Goal: Task Accomplishment & Management: Manage account settings

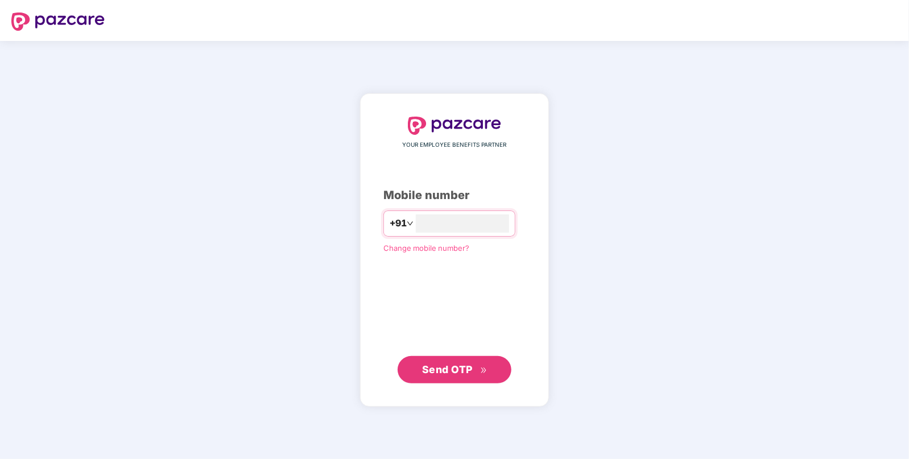
type input "**********"
click at [434, 362] on span "Send OTP" at bounding box center [454, 369] width 65 height 16
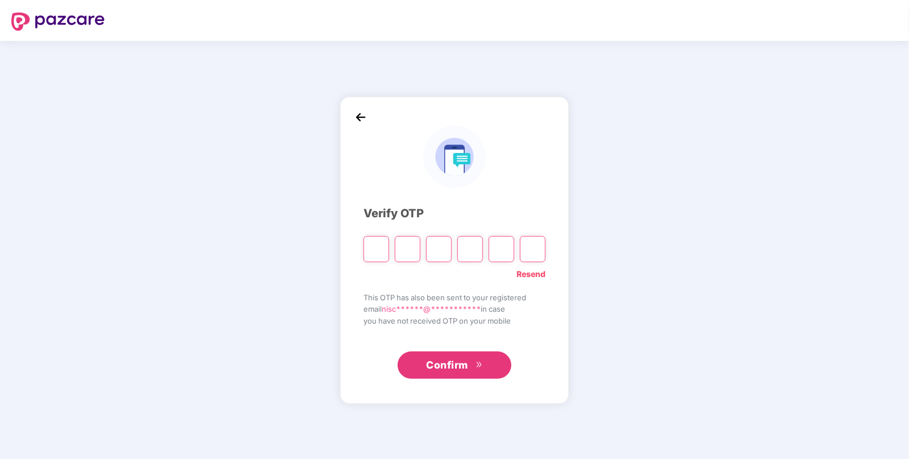
type input "*"
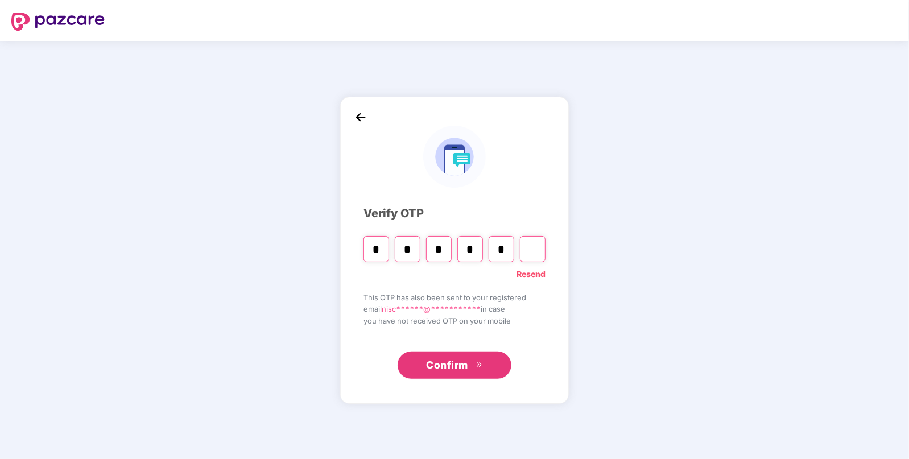
type input "*"
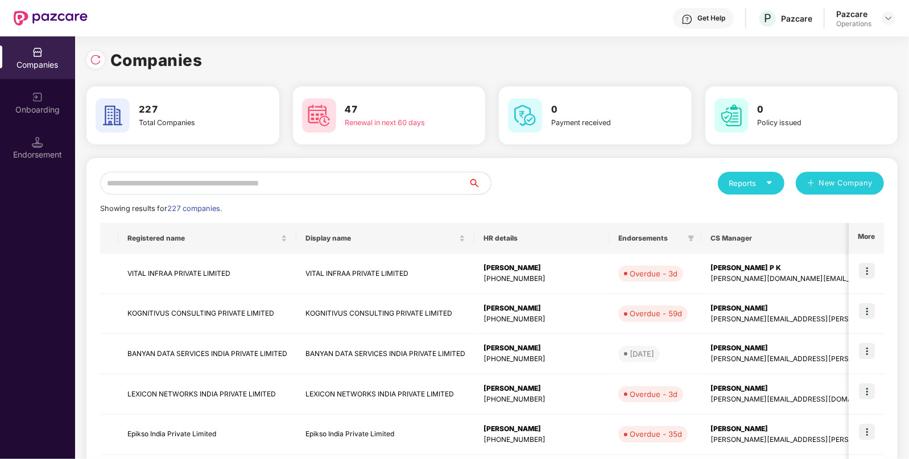
click at [151, 182] on input "text" at bounding box center [284, 183] width 368 height 23
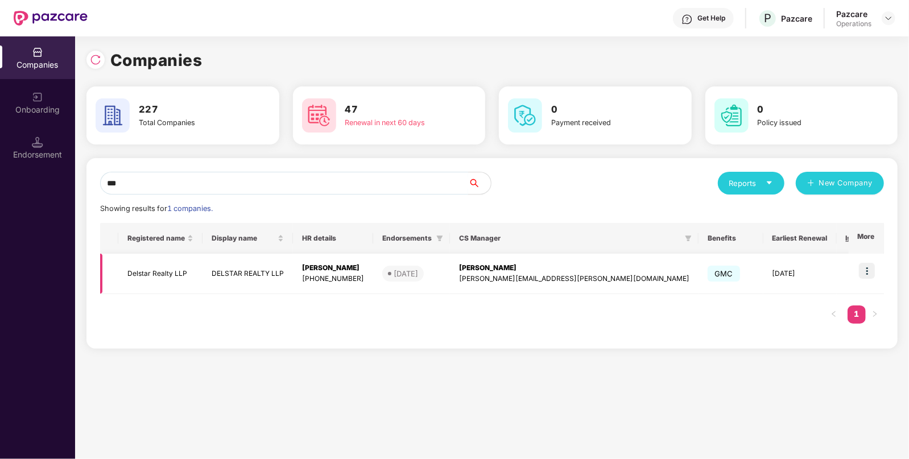
type input "***"
click at [149, 274] on td "Delstar Realty LLP" at bounding box center [160, 274] width 84 height 40
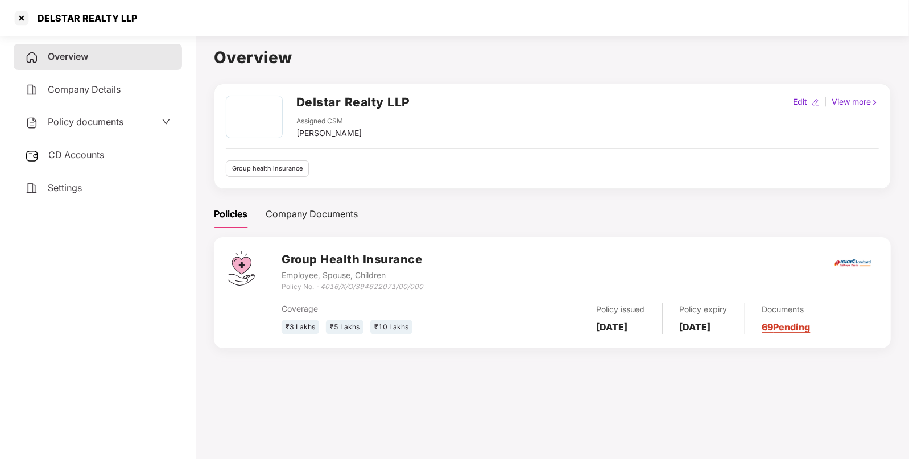
click at [74, 149] on div "CD Accounts" at bounding box center [98, 155] width 168 height 26
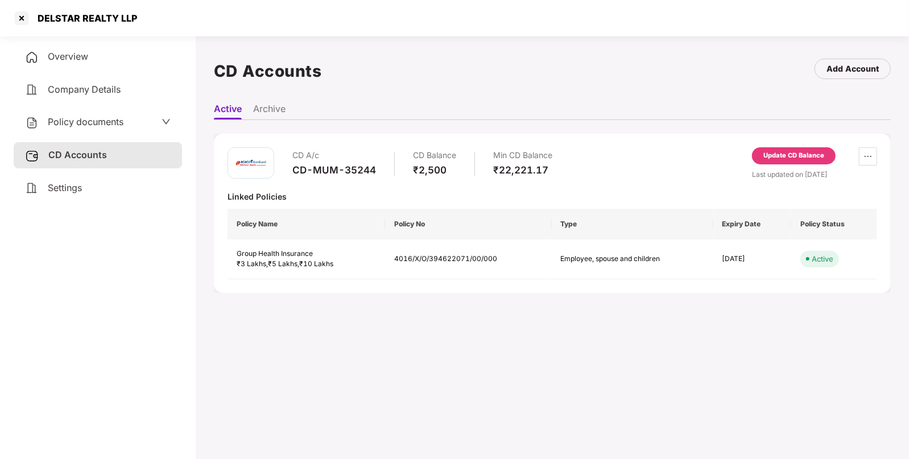
click at [331, 168] on div "CD-MUM-35244" at bounding box center [334, 170] width 84 height 13
copy div "CD-MUM-35244"
click at [27, 17] on div at bounding box center [22, 18] width 18 height 18
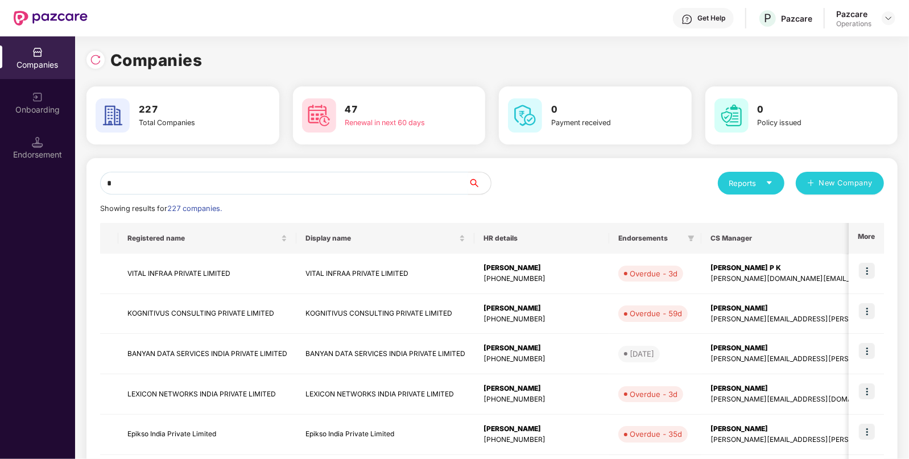
click at [299, 182] on input "*" at bounding box center [284, 183] width 368 height 23
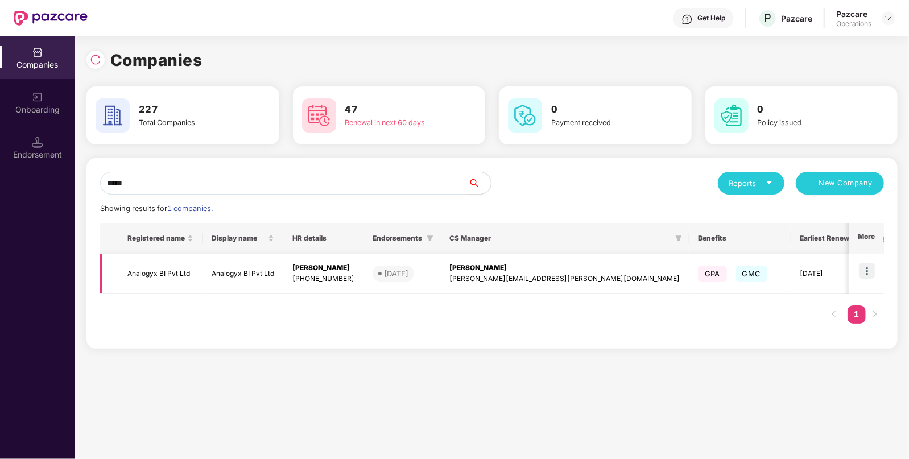
type input "*****"
click at [162, 277] on td "Analogyx BI Pvt Ltd" at bounding box center [160, 274] width 84 height 40
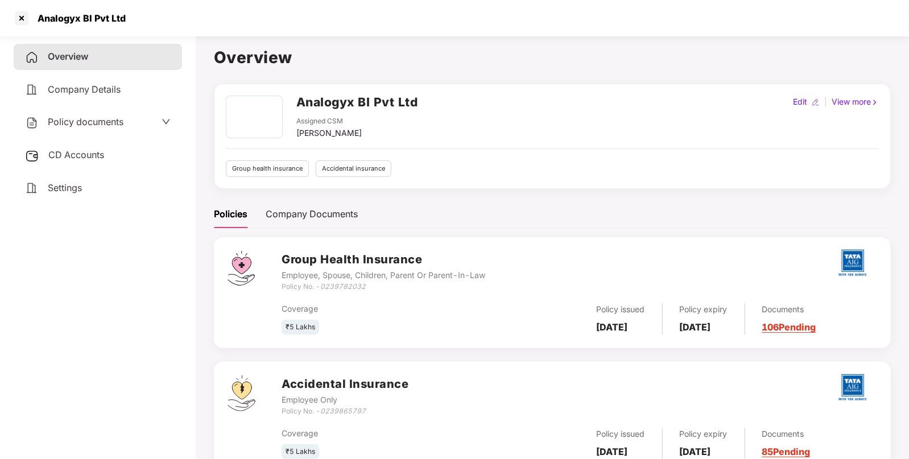
click at [134, 146] on div "CD Accounts" at bounding box center [98, 155] width 168 height 26
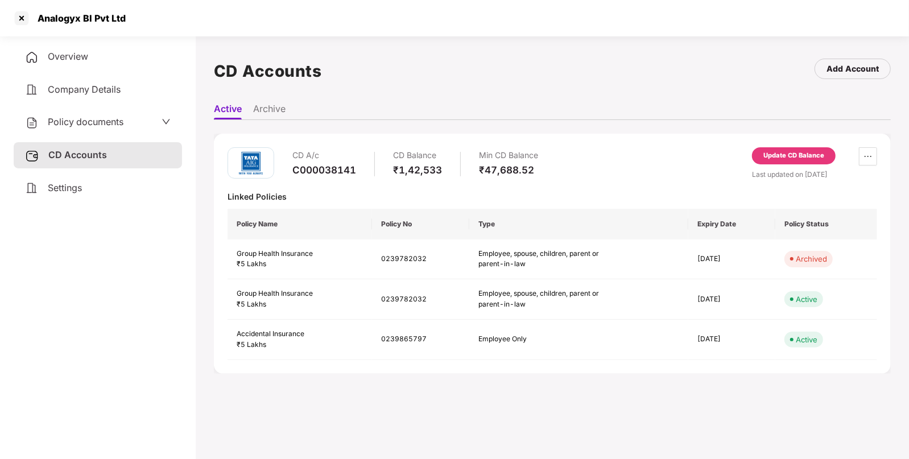
click at [776, 156] on div "Update CD Balance" at bounding box center [794, 156] width 61 height 10
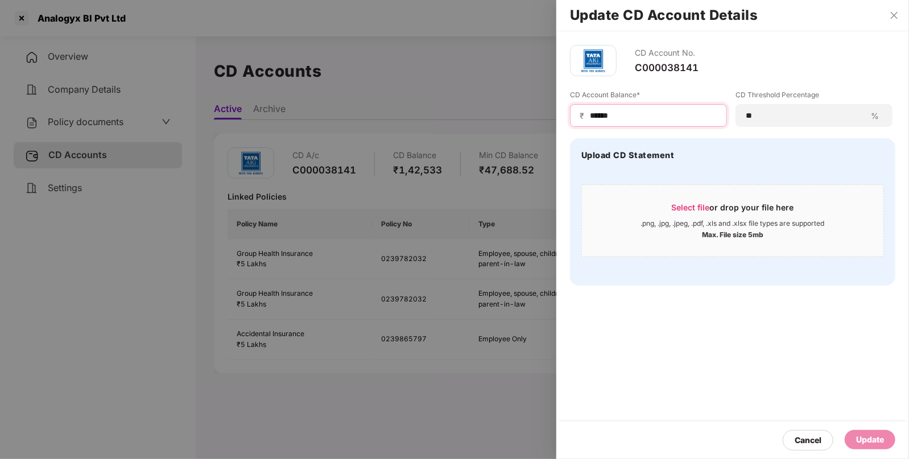
click at [598, 111] on input "******" at bounding box center [653, 116] width 129 height 12
type input "******"
click at [868, 435] on div "Update" at bounding box center [870, 440] width 28 height 13
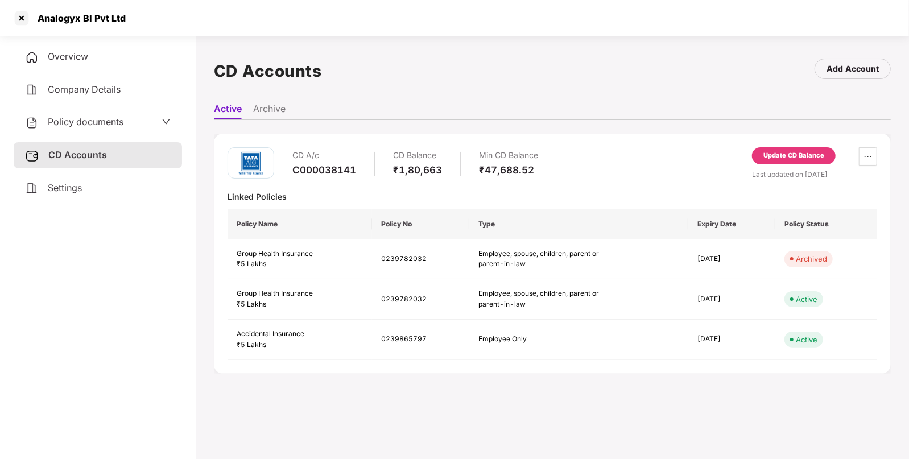
click at [99, 118] on span "Policy documents" at bounding box center [86, 121] width 76 height 11
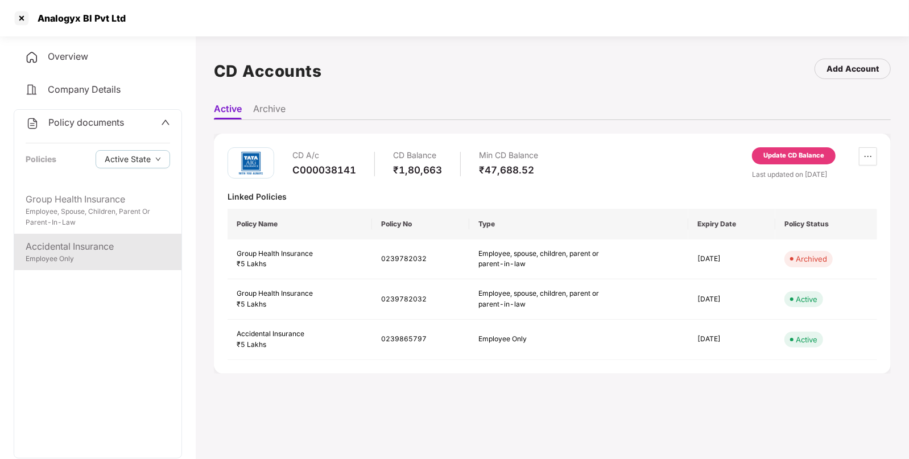
click at [53, 252] on div "Accidental Insurance" at bounding box center [98, 247] width 145 height 14
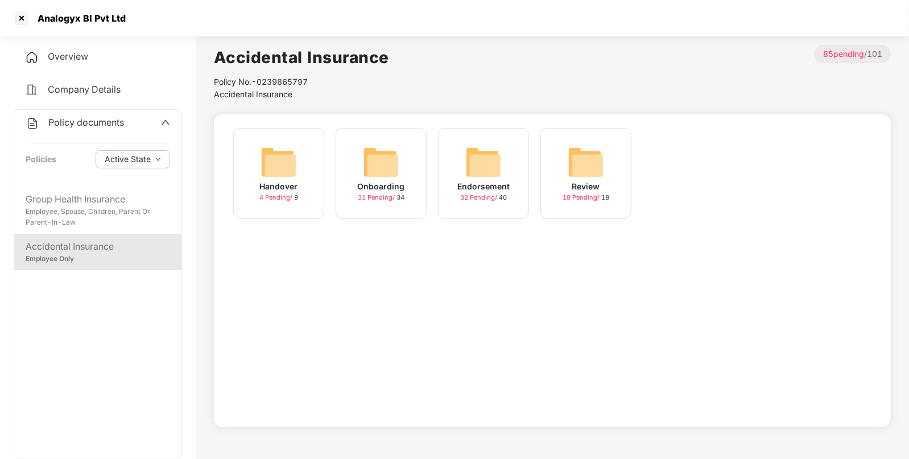
click at [464, 180] on div "Endorsement" at bounding box center [484, 186] width 52 height 13
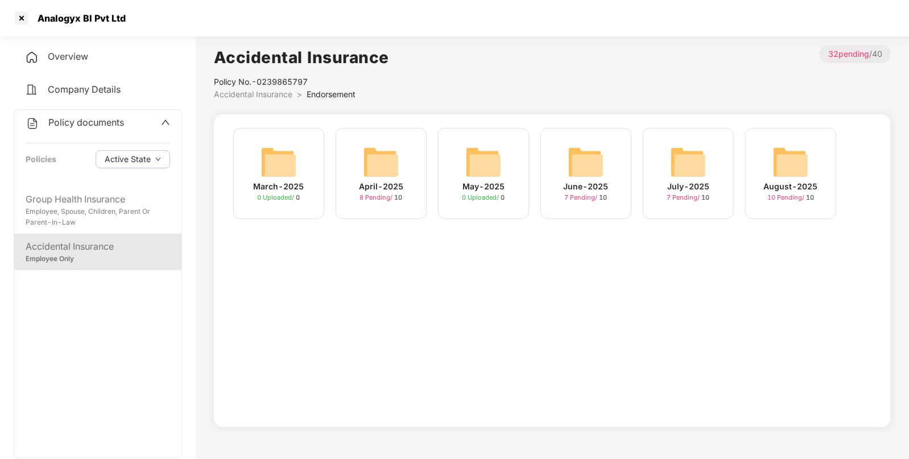
click at [802, 156] on img at bounding box center [791, 162] width 36 height 36
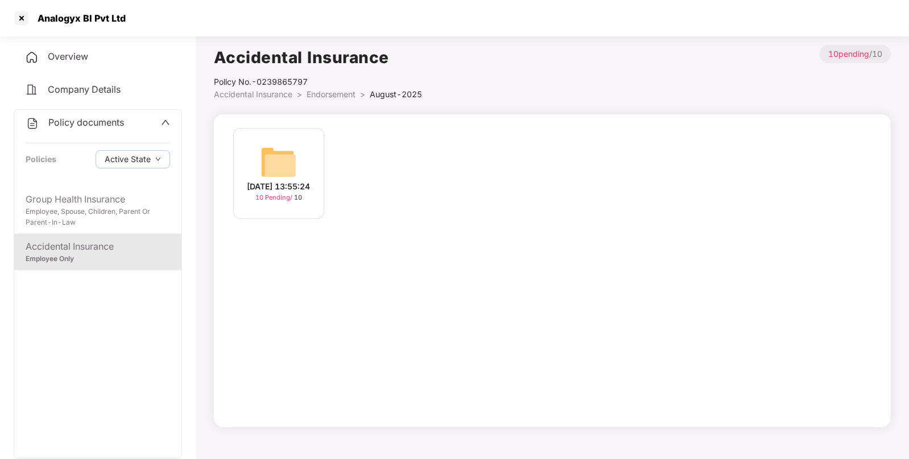
click at [267, 165] on img at bounding box center [279, 162] width 36 height 36
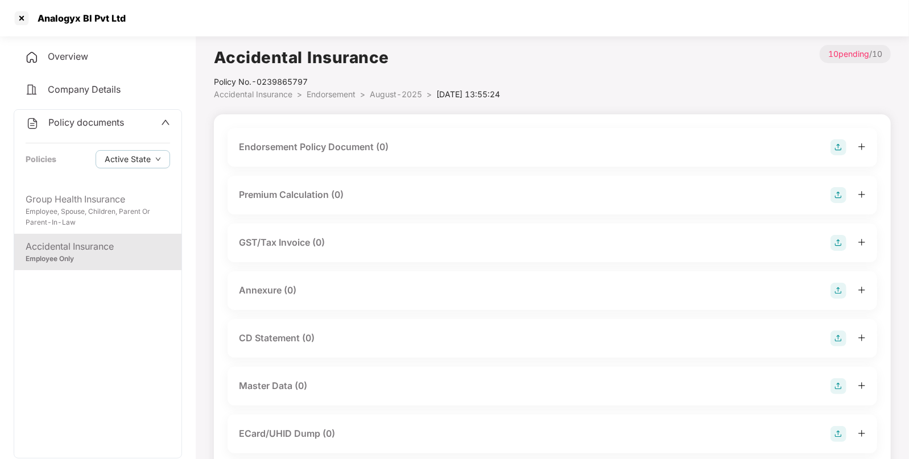
click at [840, 145] on img at bounding box center [839, 147] width 16 height 16
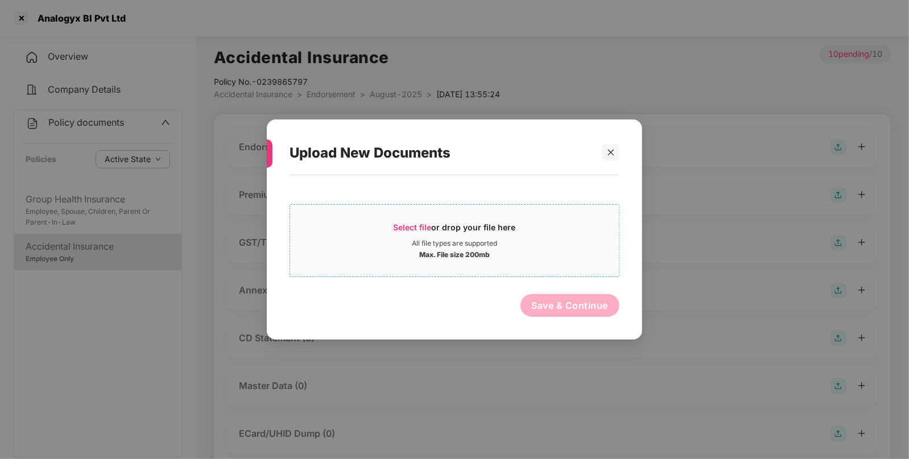
click at [415, 229] on span "Select file" at bounding box center [413, 227] width 38 height 10
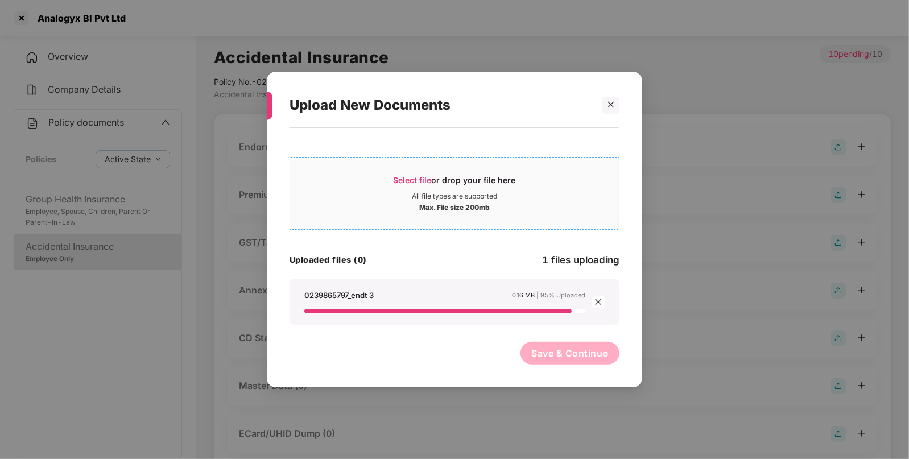
click at [415, 178] on span "Select file" at bounding box center [413, 180] width 38 height 10
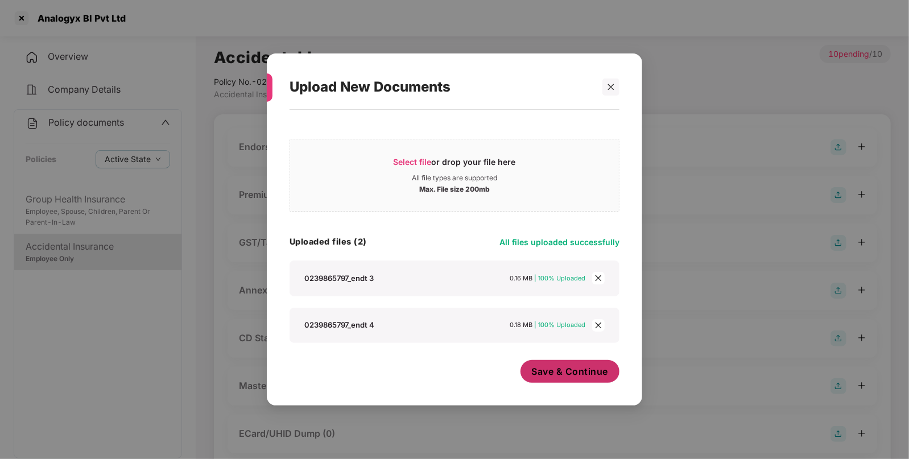
click at [574, 381] on button "Save & Continue" at bounding box center [571, 371] width 100 height 23
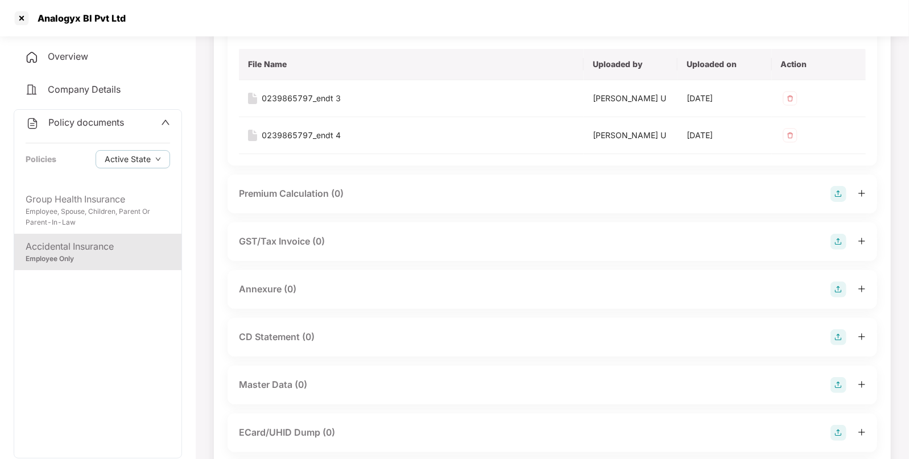
scroll to position [126, 0]
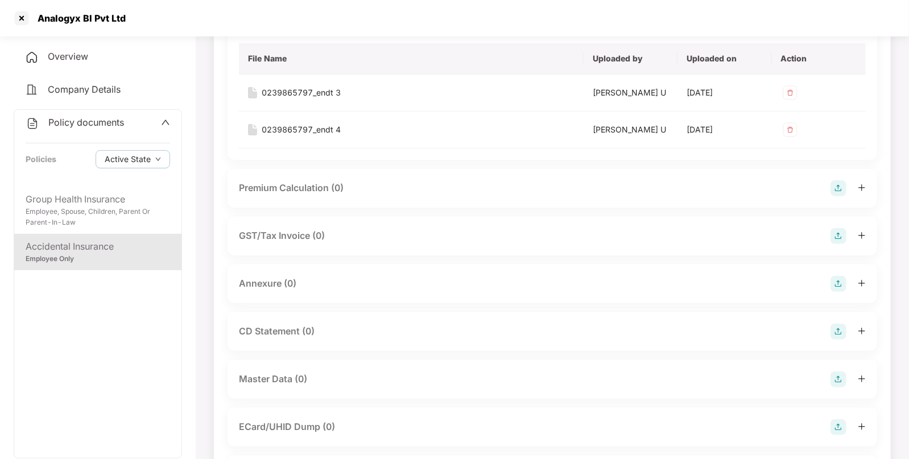
click at [834, 282] on img at bounding box center [839, 284] width 16 height 16
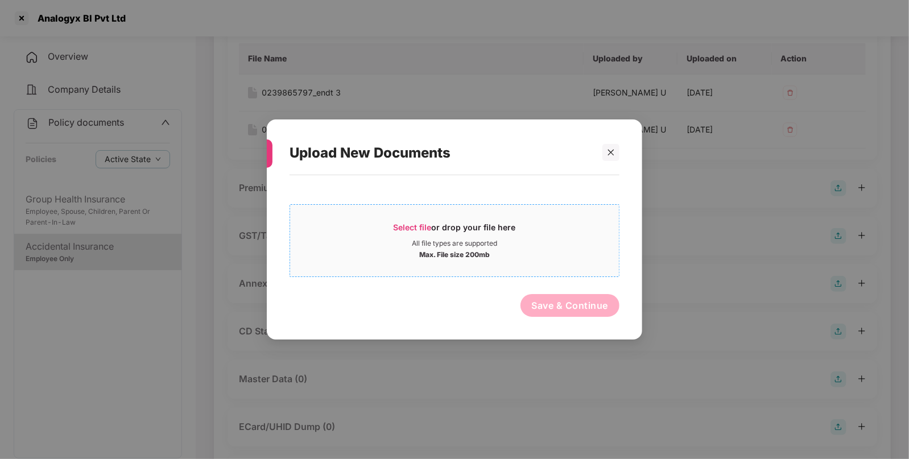
click at [409, 219] on span "Select file or drop your file here All file types are supported Max. File size …" at bounding box center [454, 240] width 329 height 55
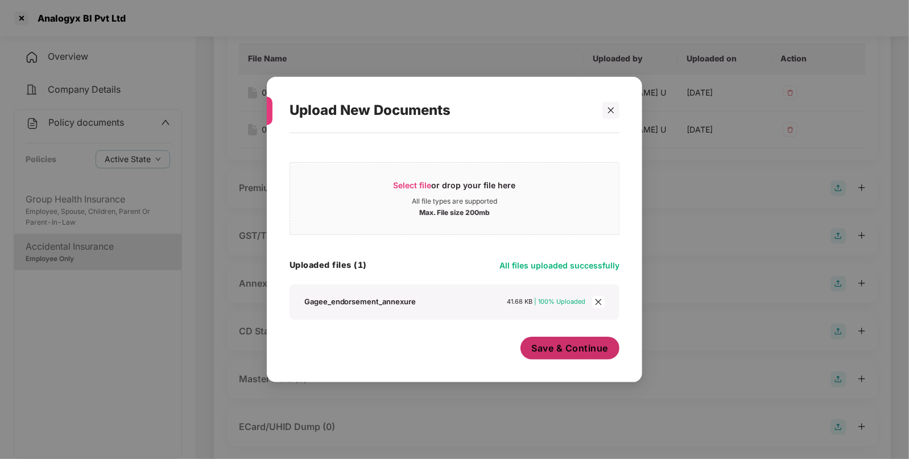
click at [530, 337] on button "Save & Continue" at bounding box center [571, 348] width 100 height 23
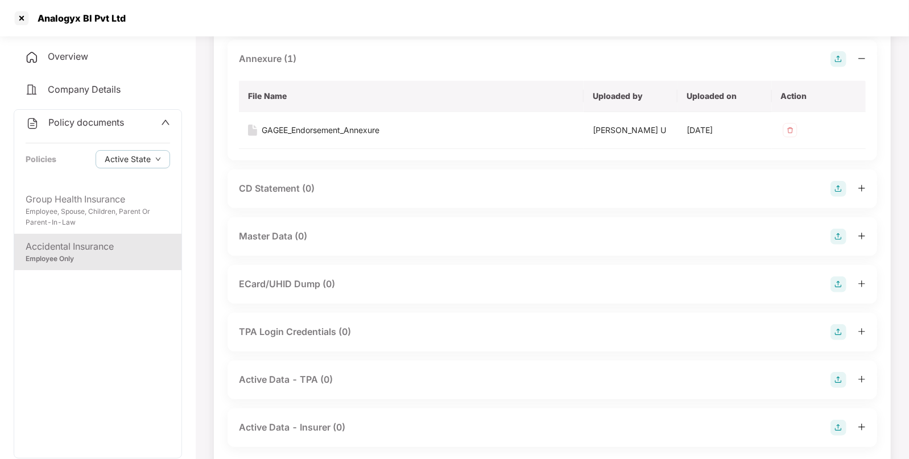
scroll to position [353, 0]
click at [839, 232] on img at bounding box center [839, 234] width 16 height 16
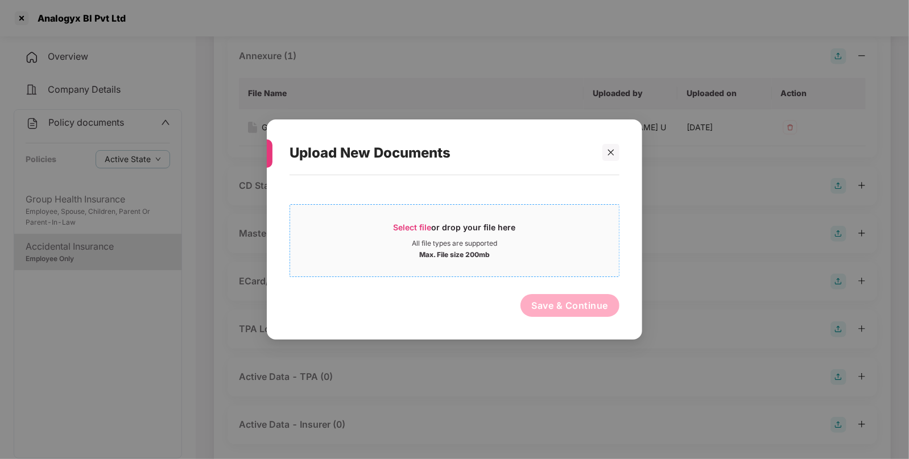
click at [406, 229] on span "Select file" at bounding box center [413, 227] width 38 height 10
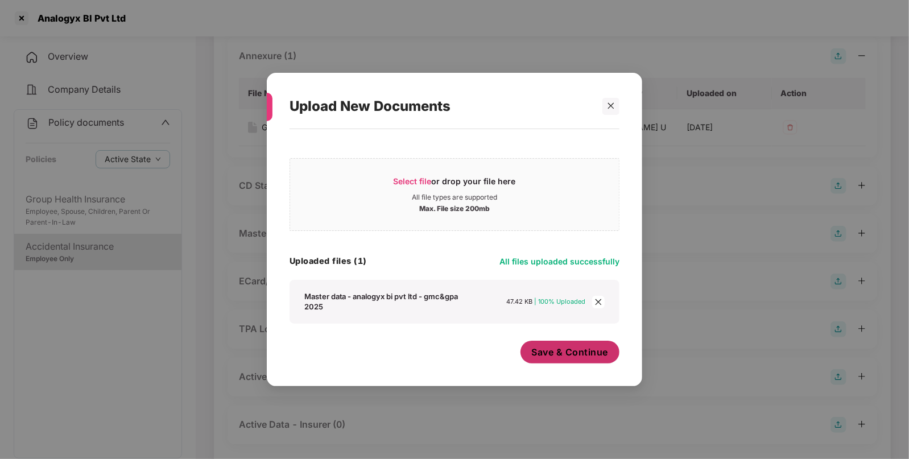
click at [554, 360] on button "Save & Continue" at bounding box center [571, 352] width 100 height 23
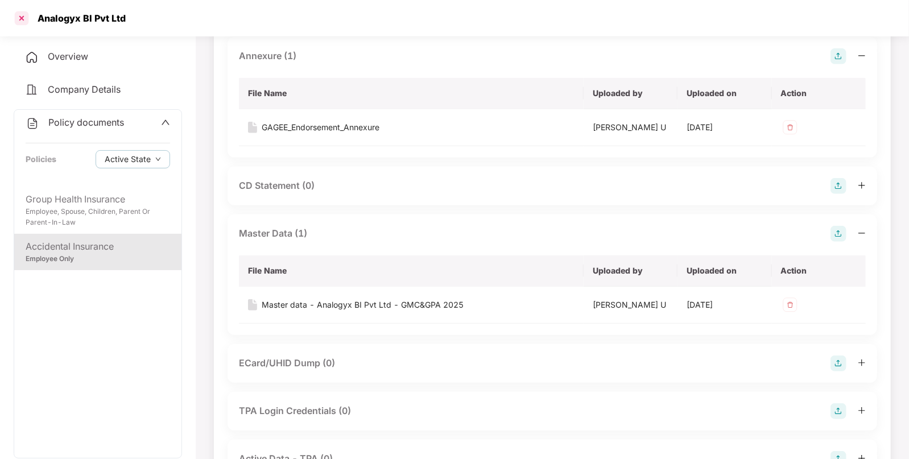
click at [17, 19] on div at bounding box center [22, 18] width 18 height 18
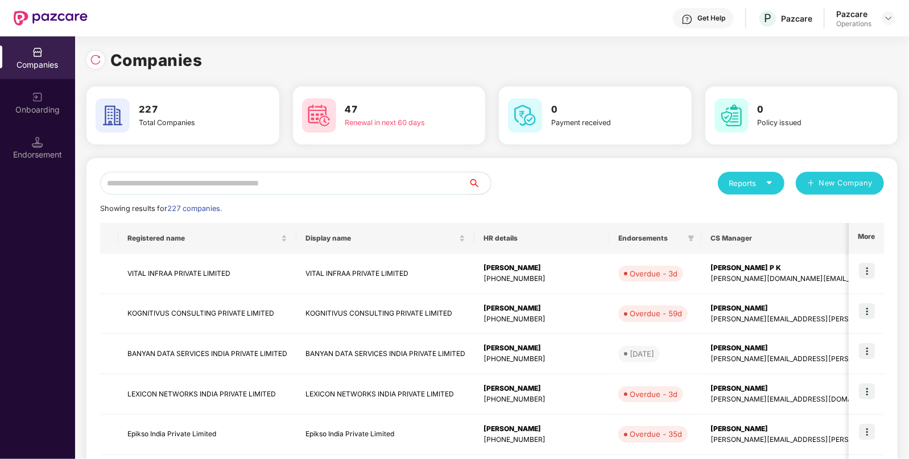
click at [264, 183] on input "text" at bounding box center [284, 183] width 368 height 23
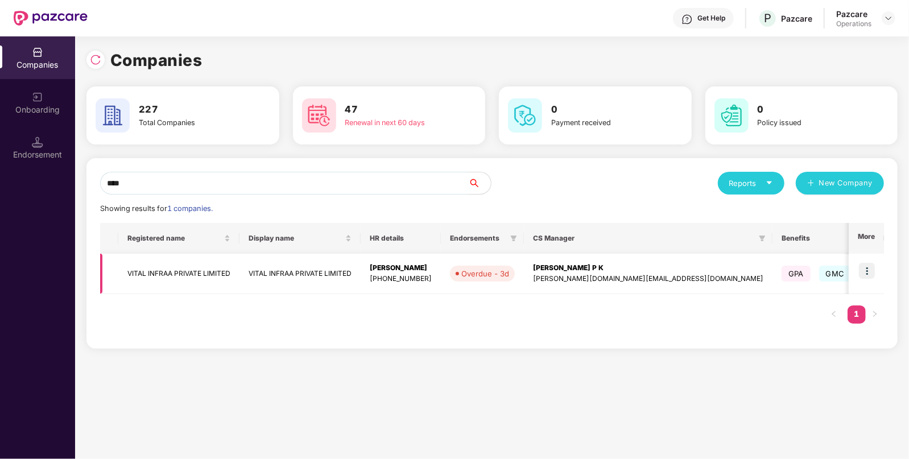
type input "****"
click at [179, 275] on td "VITAL INFRAA PRIVATE LIMITED" at bounding box center [178, 274] width 121 height 40
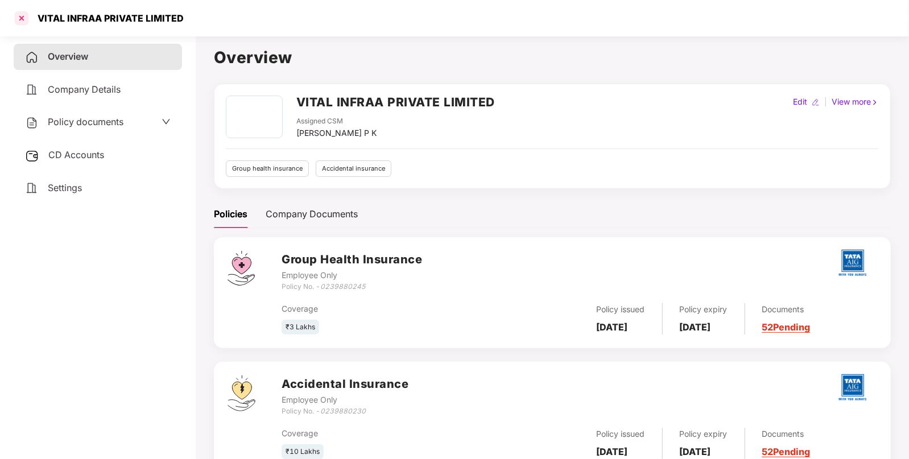
click at [22, 23] on div at bounding box center [22, 18] width 18 height 18
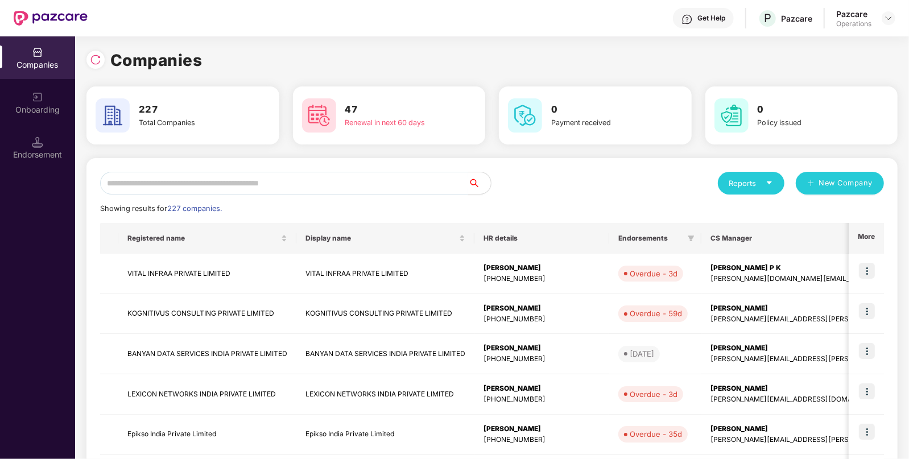
click at [343, 179] on input "text" at bounding box center [284, 183] width 368 height 23
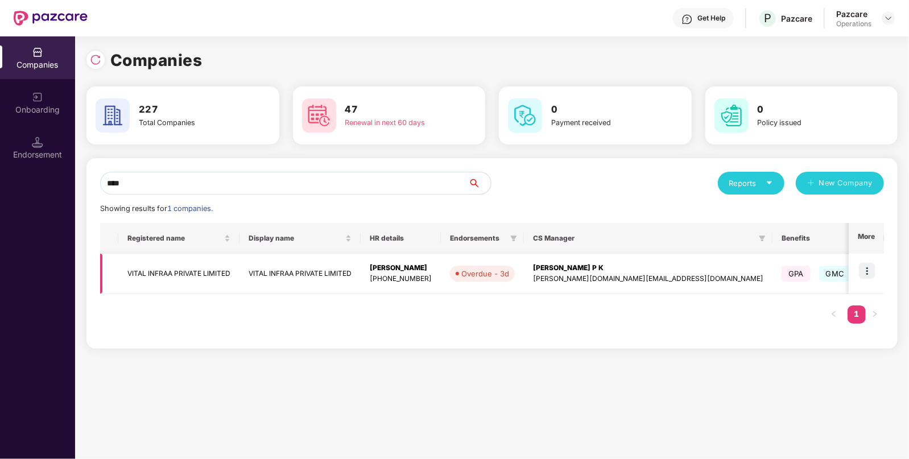
type input "****"
click at [175, 269] on td "VITAL INFRAA PRIVATE LIMITED" at bounding box center [178, 274] width 121 height 40
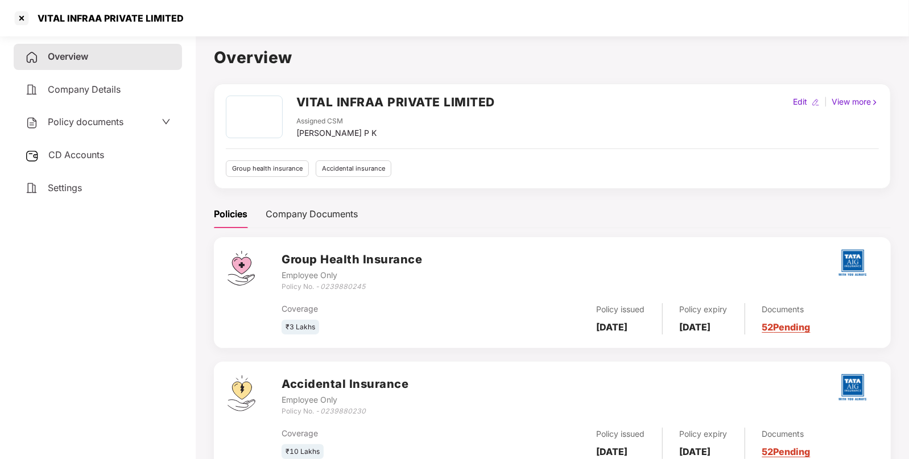
click at [57, 154] on span "CD Accounts" at bounding box center [76, 154] width 56 height 11
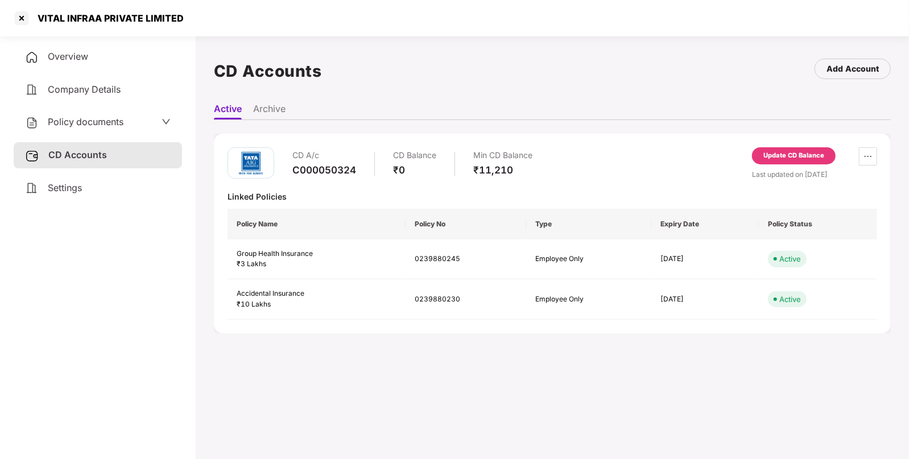
click at [785, 156] on div "Update CD Balance" at bounding box center [794, 156] width 61 height 10
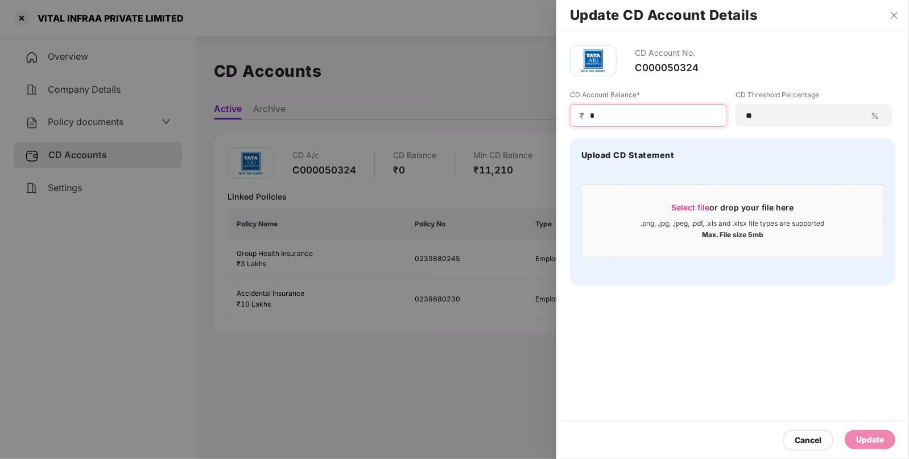
click at [618, 115] on input "*" at bounding box center [653, 116] width 129 height 12
type input "****"
click at [873, 445] on div "Update" at bounding box center [870, 440] width 28 height 13
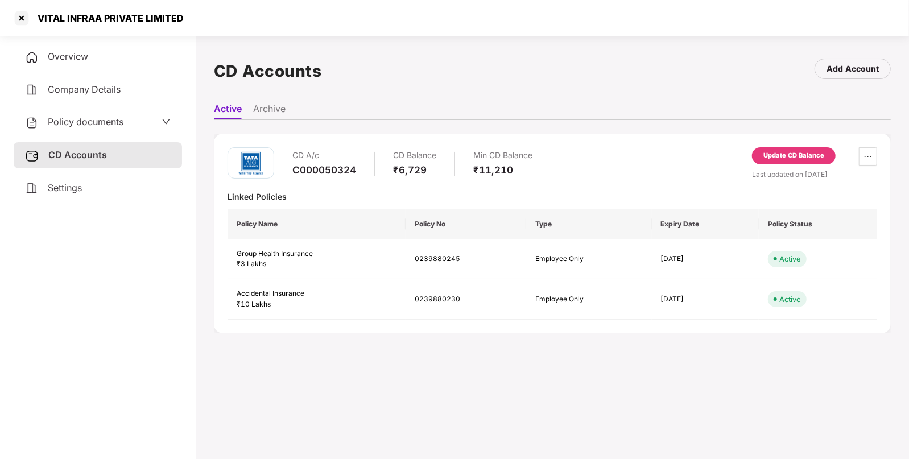
click at [105, 120] on span "Policy documents" at bounding box center [86, 121] width 76 height 11
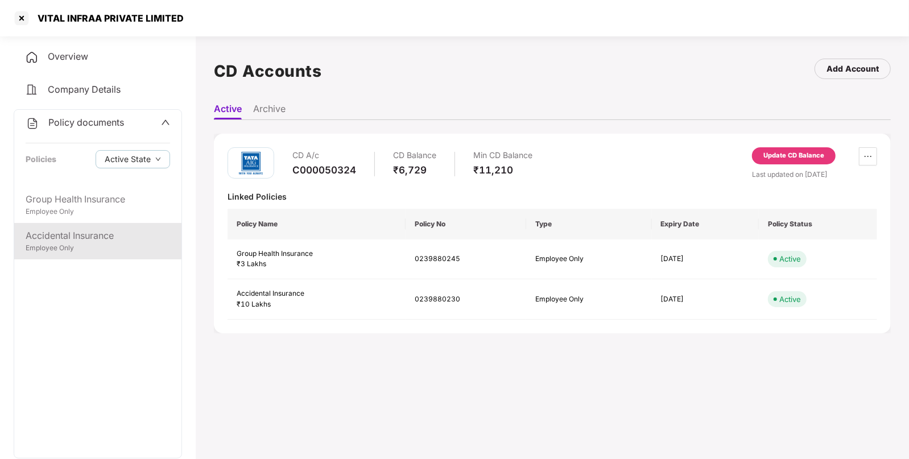
click at [67, 232] on div "Accidental Insurance" at bounding box center [98, 236] width 145 height 14
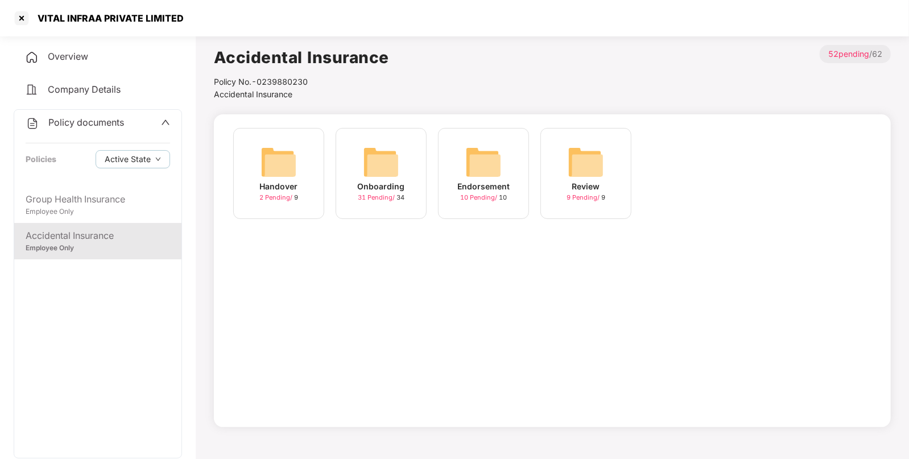
click at [513, 176] on div "Endorsement 10 Pending / 10" at bounding box center [483, 173] width 91 height 91
click at [232, 92] on span "Accidental Insurance" at bounding box center [253, 94] width 79 height 10
click at [467, 162] on img at bounding box center [483, 162] width 36 height 36
click at [462, 152] on div "August-2025 10 Pending / 10" at bounding box center [483, 173] width 91 height 91
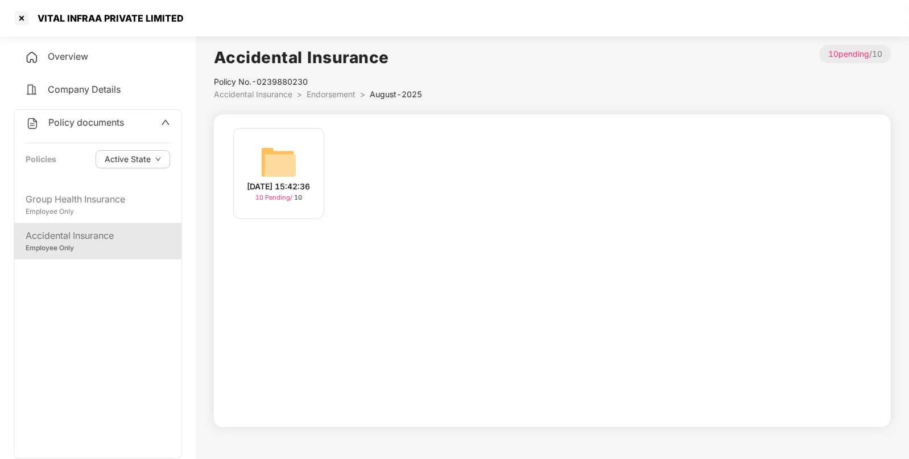
click at [279, 171] on img at bounding box center [279, 162] width 36 height 36
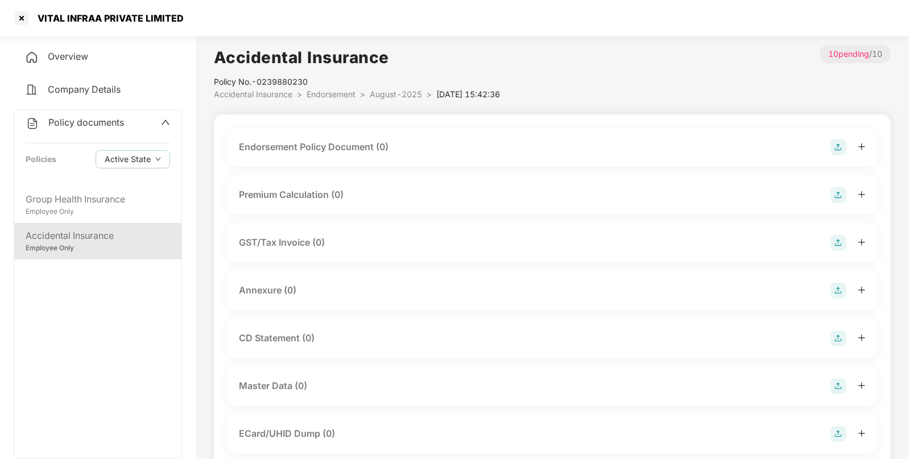
click at [837, 142] on img at bounding box center [839, 147] width 16 height 16
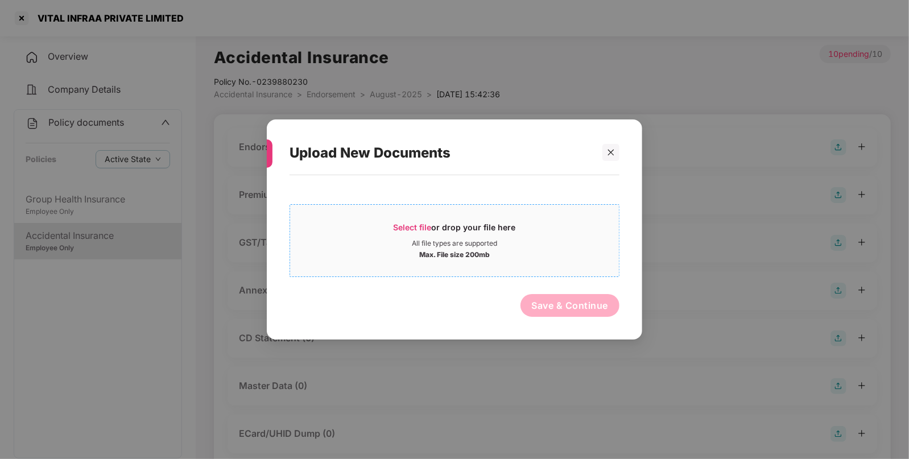
click at [397, 223] on span "Select file" at bounding box center [413, 227] width 38 height 10
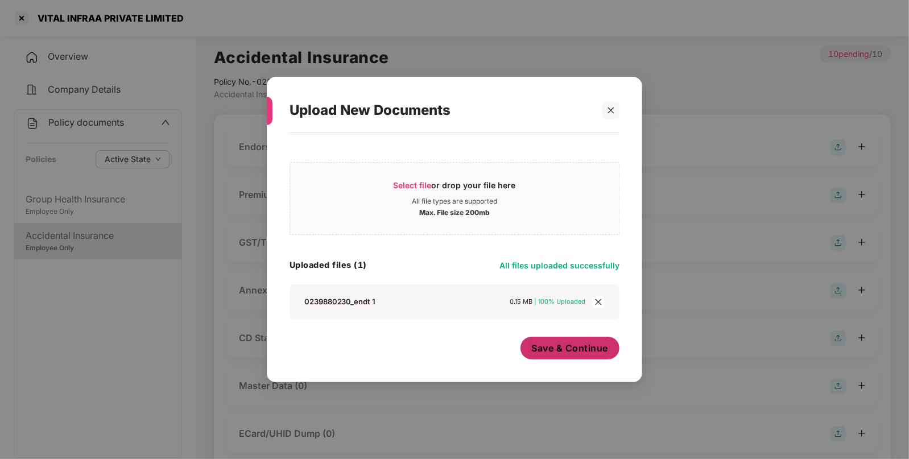
click at [566, 346] on span "Save & Continue" at bounding box center [570, 348] width 77 height 13
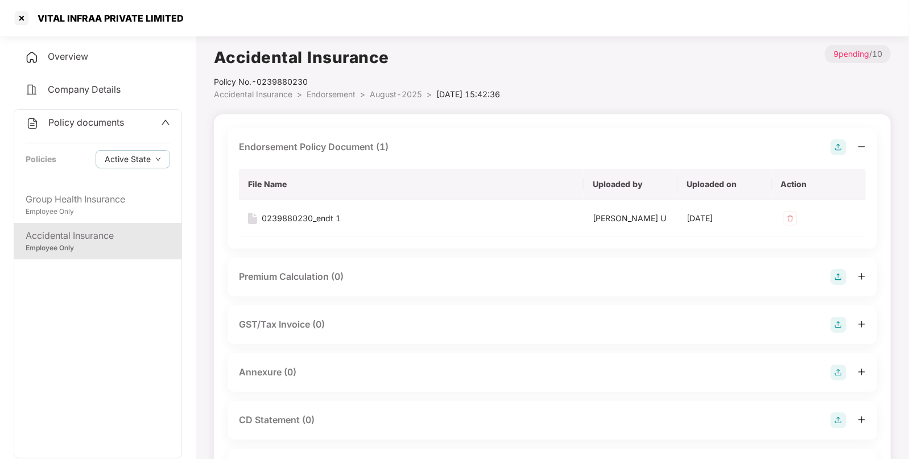
click at [835, 369] on img at bounding box center [839, 373] width 16 height 16
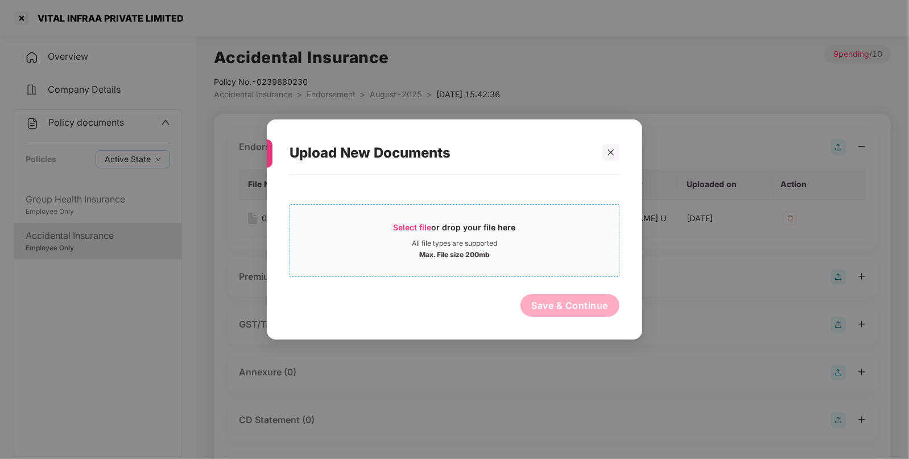
click at [427, 219] on span "Select file or drop your file here All file types are supported Max. File size …" at bounding box center [454, 240] width 329 height 55
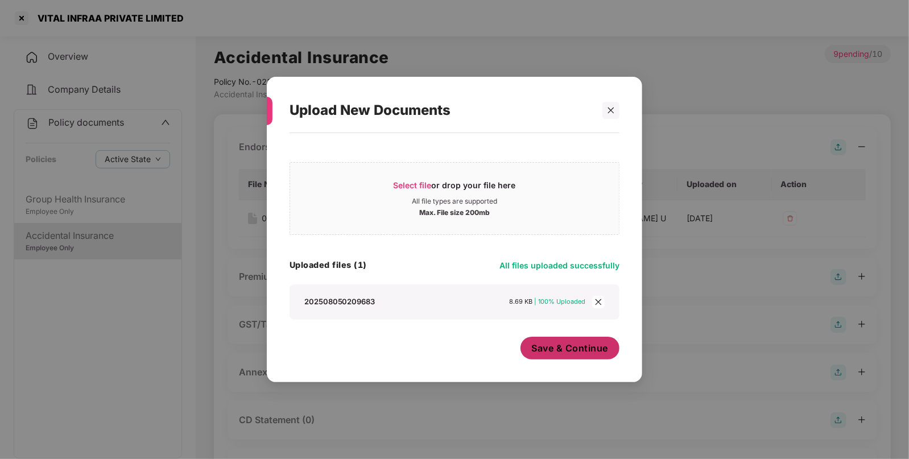
click at [559, 353] on span "Save & Continue" at bounding box center [570, 348] width 77 height 13
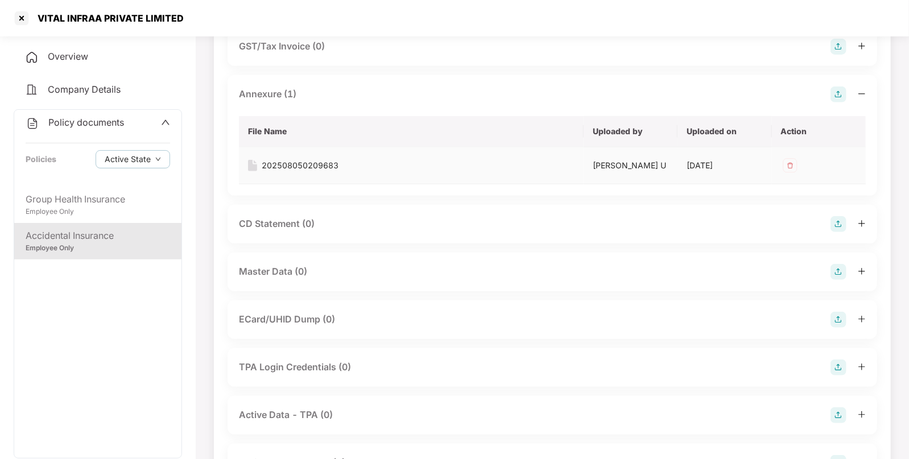
scroll to position [287, 0]
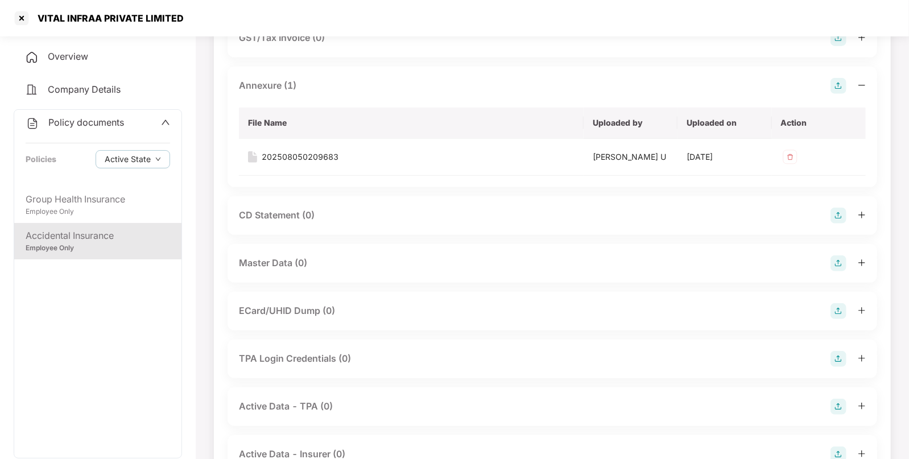
click at [839, 262] on img at bounding box center [839, 264] width 16 height 16
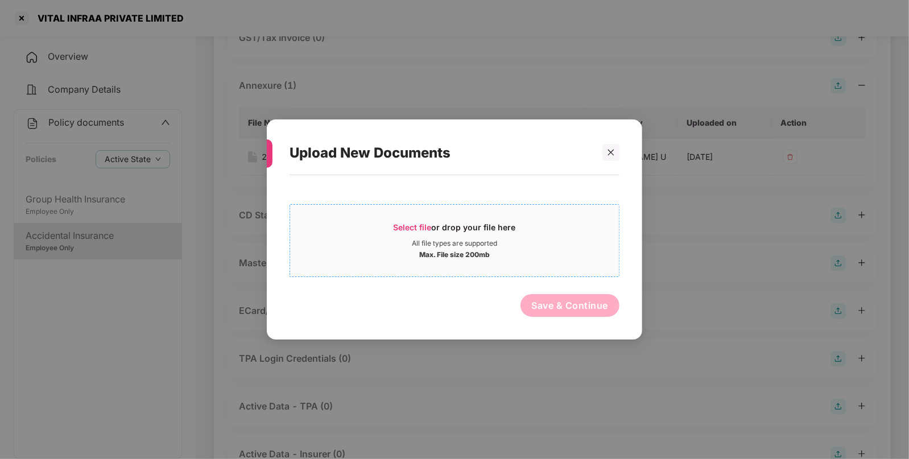
click at [398, 225] on span "Select file" at bounding box center [413, 227] width 38 height 10
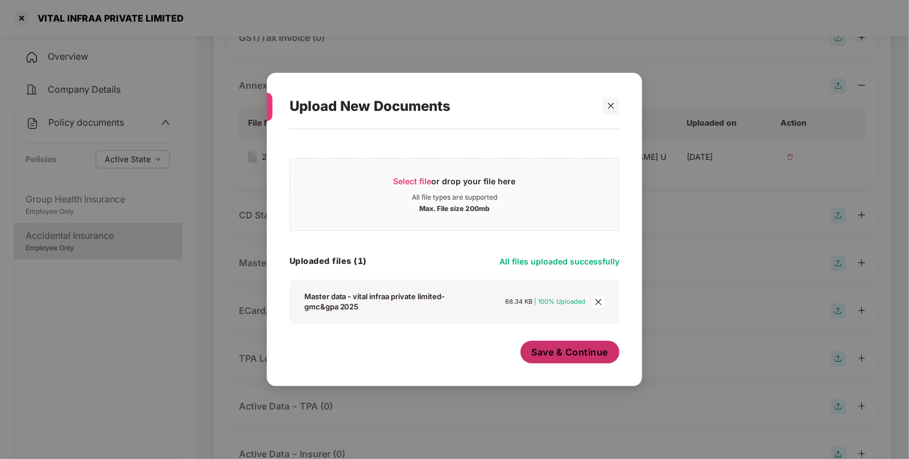
click at [559, 358] on span "Save & Continue" at bounding box center [570, 352] width 77 height 13
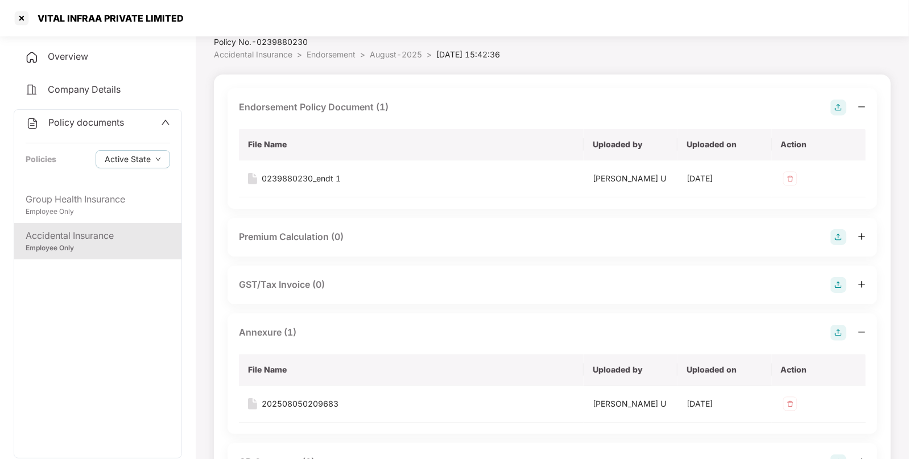
scroll to position [34, 0]
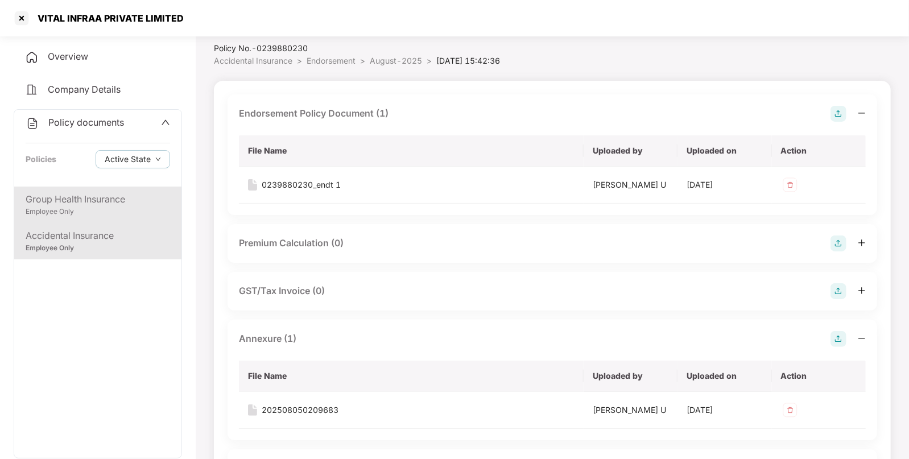
click at [122, 196] on div "Group Health Insurance" at bounding box center [98, 199] width 145 height 14
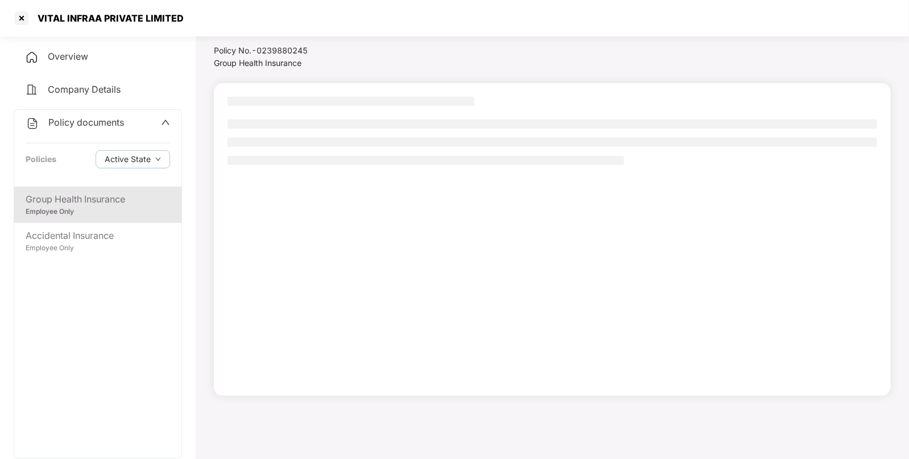
scroll to position [31, 0]
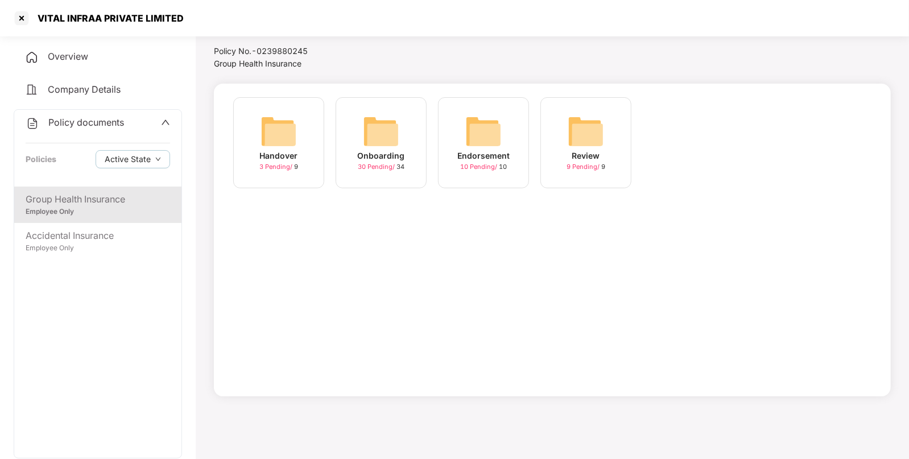
click at [495, 154] on div "Endorsement" at bounding box center [484, 156] width 52 height 13
click at [458, 142] on div "August-2025 10 Pending / 10" at bounding box center [483, 142] width 91 height 91
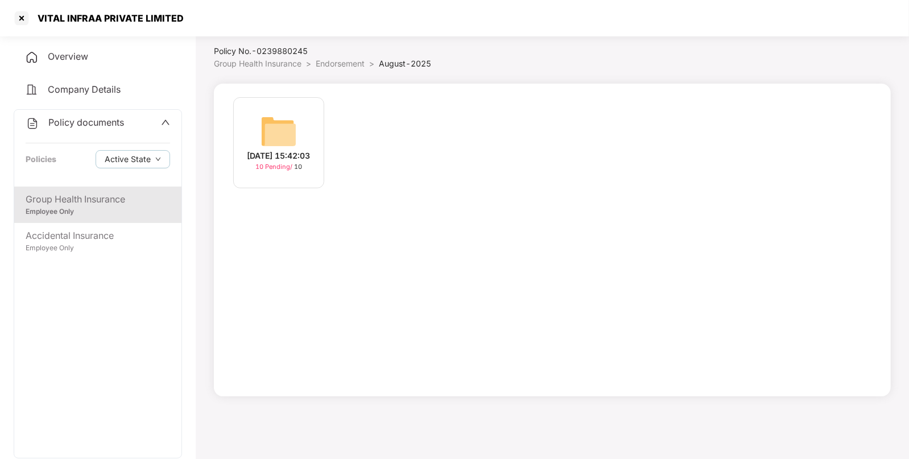
click at [289, 150] on div "[DATE] 15:42:03" at bounding box center [279, 156] width 63 height 13
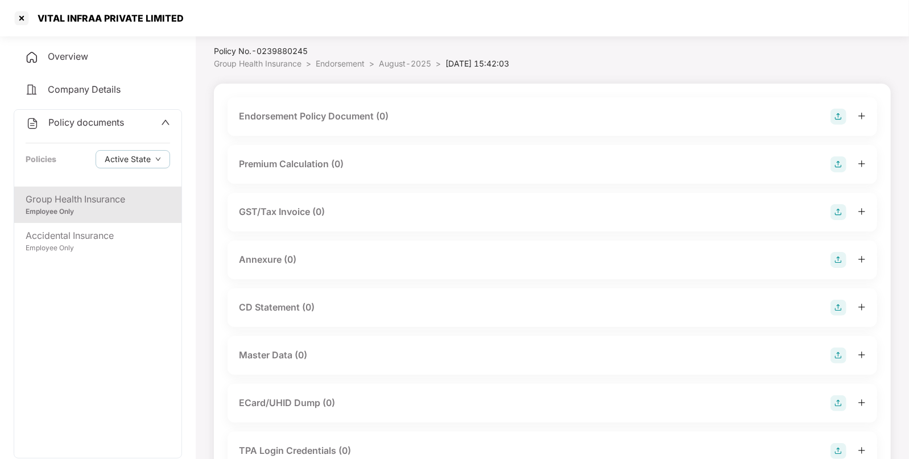
scroll to position [34, 0]
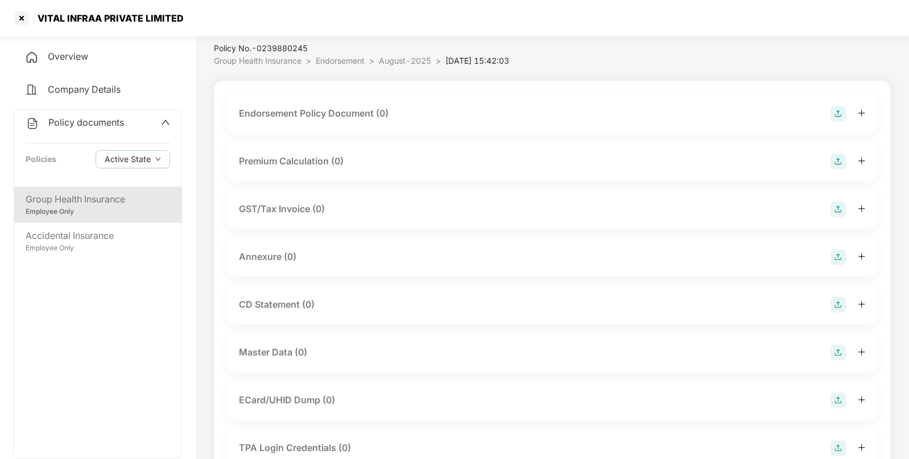
click at [841, 351] on img at bounding box center [839, 353] width 16 height 16
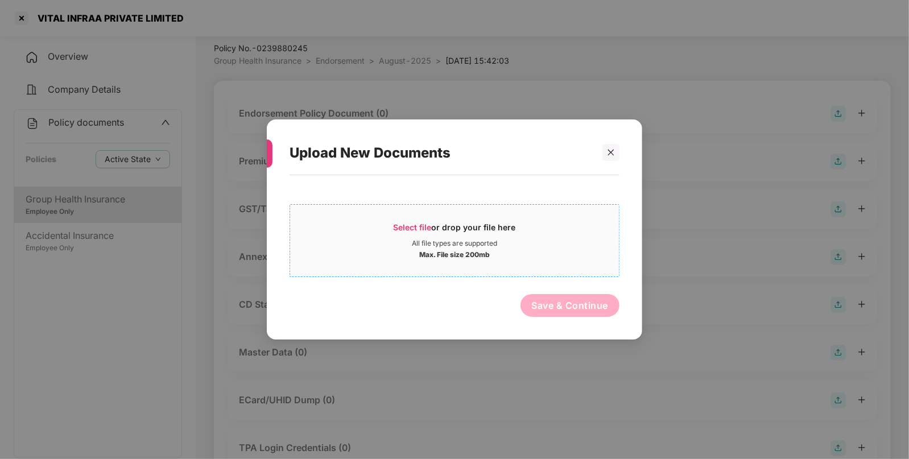
click at [410, 219] on span "Select file or drop your file here All file types are supported Max. File size …" at bounding box center [454, 240] width 329 height 55
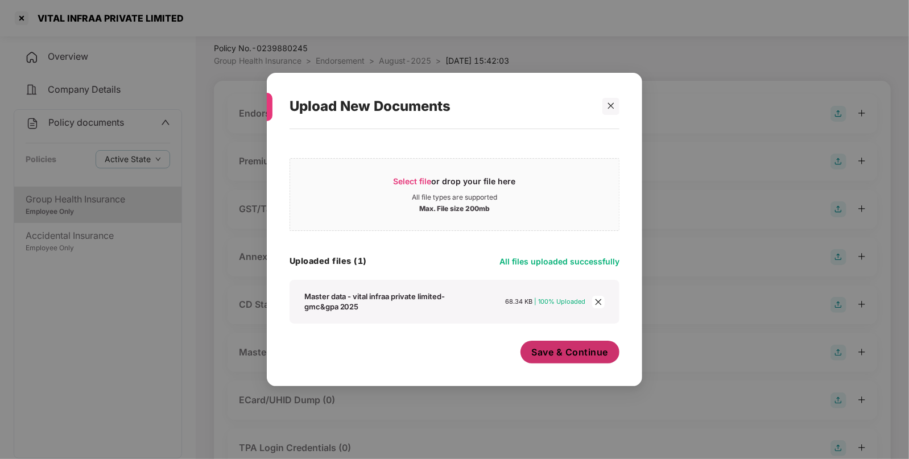
click at [543, 355] on span "Save & Continue" at bounding box center [570, 352] width 77 height 13
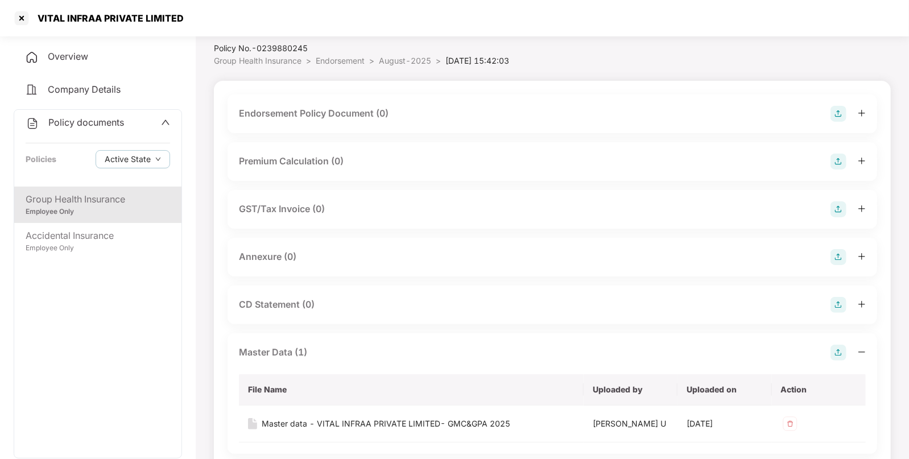
scroll to position [0, 0]
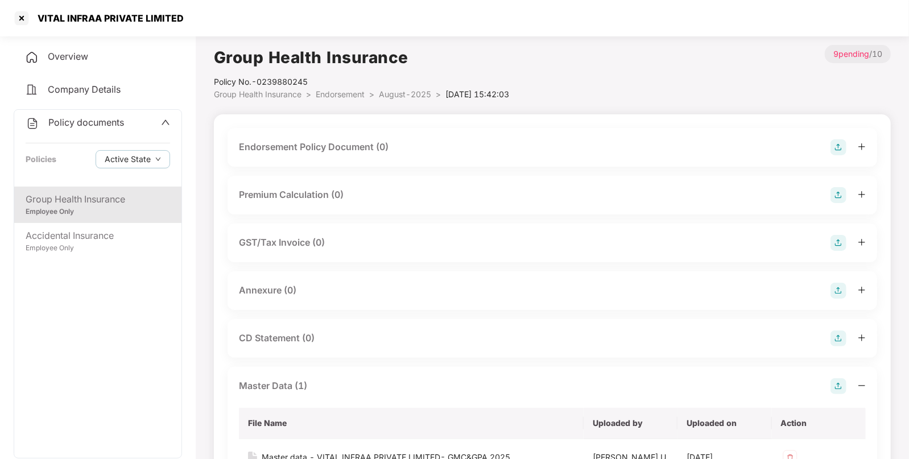
click at [844, 142] on img at bounding box center [839, 147] width 16 height 16
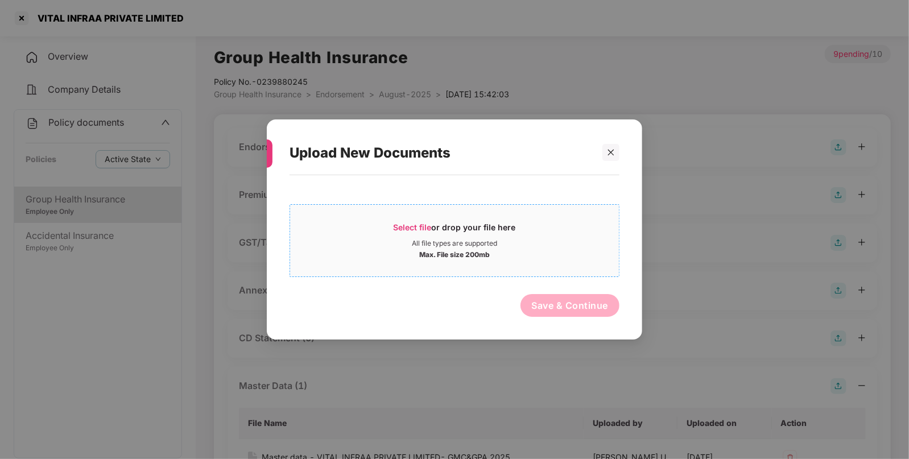
click at [409, 225] on span "Select file" at bounding box center [413, 227] width 38 height 10
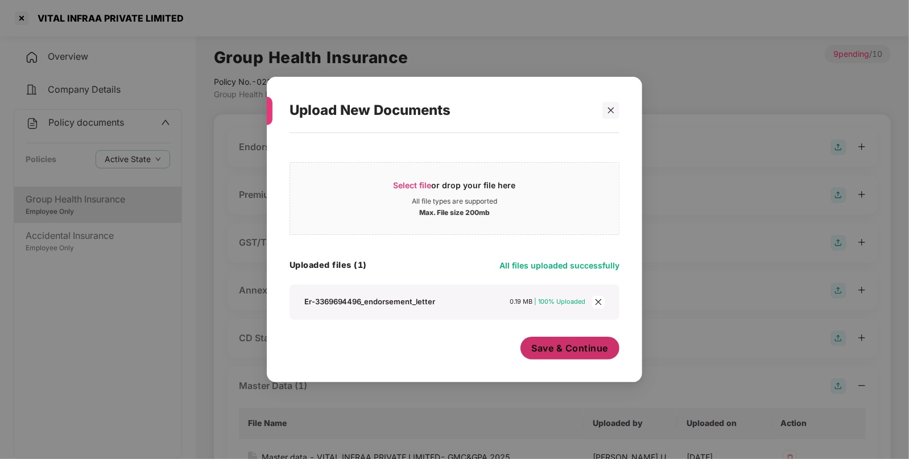
click at [538, 344] on span "Save & Continue" at bounding box center [570, 348] width 77 height 13
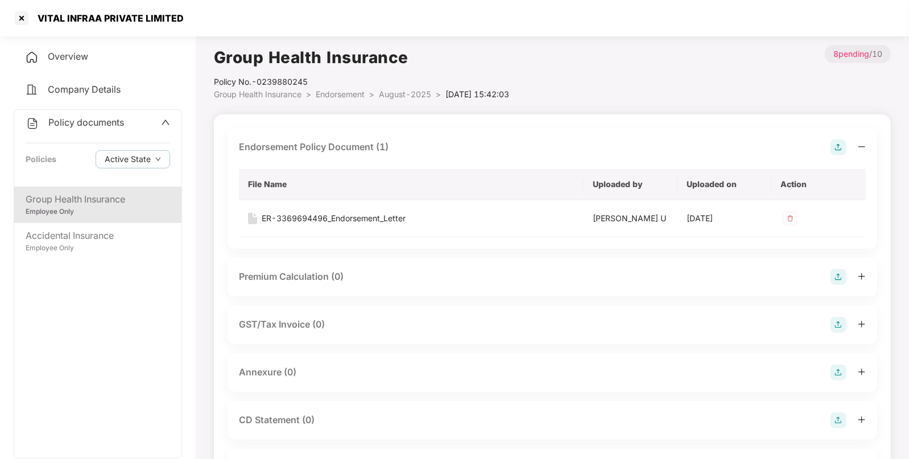
scroll to position [115, 0]
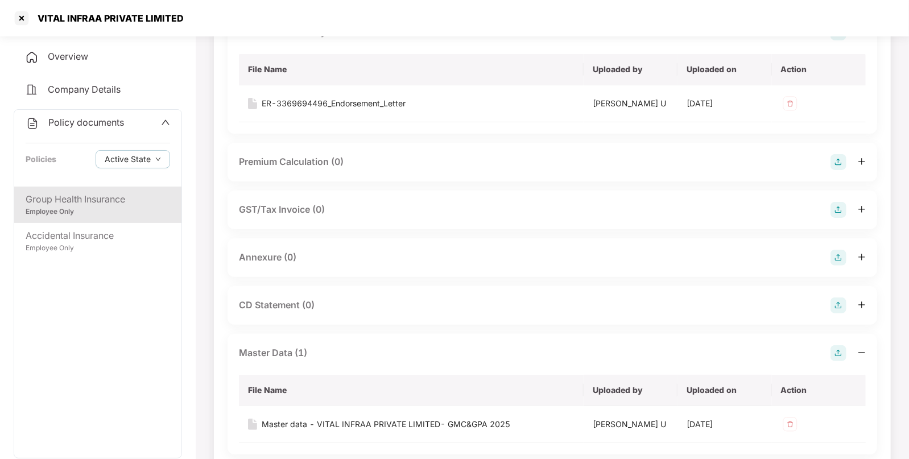
click at [837, 253] on img at bounding box center [839, 258] width 16 height 16
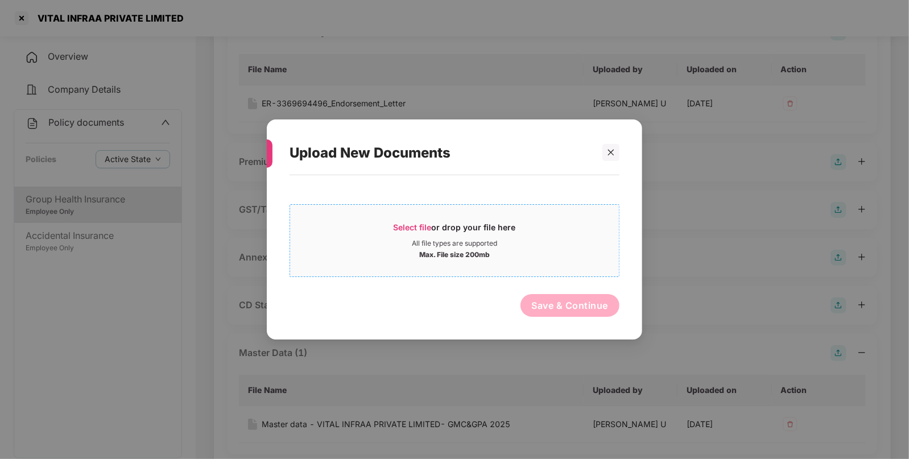
click at [395, 222] on span "Select file" at bounding box center [413, 227] width 38 height 10
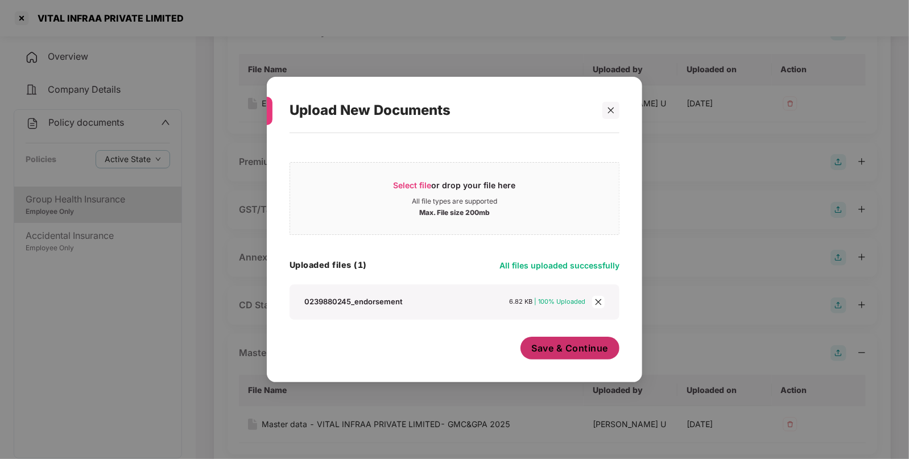
click at [554, 346] on span "Save & Continue" at bounding box center [570, 348] width 77 height 13
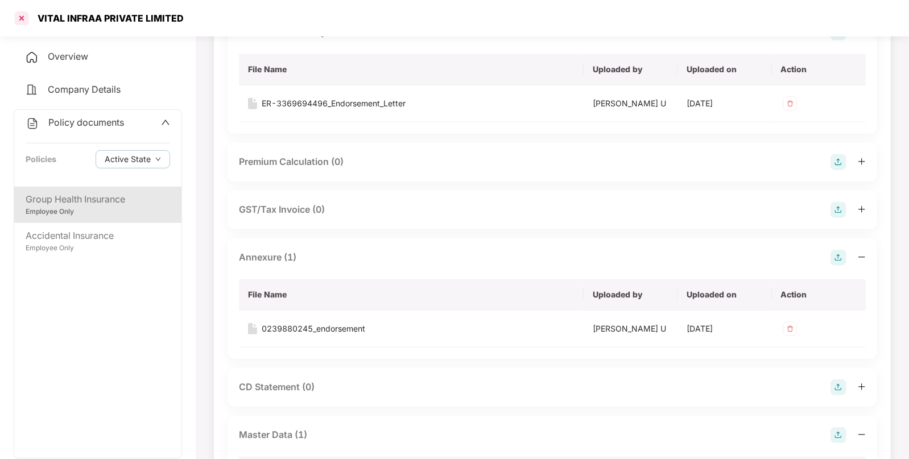
click at [23, 19] on div at bounding box center [22, 18] width 18 height 18
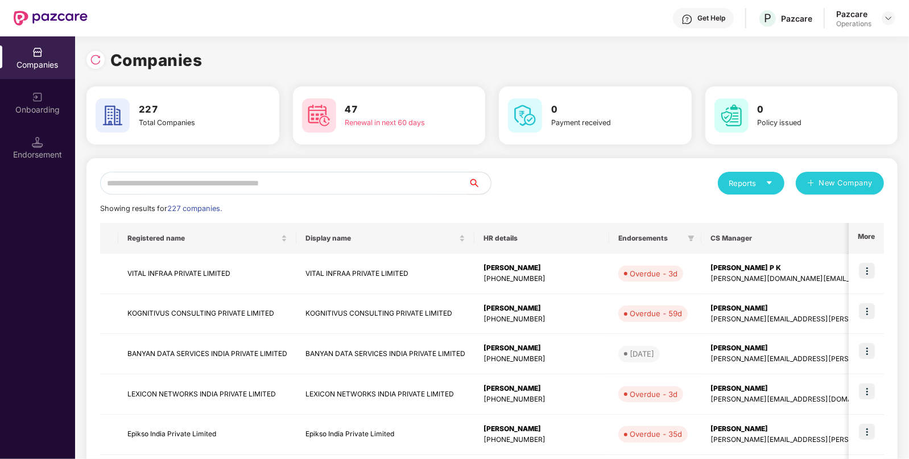
scroll to position [0, 0]
click at [167, 189] on input "text" at bounding box center [284, 183] width 368 height 23
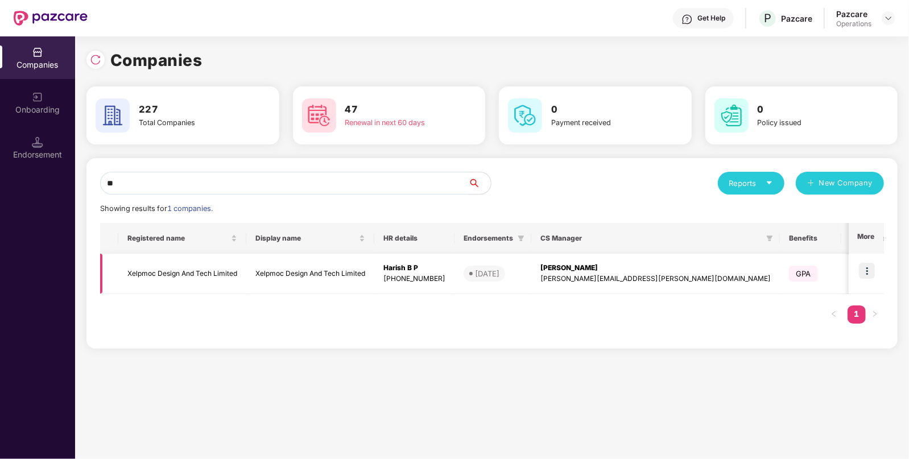
type input "**"
click at [174, 266] on td "Xelpmoc Design And Tech Limited" at bounding box center [182, 274] width 128 height 40
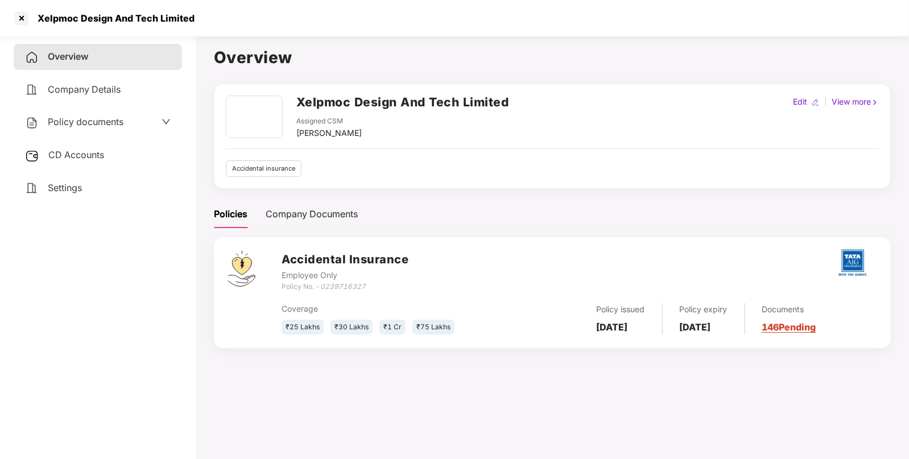
click at [92, 144] on div "CD Accounts" at bounding box center [98, 155] width 168 height 26
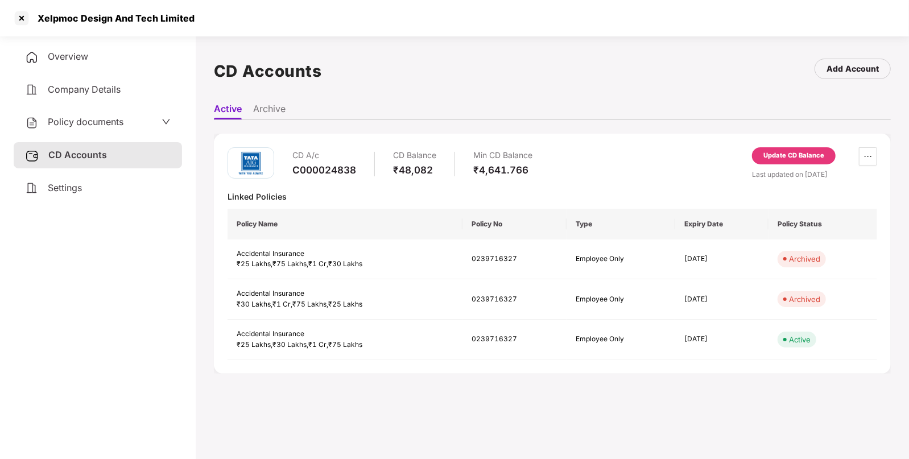
click at [777, 159] on div "Update CD Balance" at bounding box center [794, 156] width 61 height 10
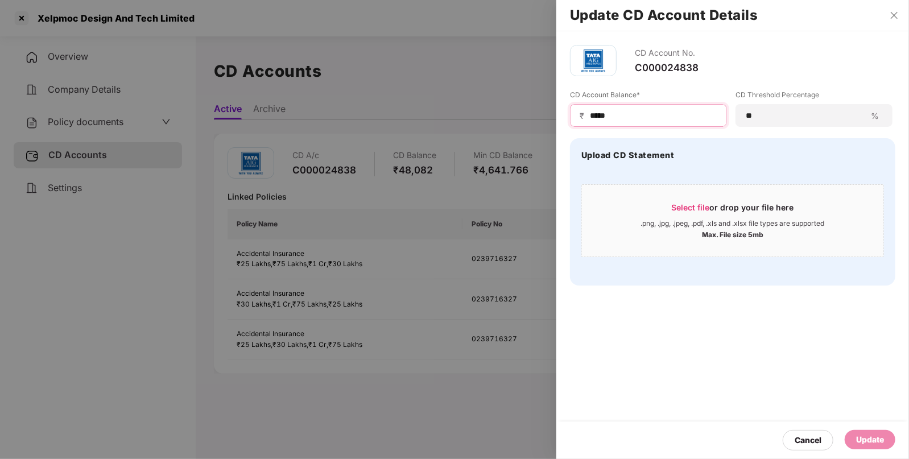
click at [598, 120] on input "*****" at bounding box center [653, 116] width 129 height 12
type input "*****"
click at [872, 443] on div "Update" at bounding box center [870, 440] width 28 height 13
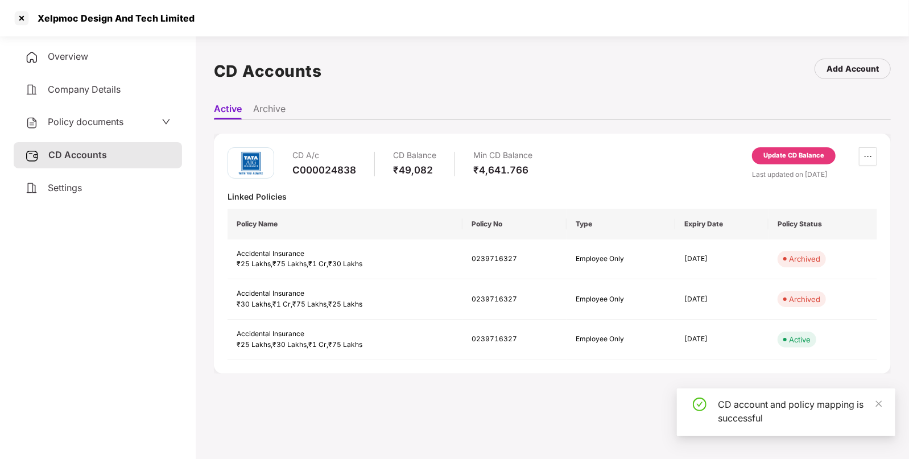
click at [120, 122] on span "Policy documents" at bounding box center [86, 121] width 76 height 11
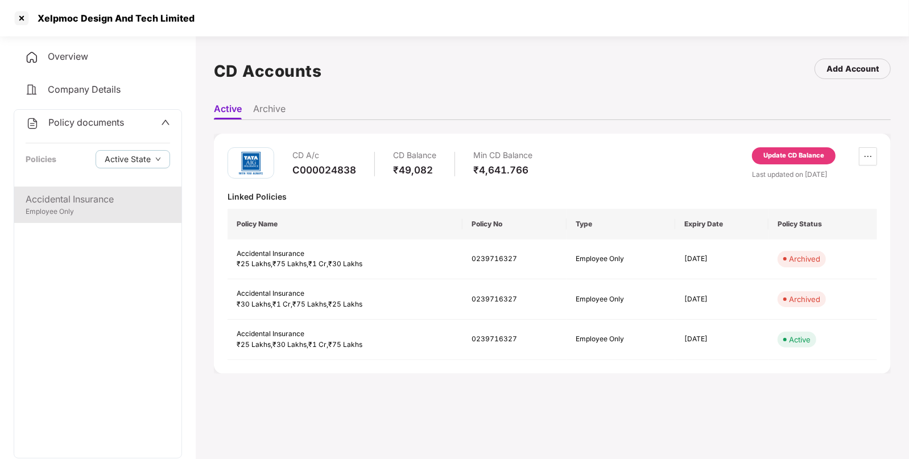
click at [93, 189] on div "Accidental Insurance Employee Only" at bounding box center [97, 205] width 167 height 36
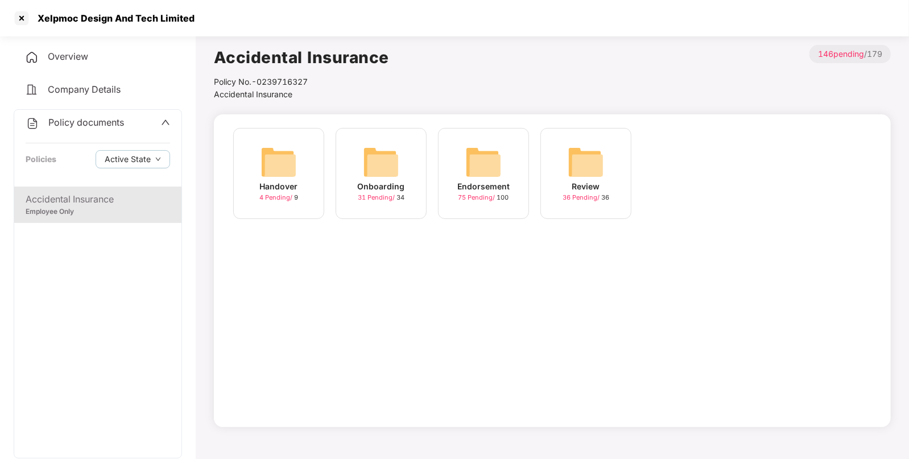
click at [502, 172] on div "Endorsement 75 Pending / 100" at bounding box center [483, 173] width 91 height 91
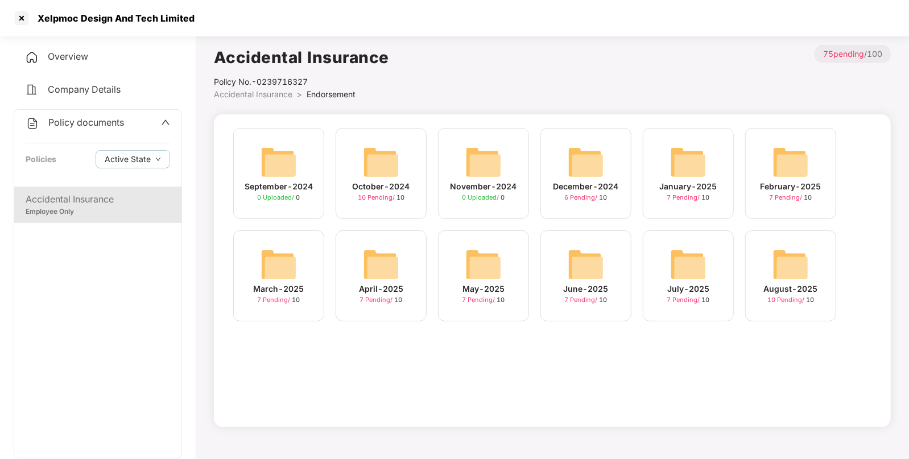
click at [765, 272] on div "August-2025 10 Pending / 10" at bounding box center [790, 275] width 91 height 91
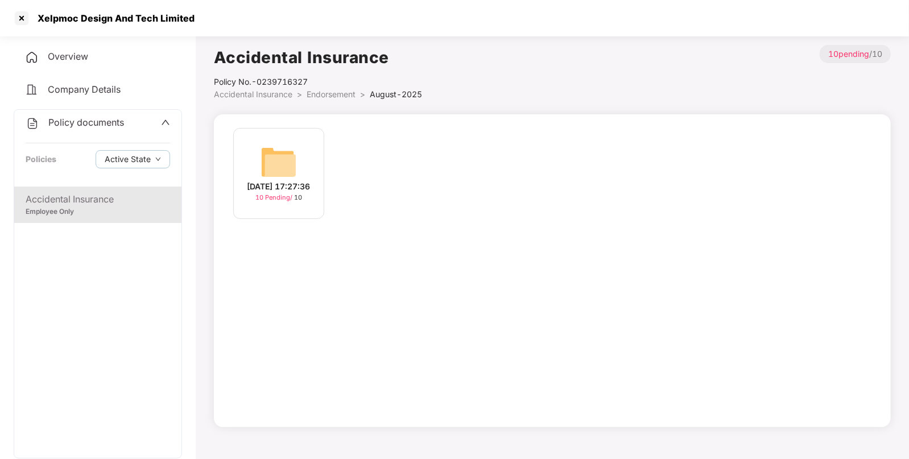
click at [290, 148] on img at bounding box center [279, 162] width 36 height 36
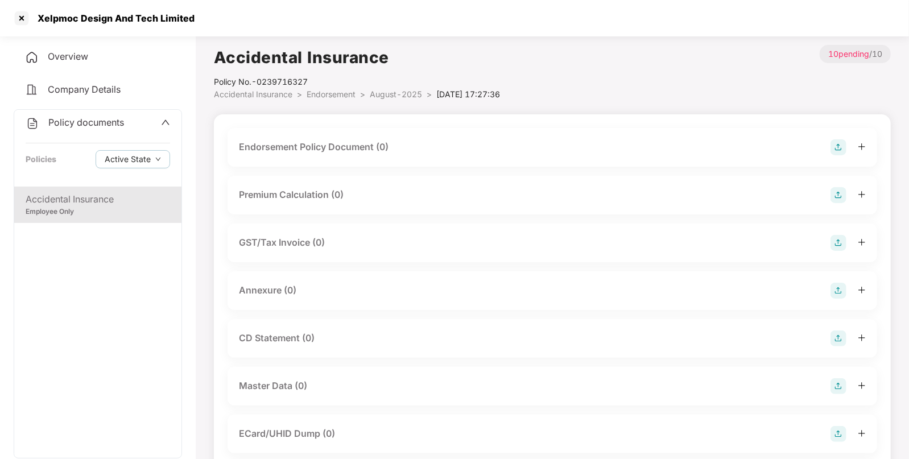
click at [839, 146] on img at bounding box center [839, 147] width 16 height 16
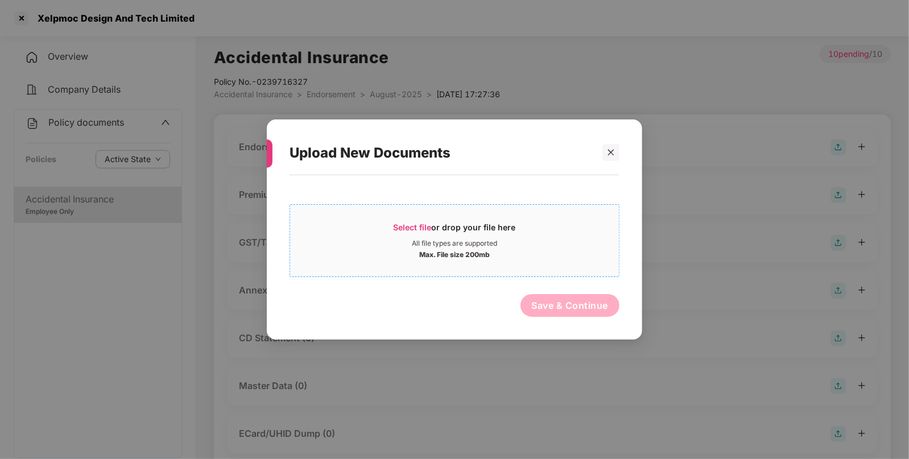
click at [415, 230] on span "Select file" at bounding box center [413, 227] width 38 height 10
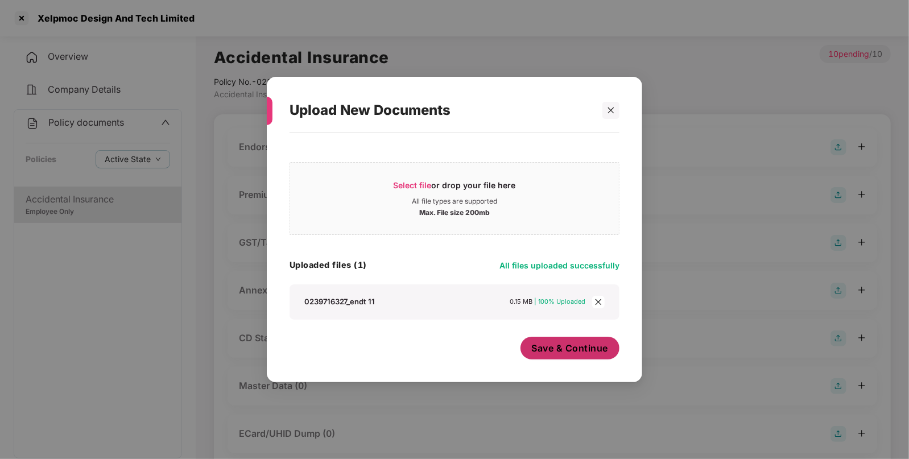
click at [558, 345] on span "Save & Continue" at bounding box center [570, 348] width 77 height 13
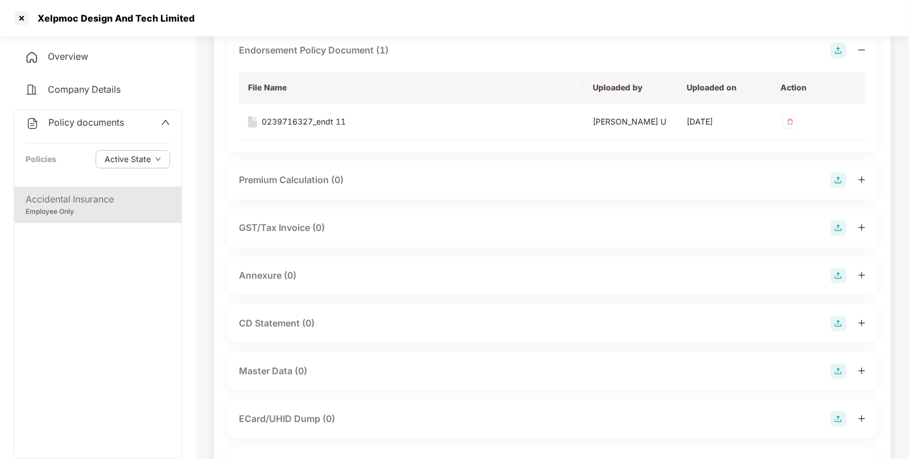
scroll to position [97, 0]
click at [837, 274] on img at bounding box center [839, 275] width 16 height 16
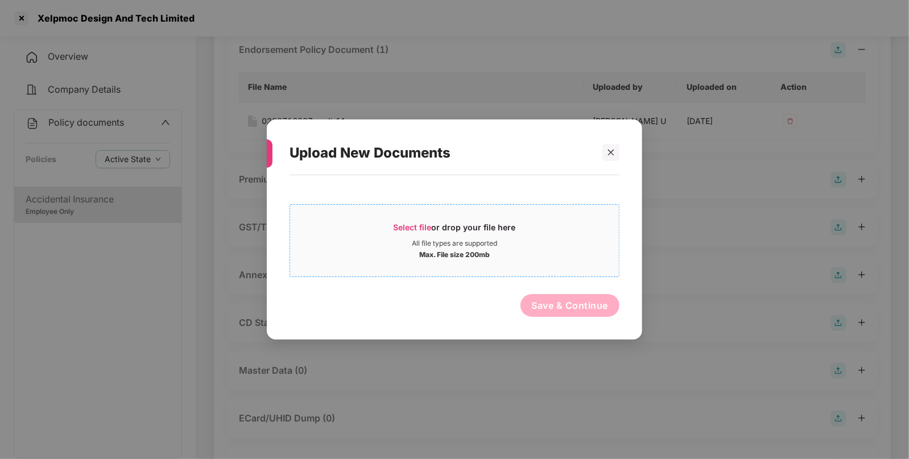
click at [403, 225] on span "Select file" at bounding box center [413, 227] width 38 height 10
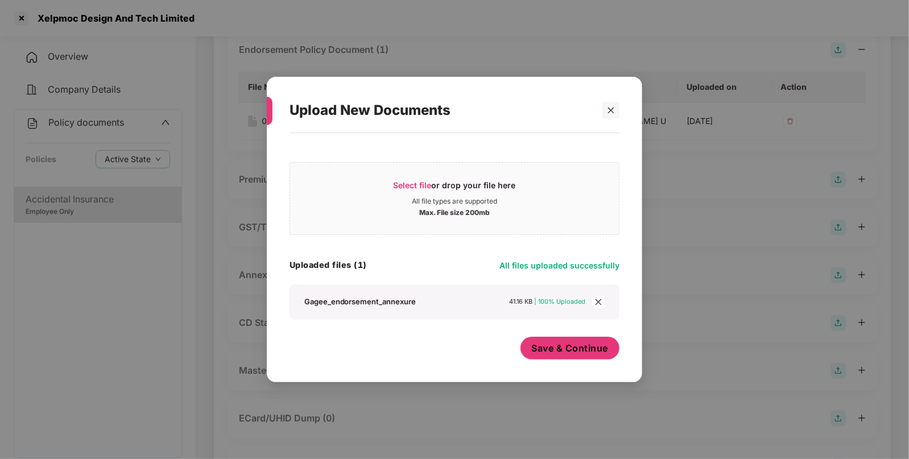
click at [566, 341] on button "Save & Continue" at bounding box center [571, 348] width 100 height 23
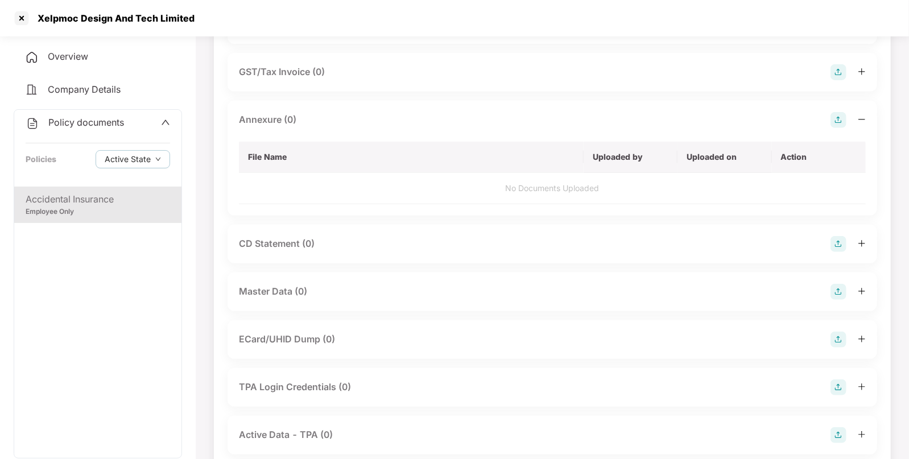
scroll to position [254, 0]
click at [846, 291] on img at bounding box center [839, 291] width 16 height 16
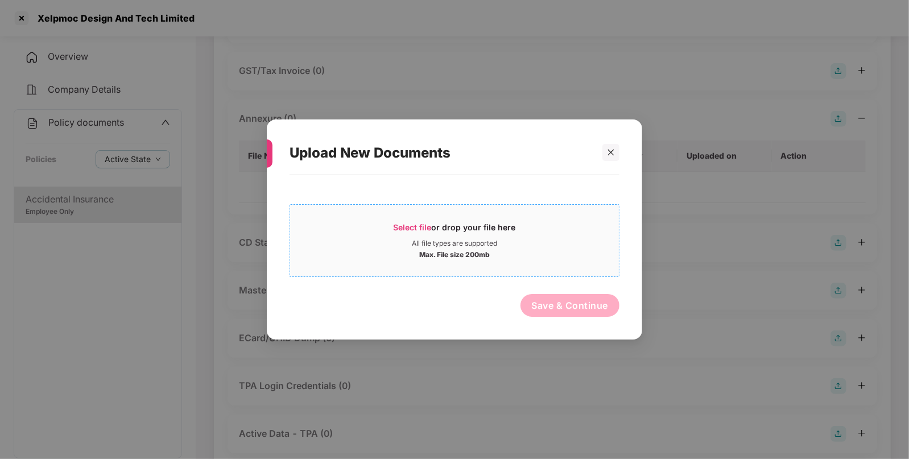
click at [419, 221] on span "Select file or drop your file here All file types are supported Max. File size …" at bounding box center [454, 240] width 329 height 55
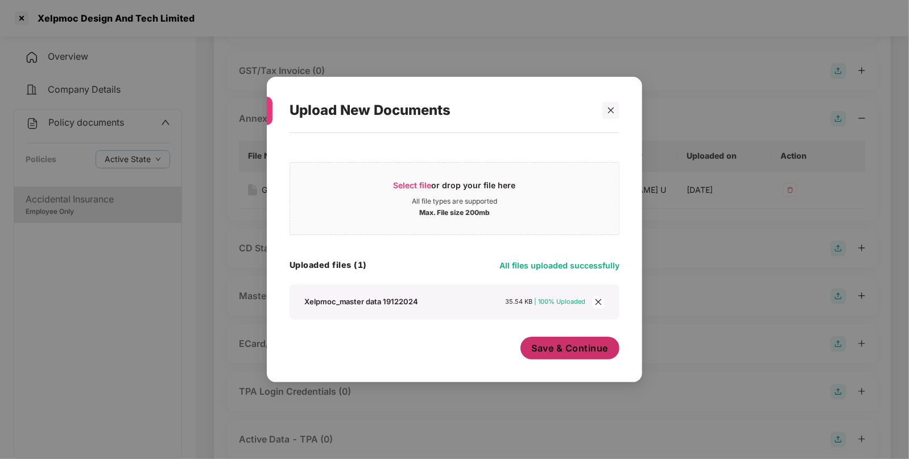
click at [563, 355] on button "Save & Continue" at bounding box center [571, 348] width 100 height 23
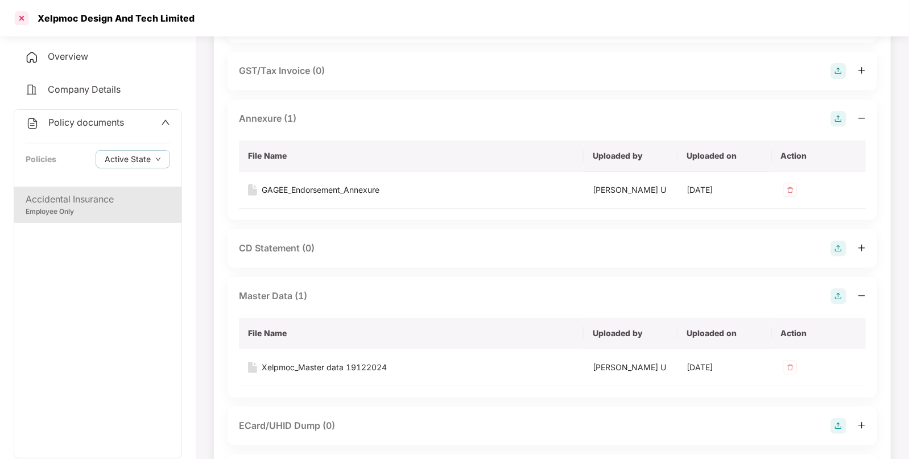
click at [23, 25] on div at bounding box center [22, 18] width 18 height 18
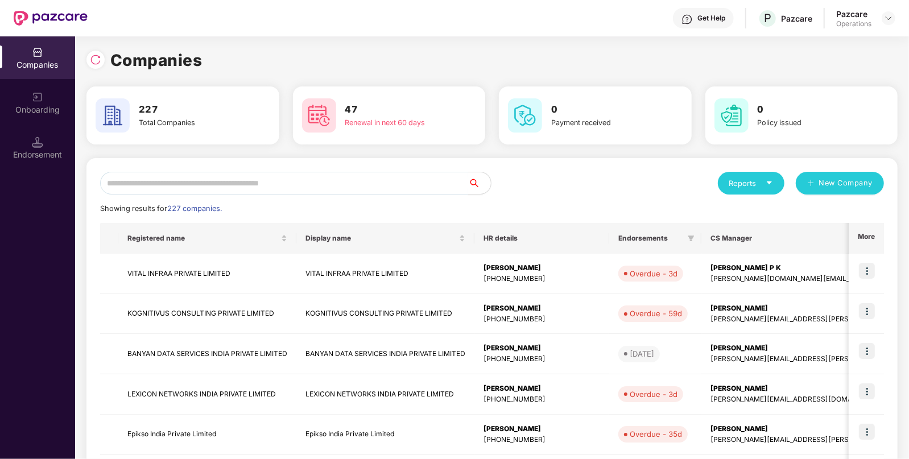
click at [167, 179] on input "text" at bounding box center [284, 183] width 368 height 23
type input "*"
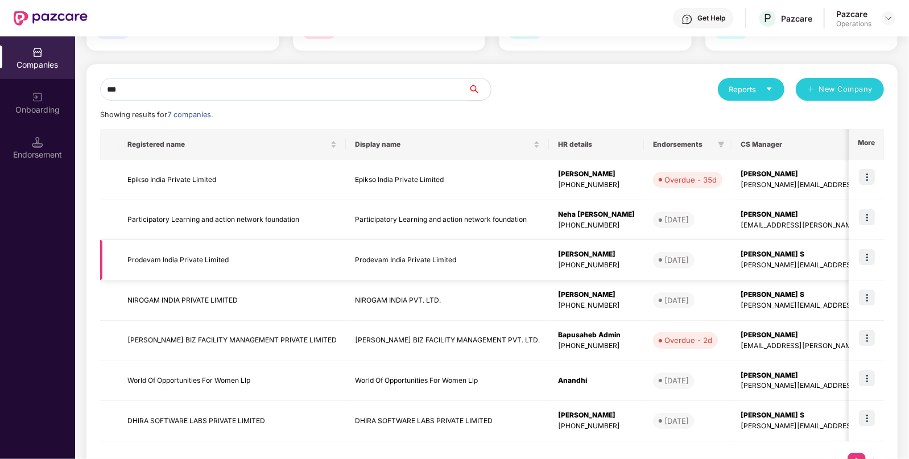
scroll to position [123, 0]
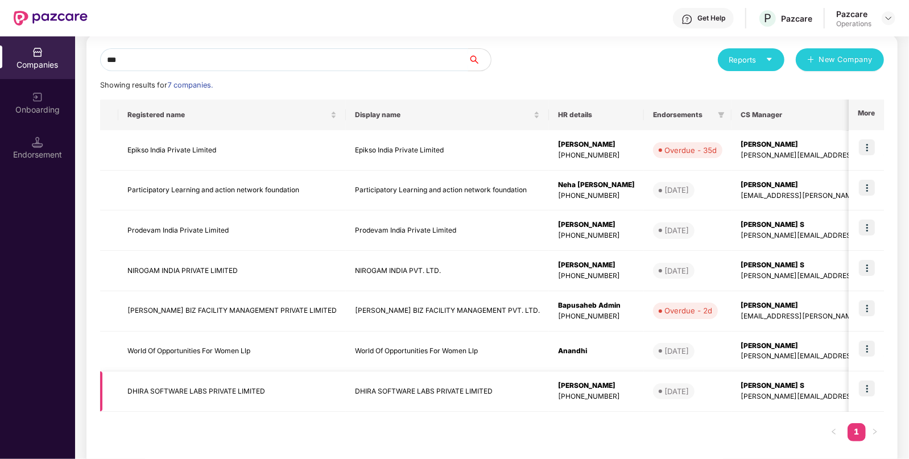
type input "***"
click at [139, 397] on td "DHIRA SOFTWARE LABS PRIVATE LIMITED" at bounding box center [232, 392] width 228 height 40
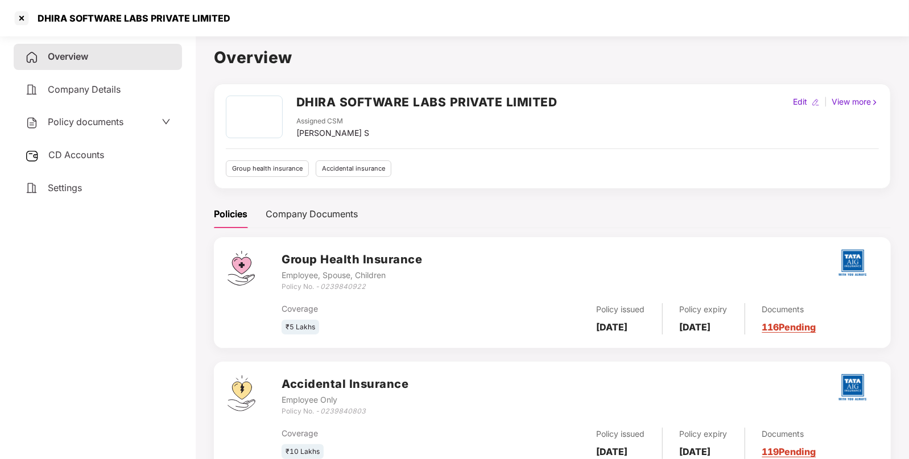
click at [65, 148] on div "CD Accounts" at bounding box center [98, 155] width 168 height 26
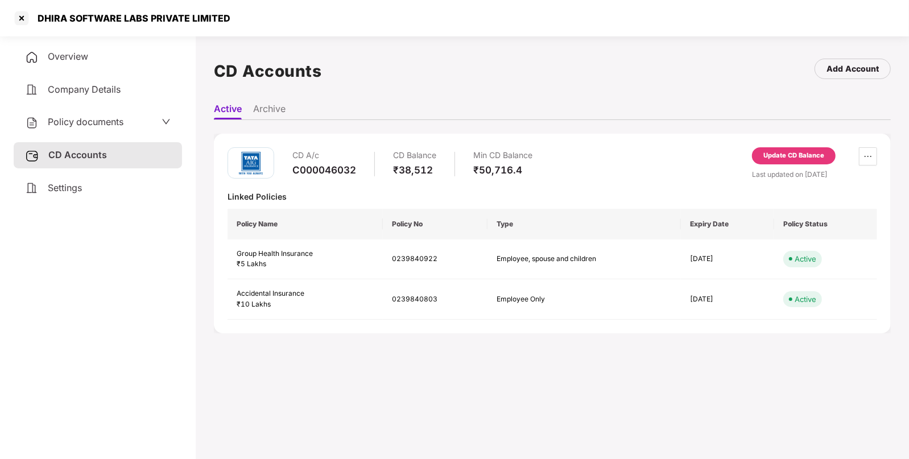
click at [777, 153] on div "Update CD Balance" at bounding box center [794, 156] width 61 height 10
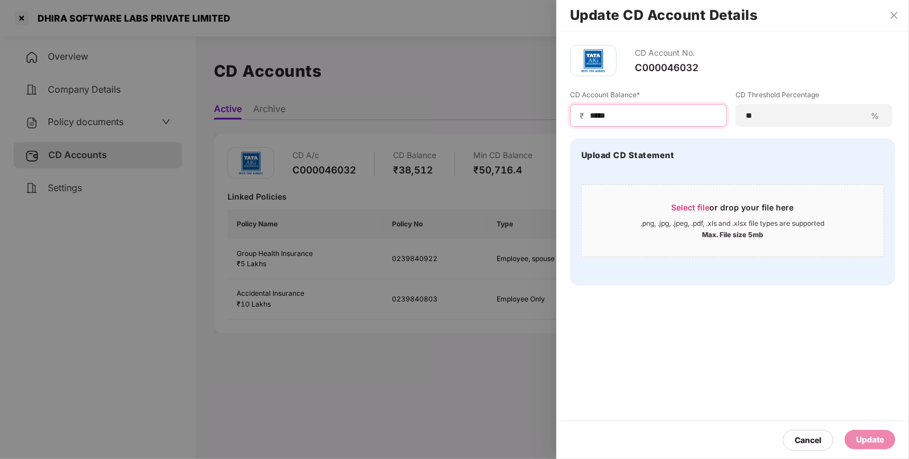
click at [592, 116] on input "*****" at bounding box center [653, 116] width 129 height 12
type input "*****"
click at [863, 436] on div "Update" at bounding box center [870, 440] width 28 height 13
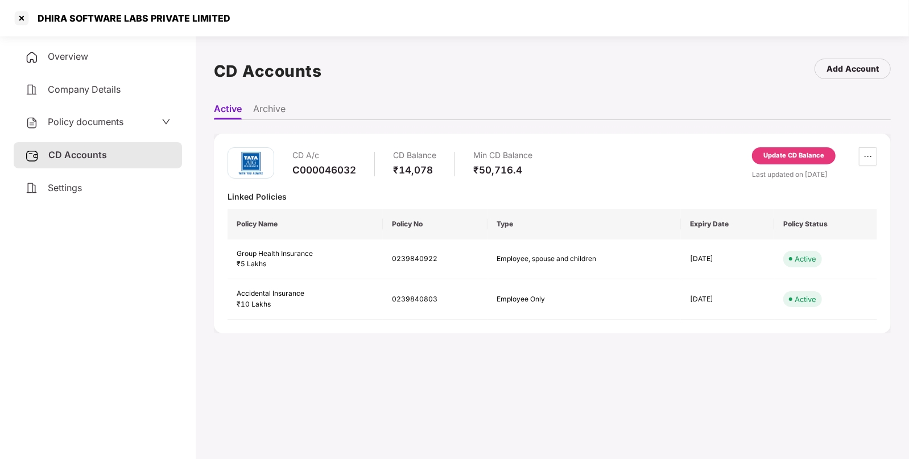
click at [121, 122] on span "Policy documents" at bounding box center [86, 121] width 76 height 11
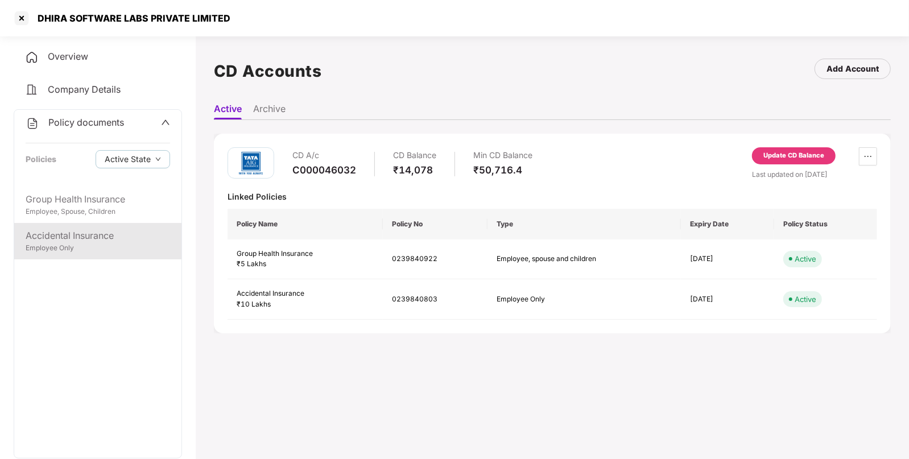
click at [65, 232] on div "Accidental Insurance" at bounding box center [98, 236] width 145 height 14
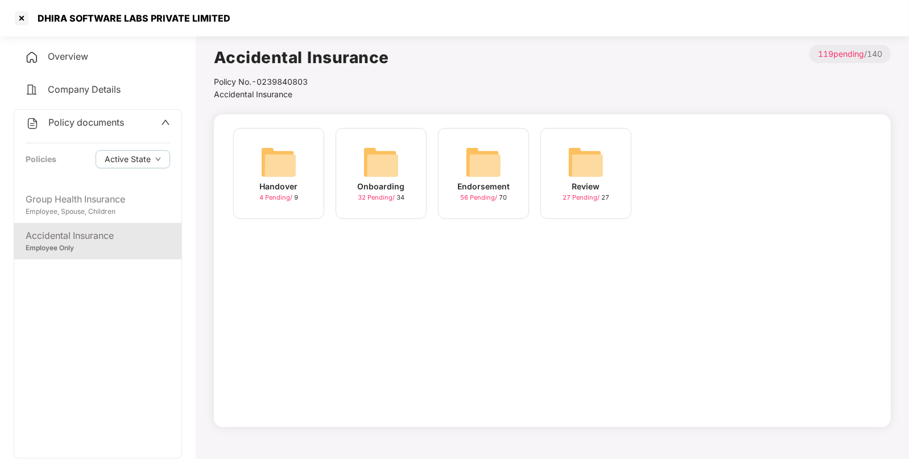
click at [467, 160] on img at bounding box center [483, 162] width 36 height 36
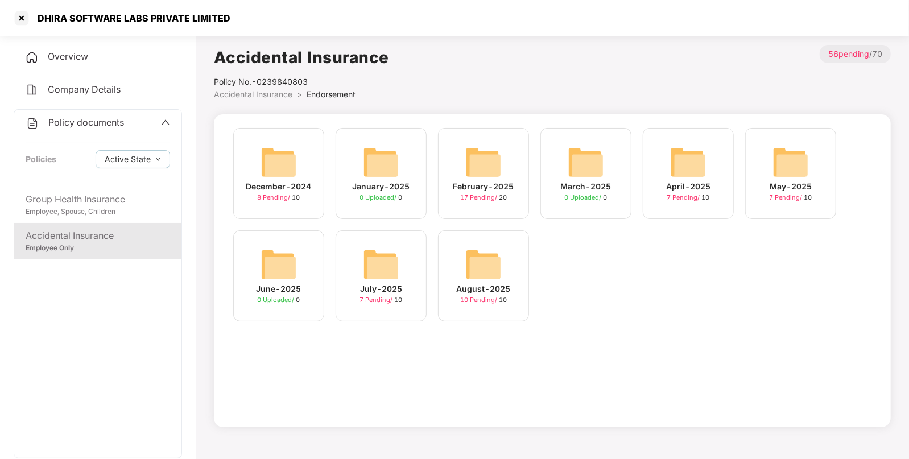
click at [468, 174] on img at bounding box center [483, 162] width 36 height 36
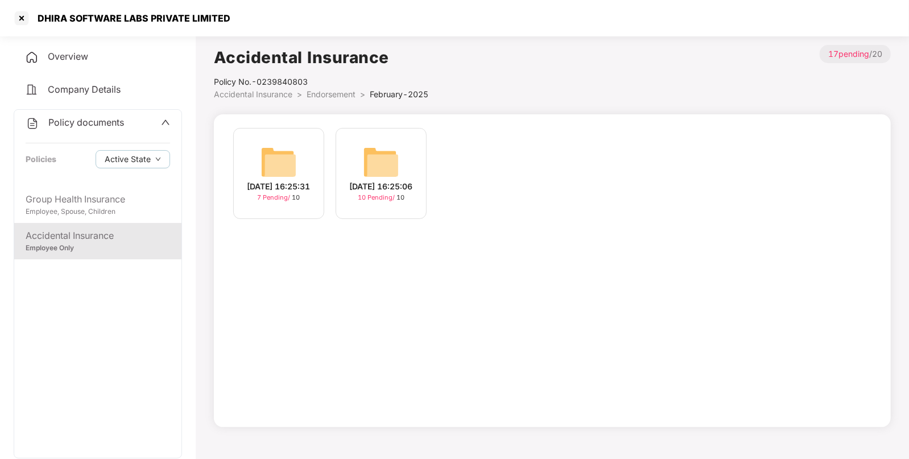
click at [381, 166] on img at bounding box center [381, 162] width 36 height 36
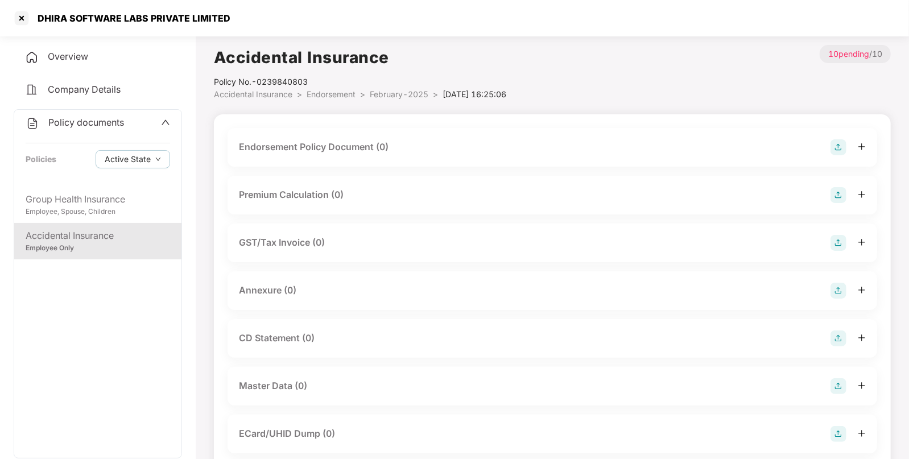
click at [829, 140] on div "Endorsement Policy Document (0)" at bounding box center [552, 147] width 627 height 16
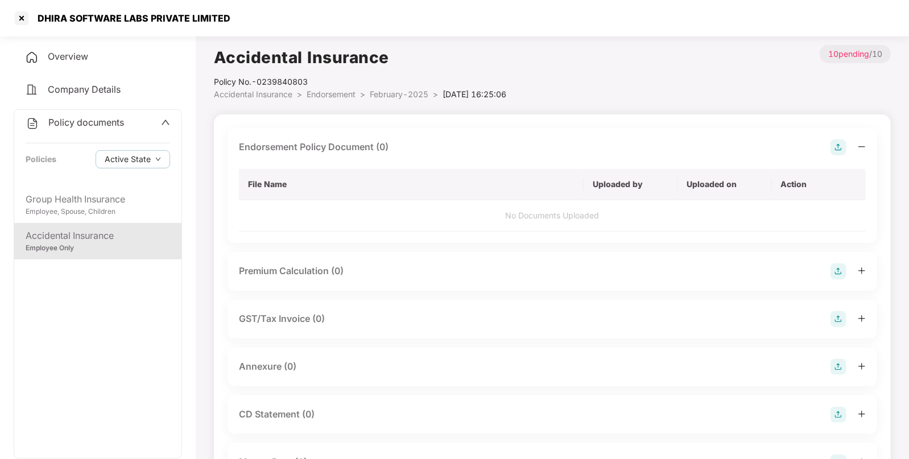
click at [837, 146] on img at bounding box center [839, 147] width 16 height 16
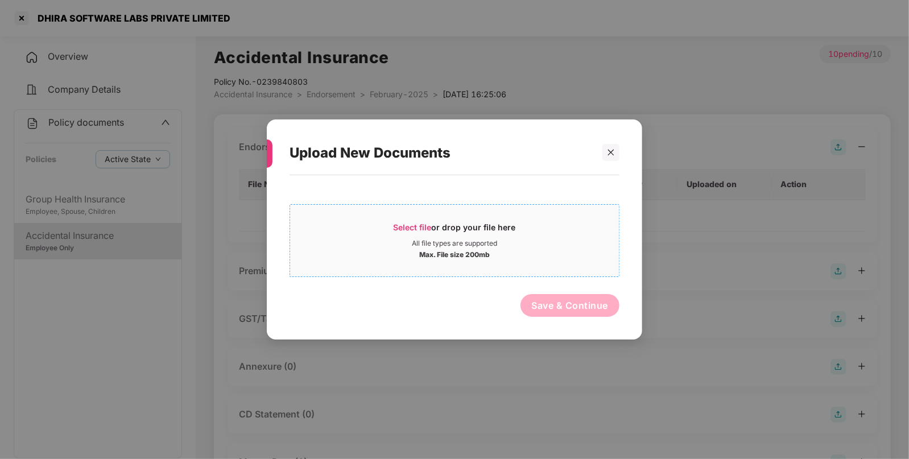
click at [407, 225] on span "Select file" at bounding box center [413, 227] width 38 height 10
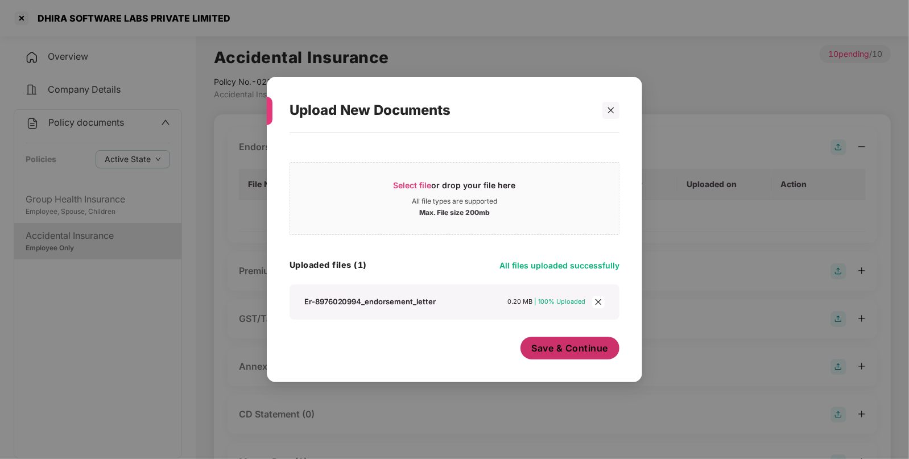
click at [549, 351] on span "Save & Continue" at bounding box center [570, 348] width 77 height 13
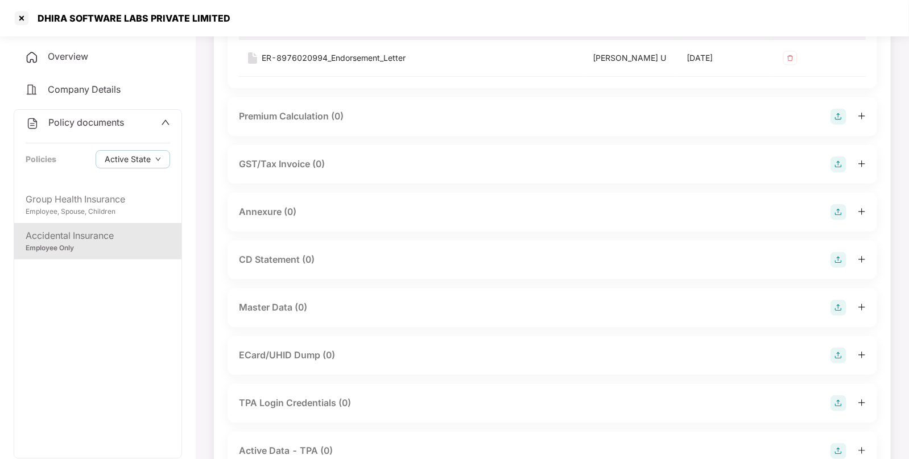
scroll to position [162, 0]
click at [837, 215] on img at bounding box center [839, 211] width 16 height 16
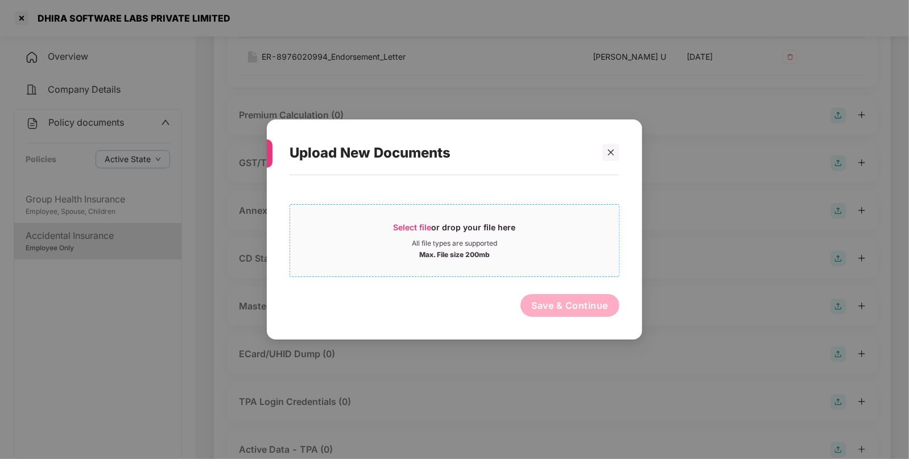
click at [411, 228] on span "Select file" at bounding box center [413, 227] width 38 height 10
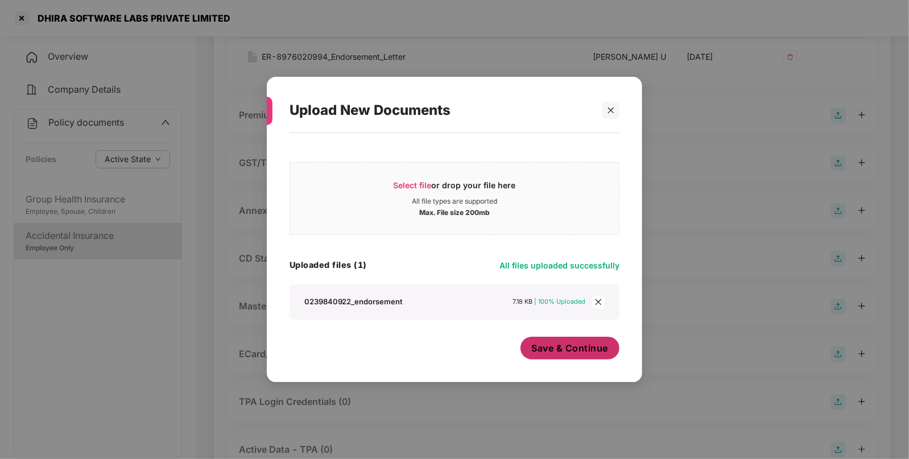
click at [548, 353] on span "Save & Continue" at bounding box center [570, 348] width 77 height 13
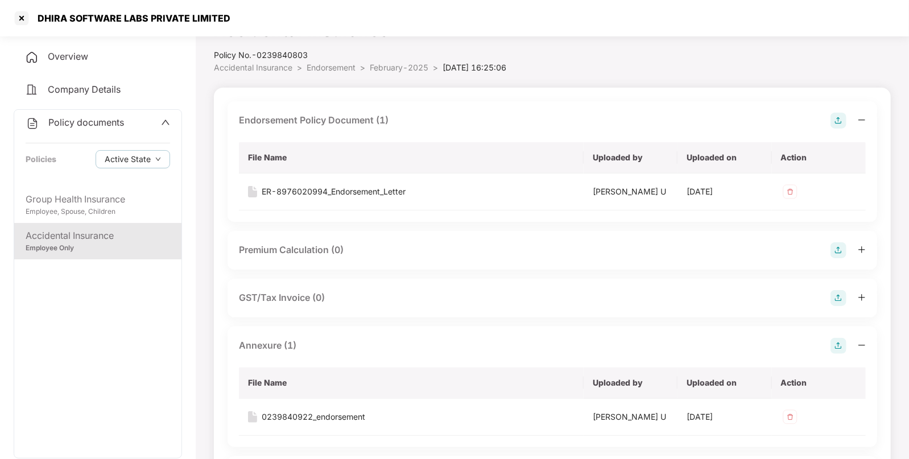
scroll to position [23, 0]
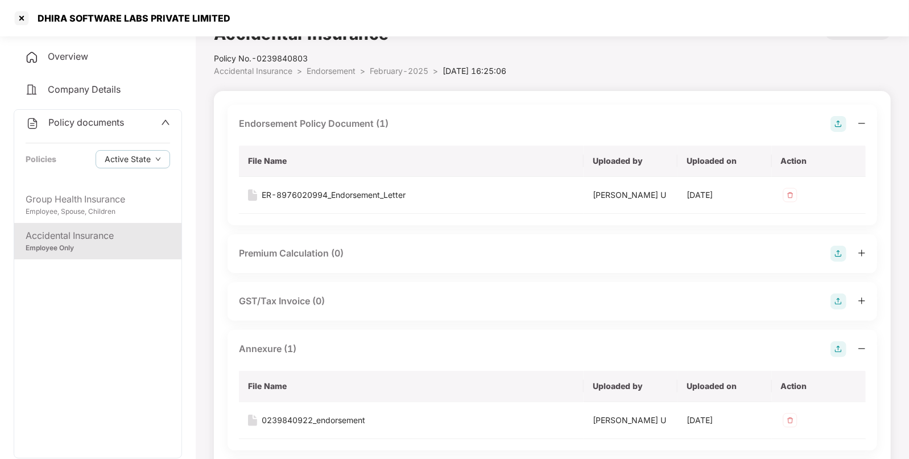
click at [382, 69] on span "February-2025" at bounding box center [399, 71] width 59 height 10
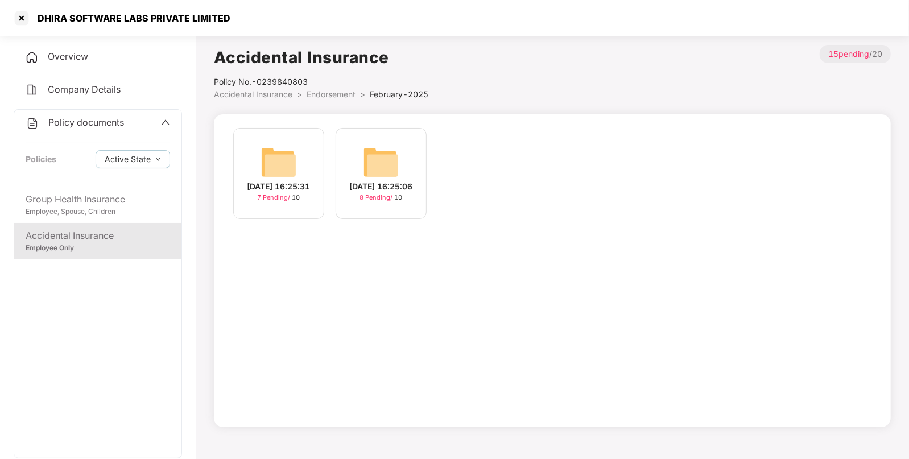
click at [271, 94] on span "Accidental Insurance" at bounding box center [253, 94] width 79 height 10
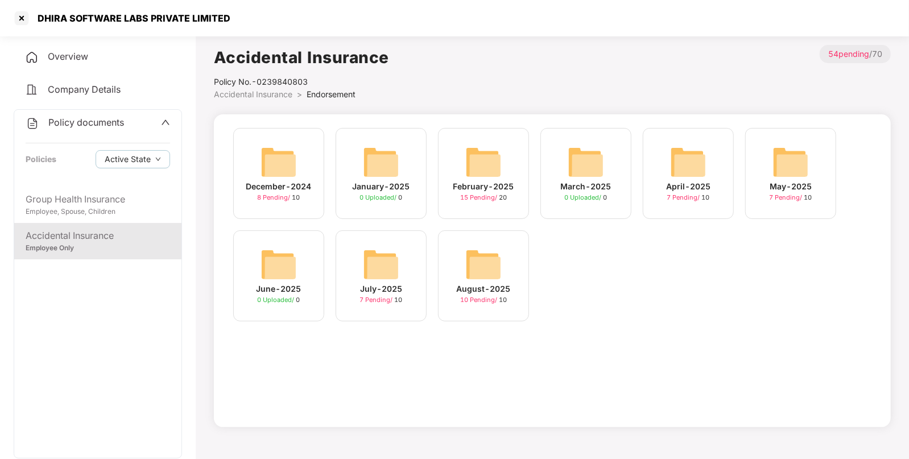
click at [472, 254] on img at bounding box center [483, 264] width 36 height 36
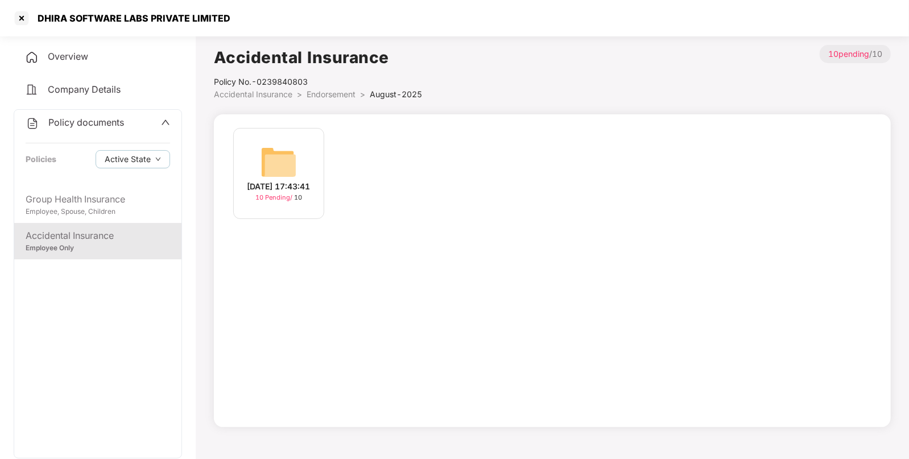
click at [292, 156] on img at bounding box center [279, 162] width 36 height 36
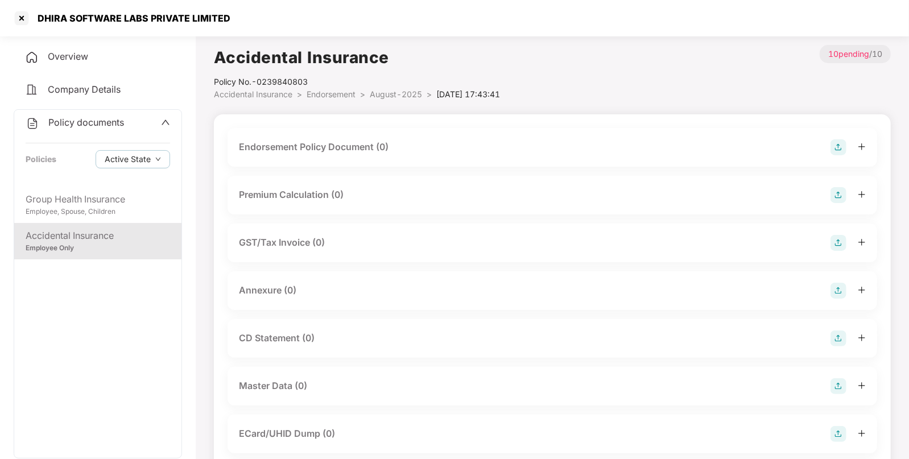
click at [837, 147] on img at bounding box center [839, 147] width 16 height 16
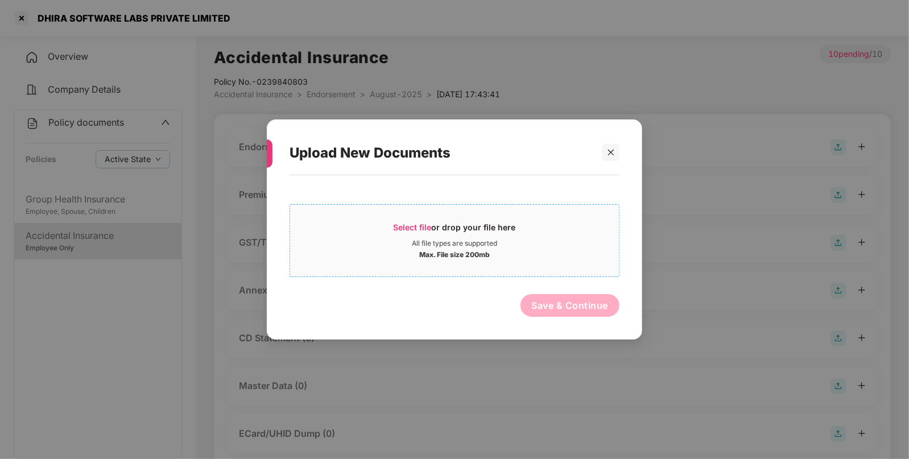
click at [395, 230] on span "Select file" at bounding box center [413, 227] width 38 height 10
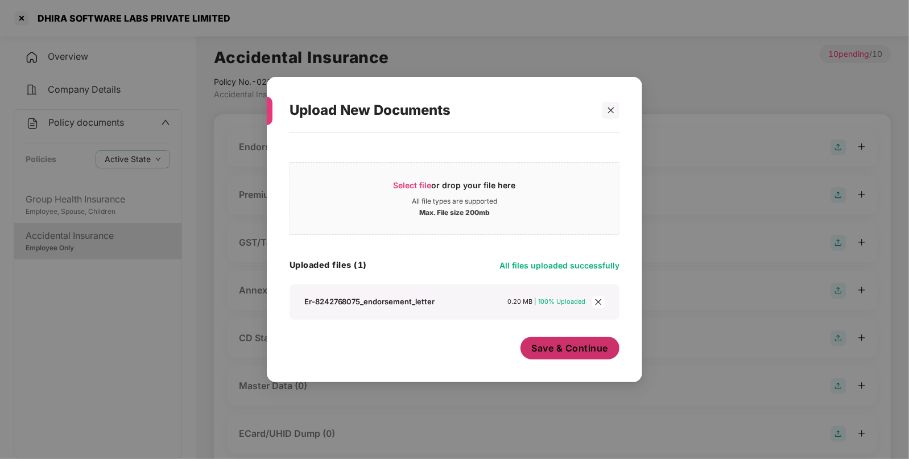
click at [563, 339] on button "Save & Continue" at bounding box center [571, 348] width 100 height 23
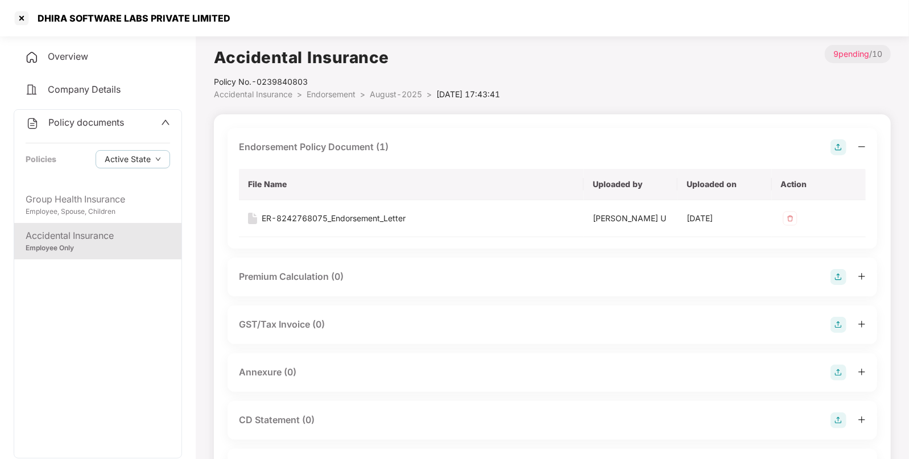
click at [834, 373] on img at bounding box center [839, 373] width 16 height 16
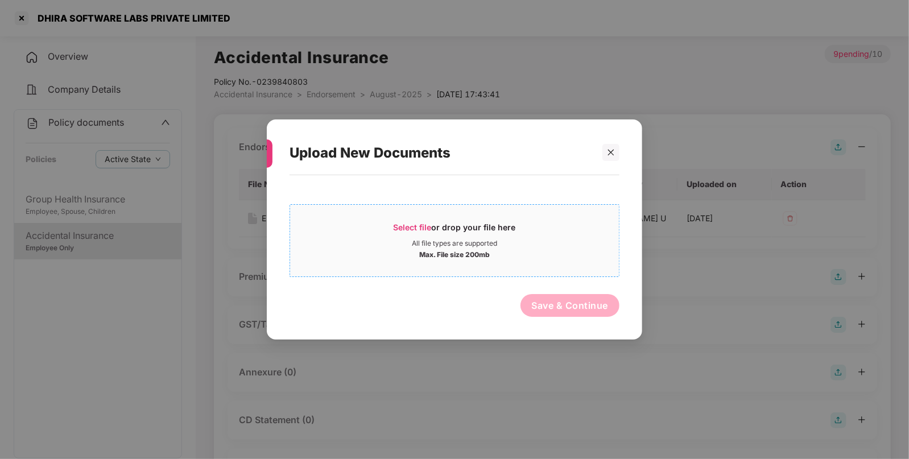
click at [400, 225] on span "Select file" at bounding box center [413, 227] width 38 height 10
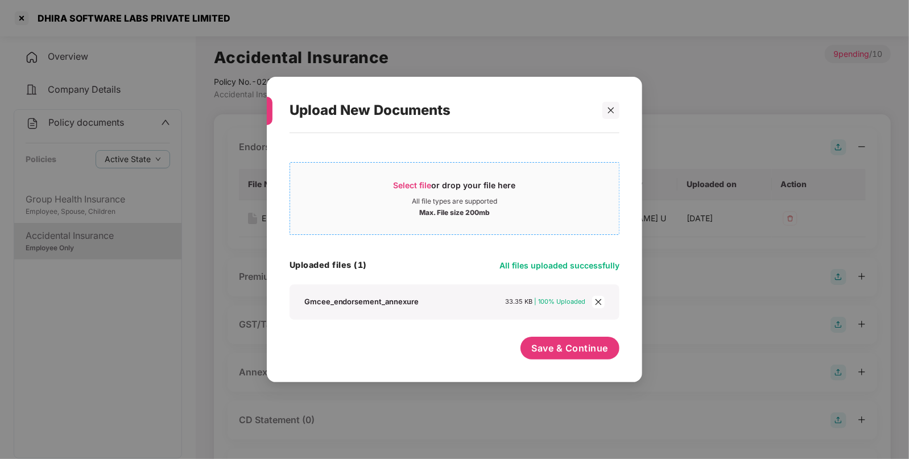
click at [411, 185] on span "Select file" at bounding box center [413, 185] width 38 height 10
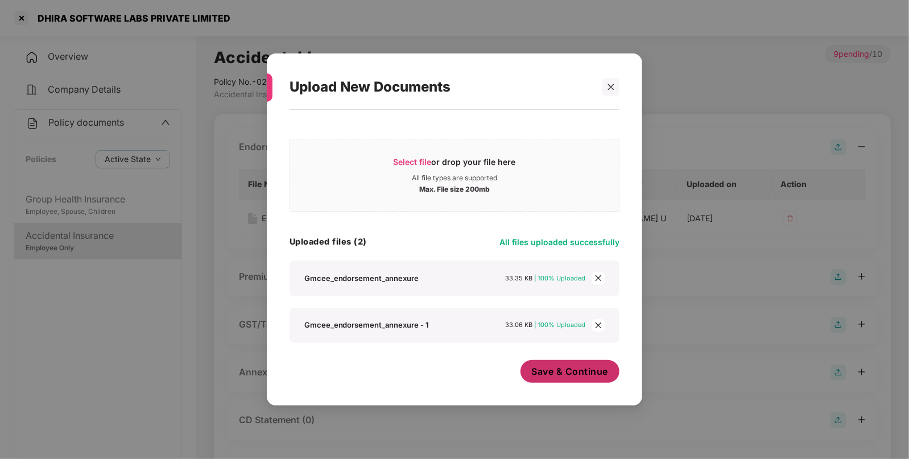
click at [549, 368] on span "Save & Continue" at bounding box center [570, 371] width 77 height 13
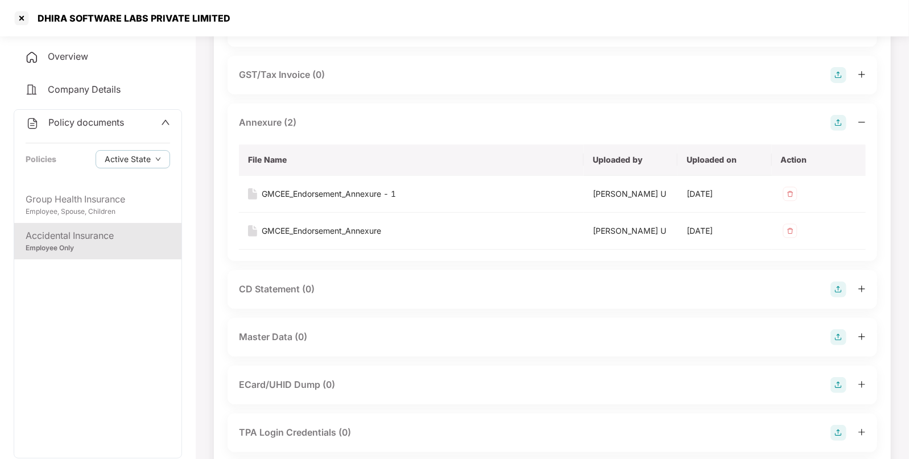
scroll to position [275, 0]
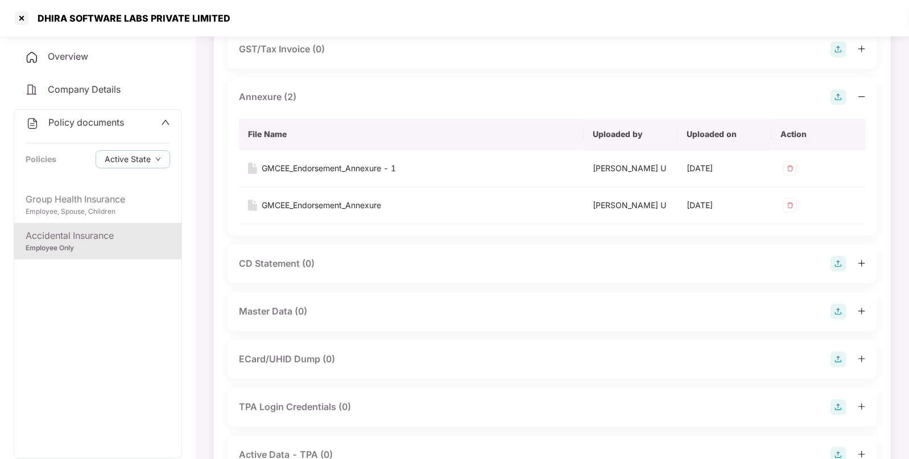
click at [839, 319] on div "Master Data (0)" at bounding box center [553, 311] width 650 height 39
click at [837, 316] on img at bounding box center [839, 312] width 16 height 16
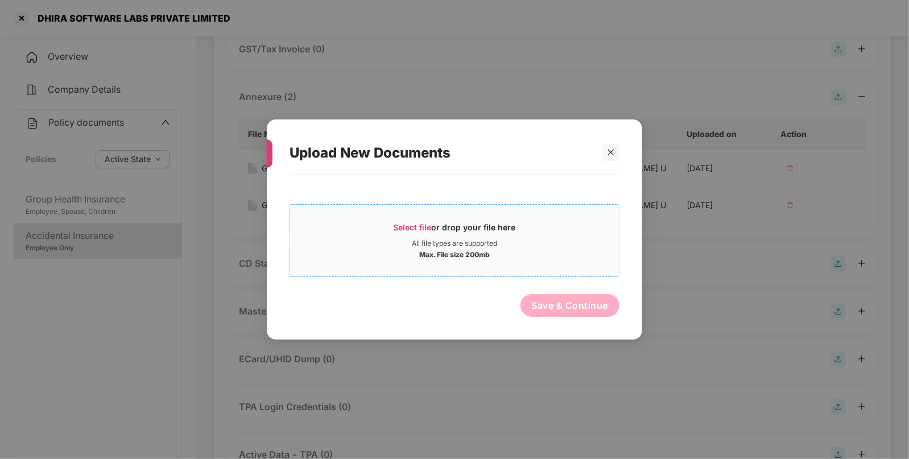
click at [420, 225] on span "Select file" at bounding box center [413, 227] width 38 height 10
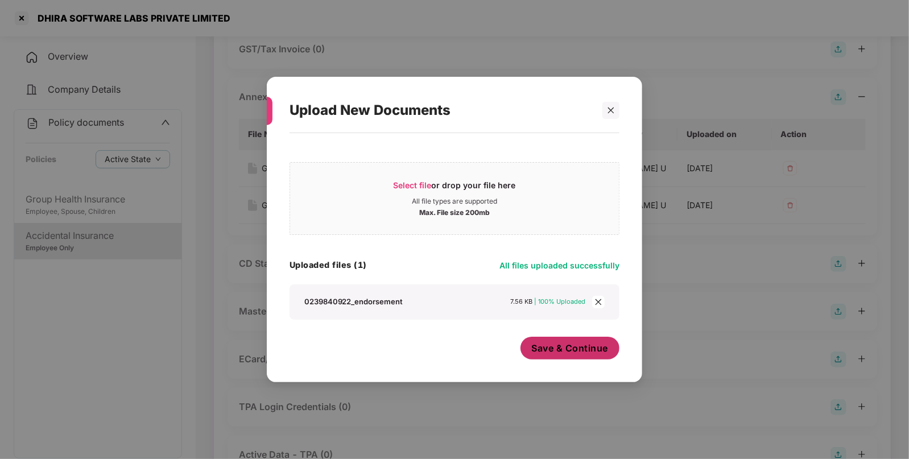
click at [551, 343] on span "Save & Continue" at bounding box center [570, 348] width 77 height 13
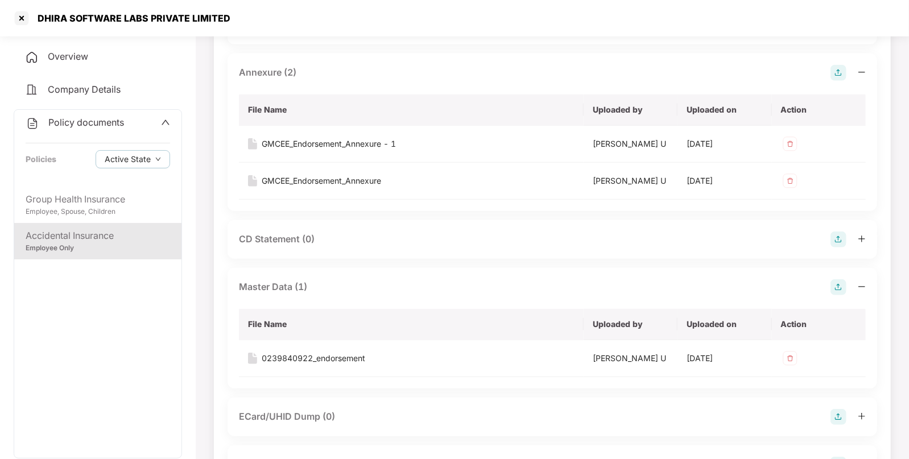
scroll to position [302, 0]
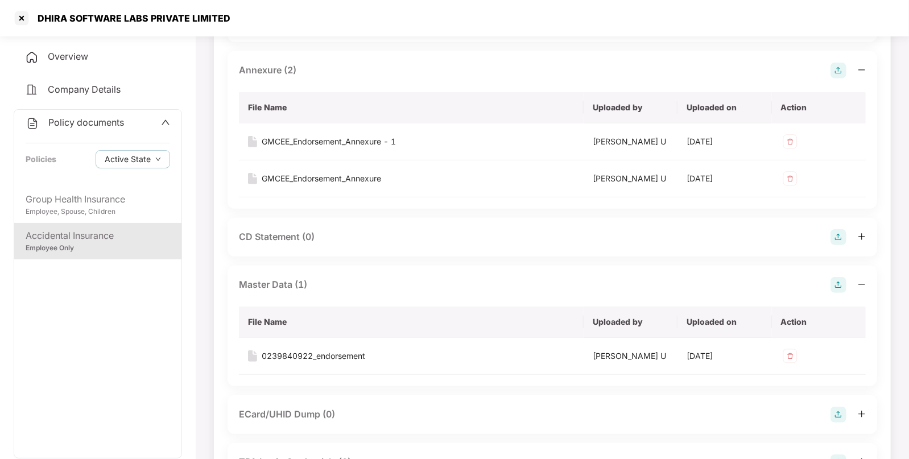
click at [841, 283] on img at bounding box center [839, 285] width 16 height 16
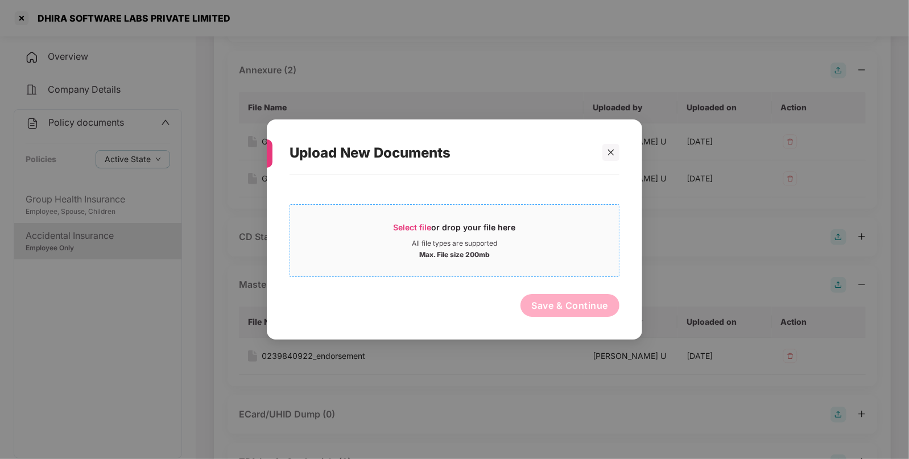
click at [401, 221] on span "Select file or drop your file here All file types are supported Max. File size …" at bounding box center [454, 240] width 329 height 55
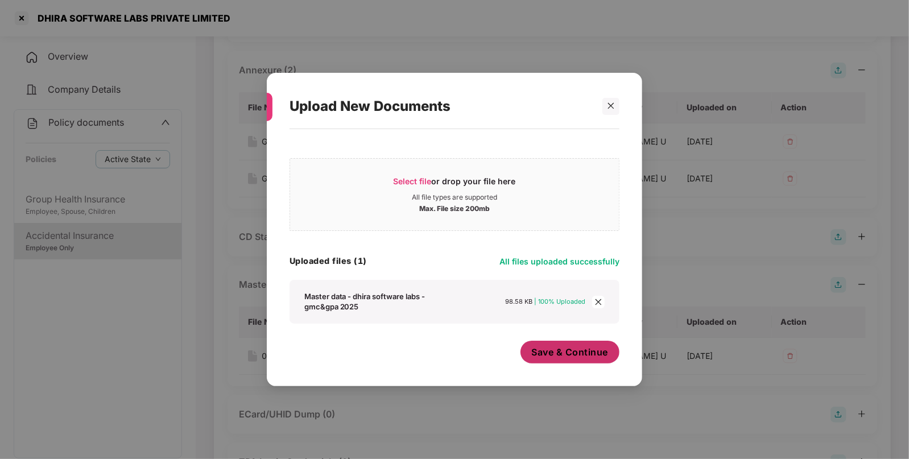
click at [541, 361] on button "Save & Continue" at bounding box center [571, 352] width 100 height 23
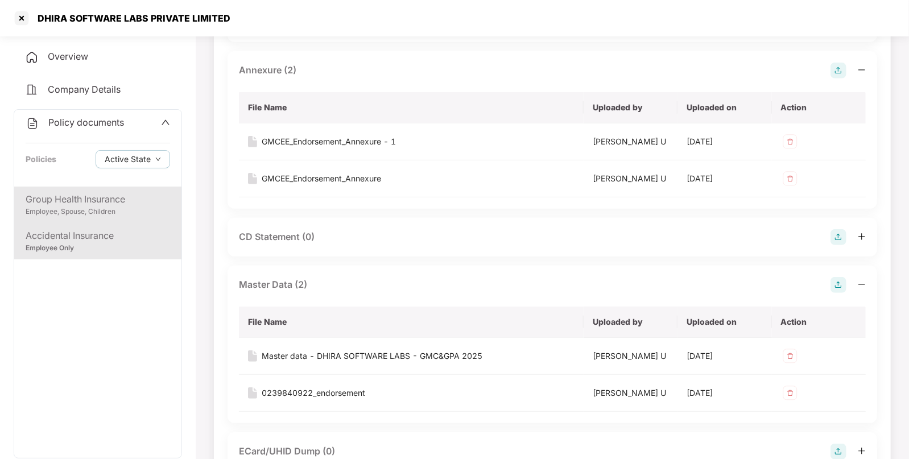
click at [114, 211] on div "Employee, Spouse, Children" at bounding box center [98, 212] width 145 height 11
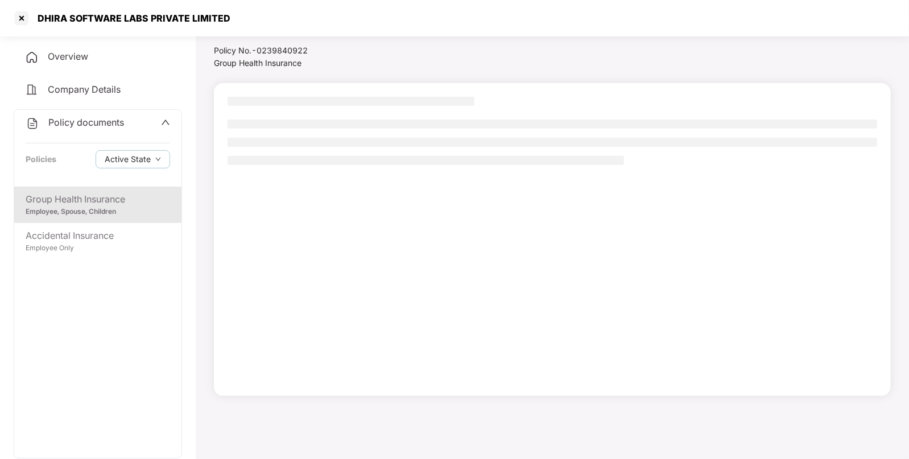
scroll to position [31, 0]
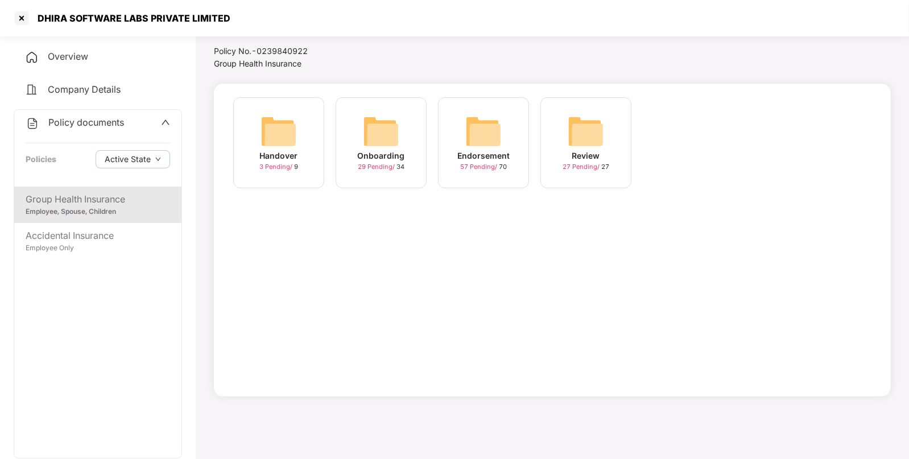
click at [467, 135] on img at bounding box center [483, 131] width 36 height 36
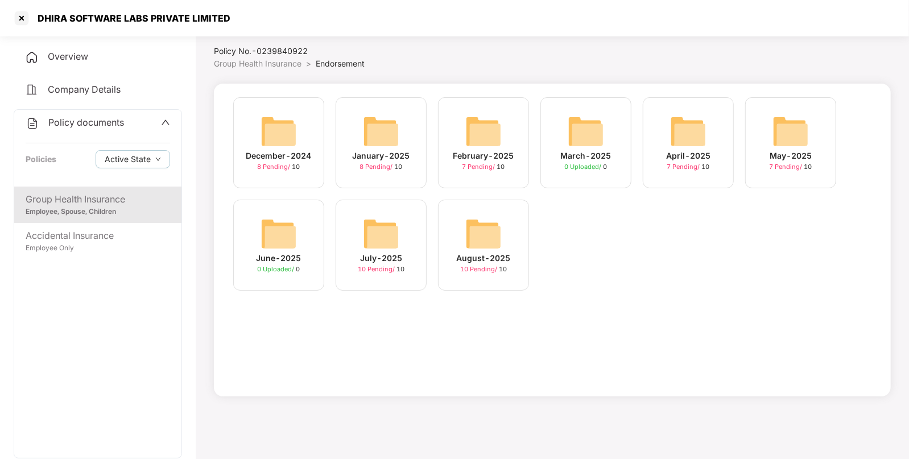
click at [478, 240] on img at bounding box center [483, 234] width 36 height 36
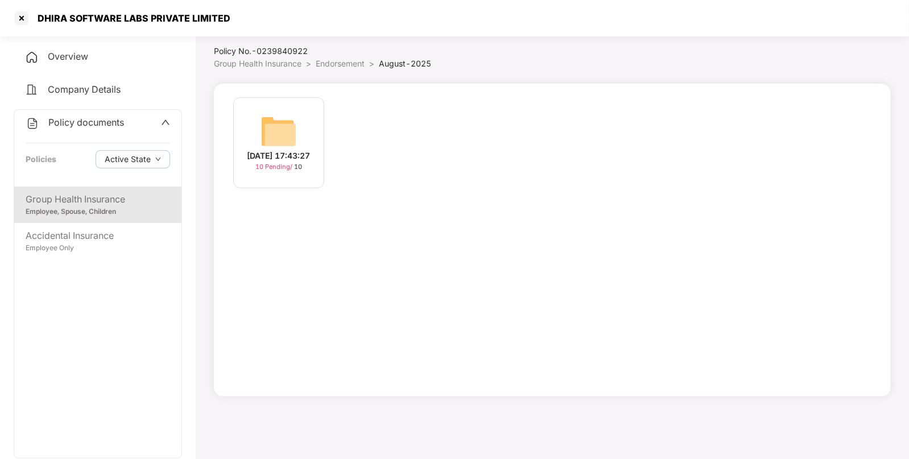
click at [244, 60] on span "Group Health Insurance" at bounding box center [258, 64] width 88 height 10
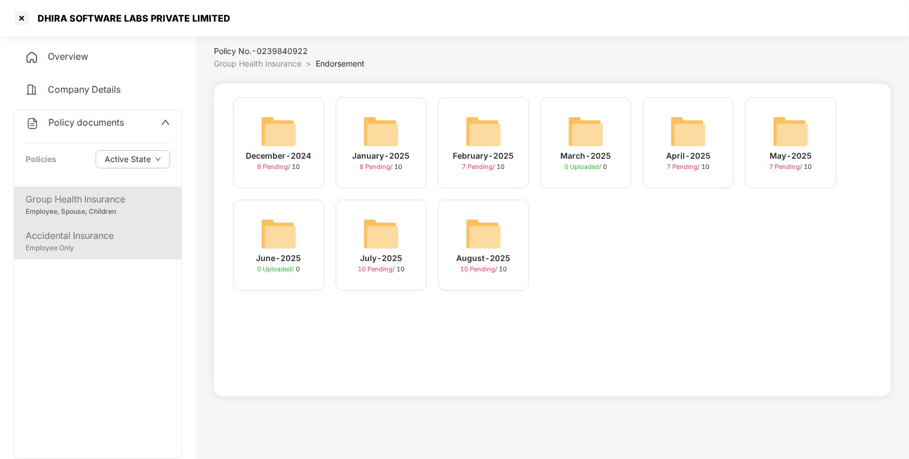
click at [139, 228] on div "Accidental Insurance Employee Only" at bounding box center [97, 241] width 167 height 36
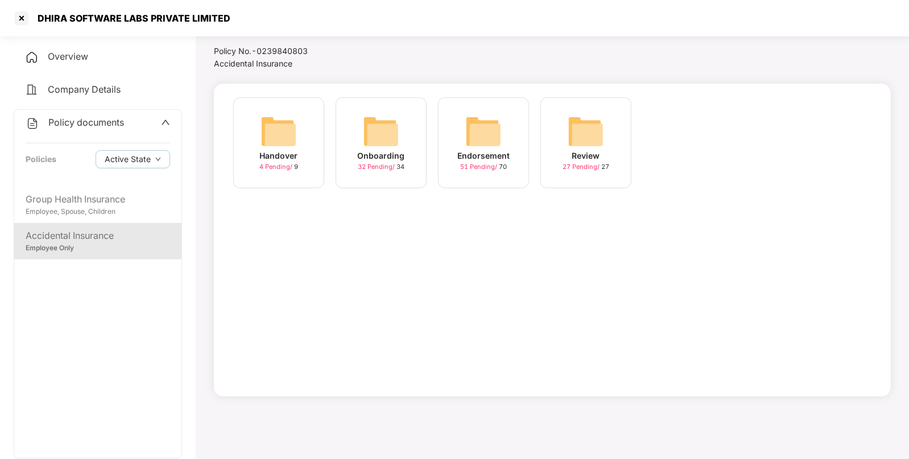
click at [496, 122] on img at bounding box center [483, 131] width 36 height 36
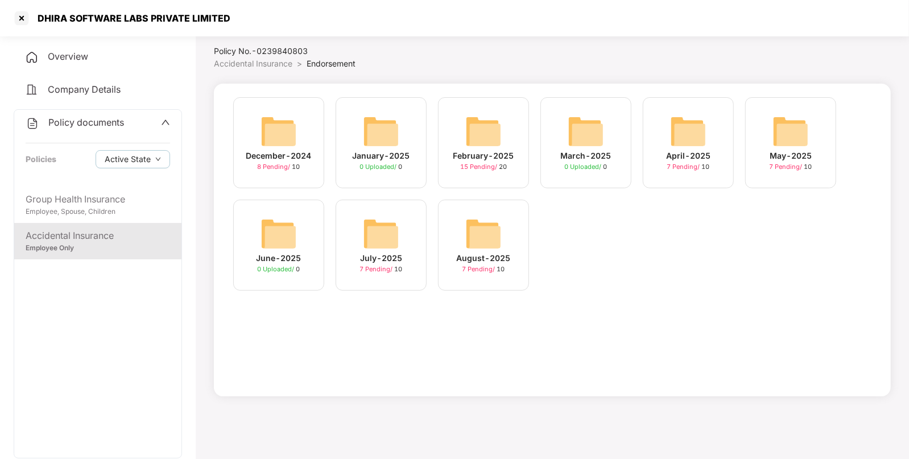
click at [481, 244] on img at bounding box center [483, 234] width 36 height 36
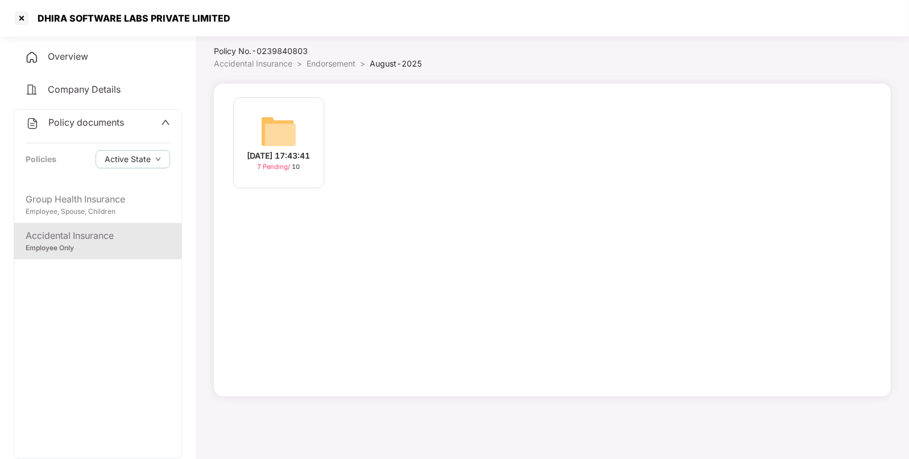
click at [273, 116] on img at bounding box center [279, 131] width 36 height 36
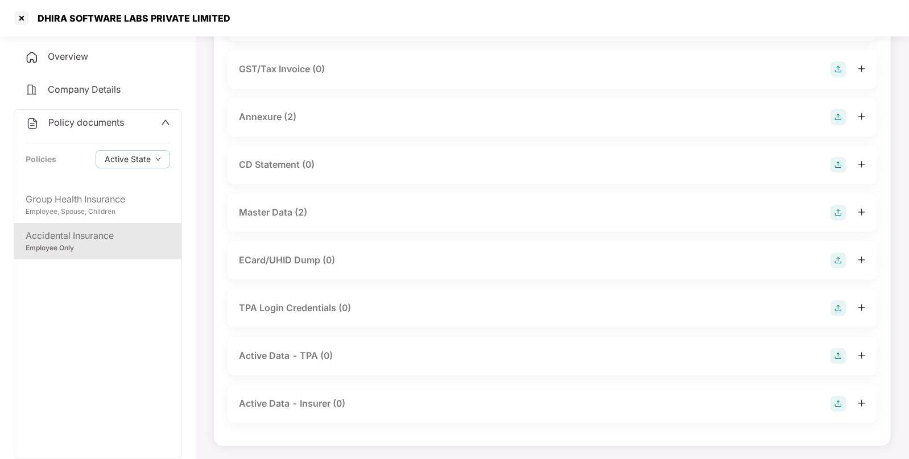
scroll to position [0, 0]
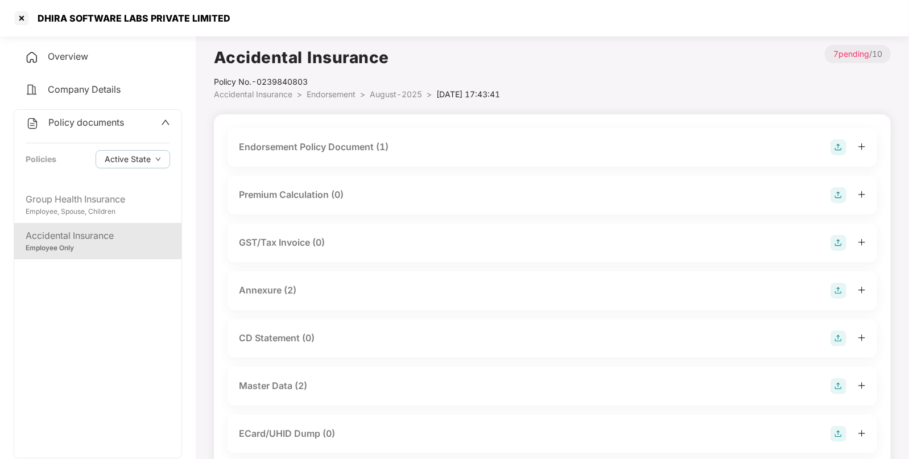
click at [838, 144] on img at bounding box center [839, 147] width 16 height 16
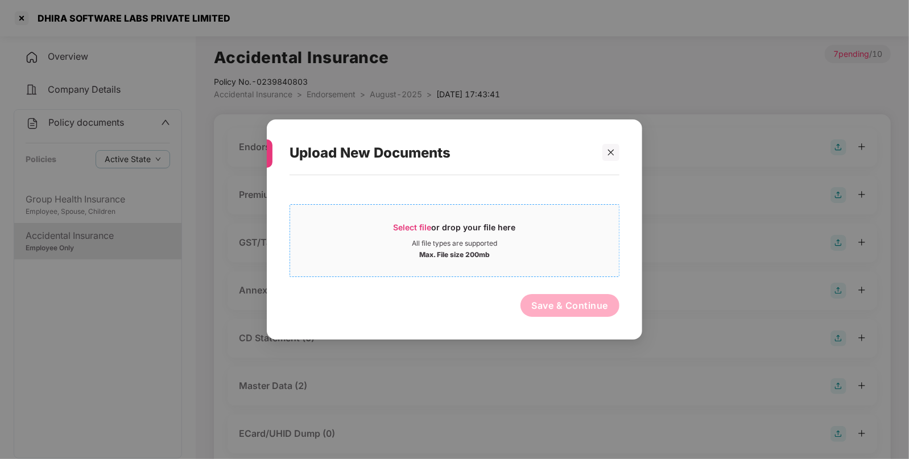
click at [411, 226] on span "Select file" at bounding box center [413, 227] width 38 height 10
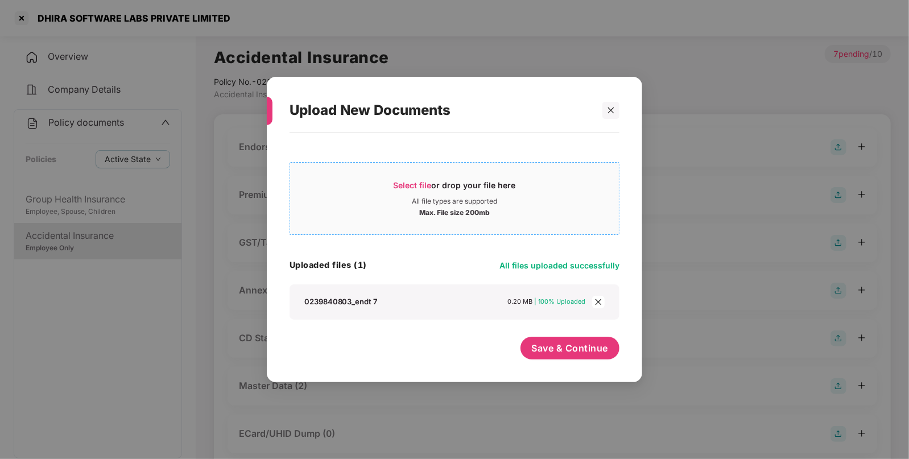
click at [406, 183] on span "Select file" at bounding box center [413, 185] width 38 height 10
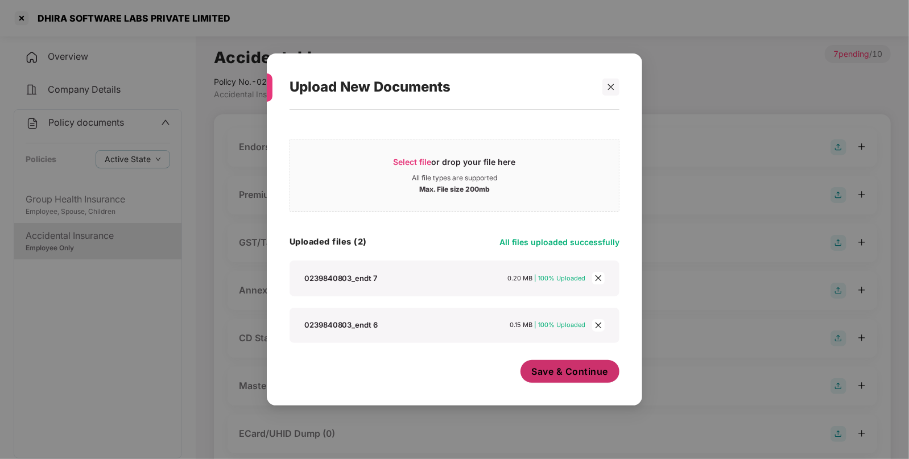
click at [550, 376] on span "Save & Continue" at bounding box center [570, 371] width 77 height 13
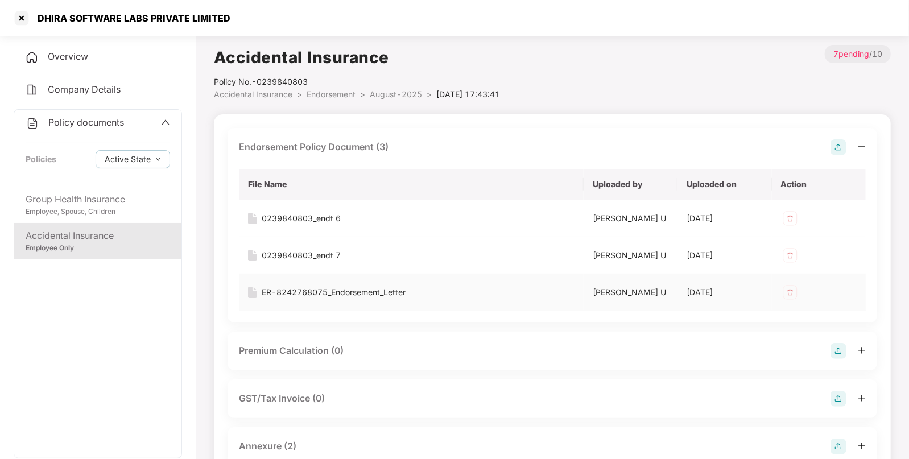
click at [793, 286] on img at bounding box center [790, 292] width 18 height 18
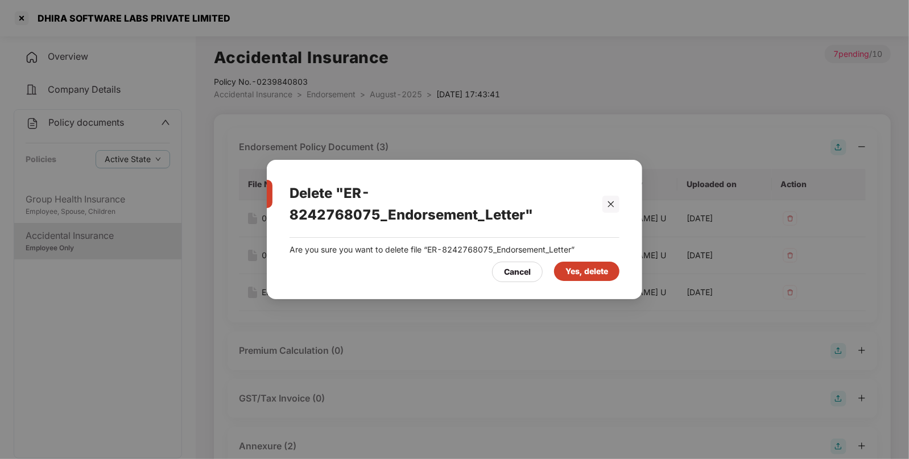
click at [594, 270] on div "Yes, delete" at bounding box center [587, 271] width 43 height 13
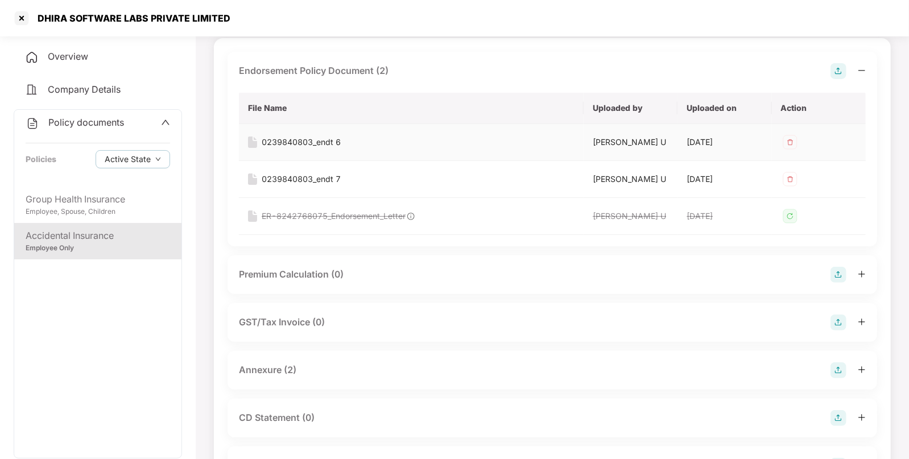
scroll to position [77, 0]
click at [837, 365] on img at bounding box center [839, 370] width 16 height 16
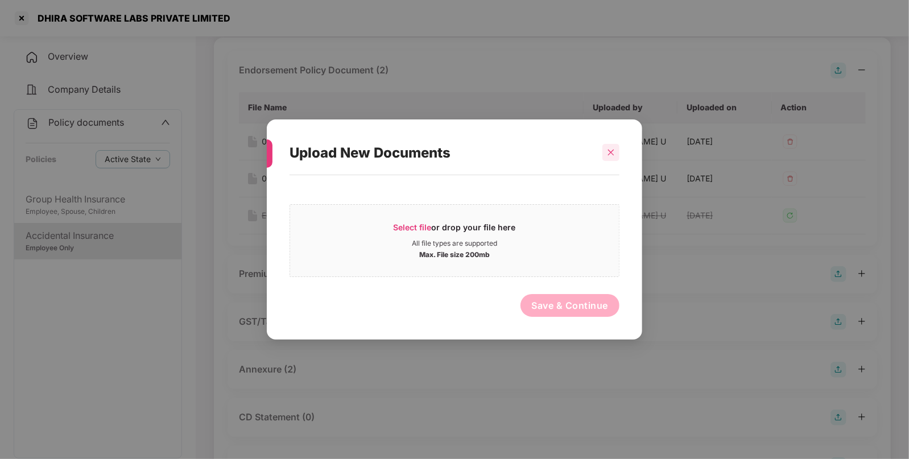
click at [613, 159] on div at bounding box center [611, 152] width 17 height 17
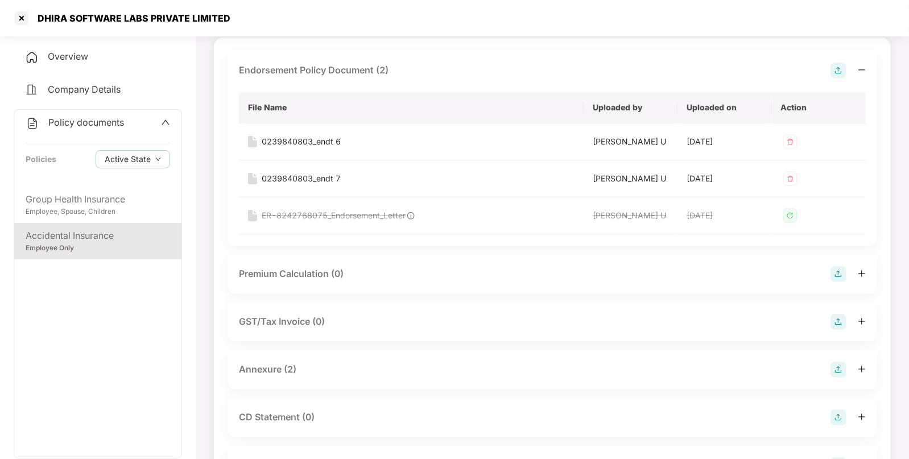
click at [280, 368] on div "Annexure (2)" at bounding box center [267, 369] width 57 height 14
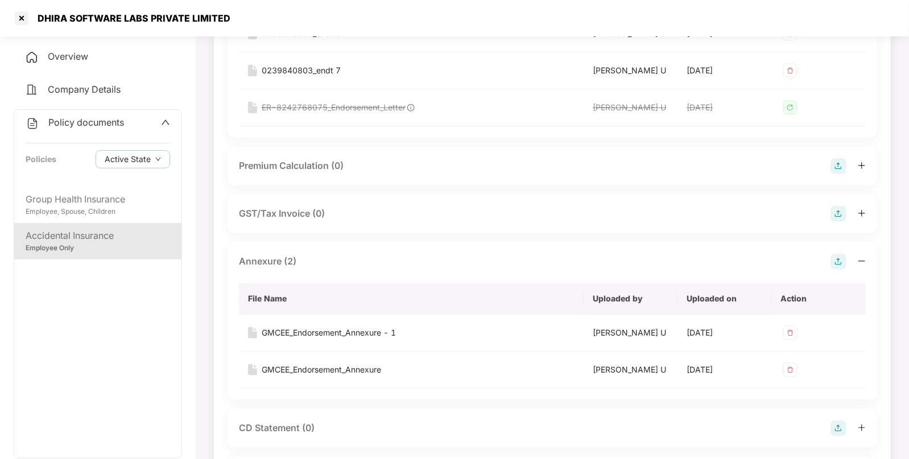
scroll to position [188, 0]
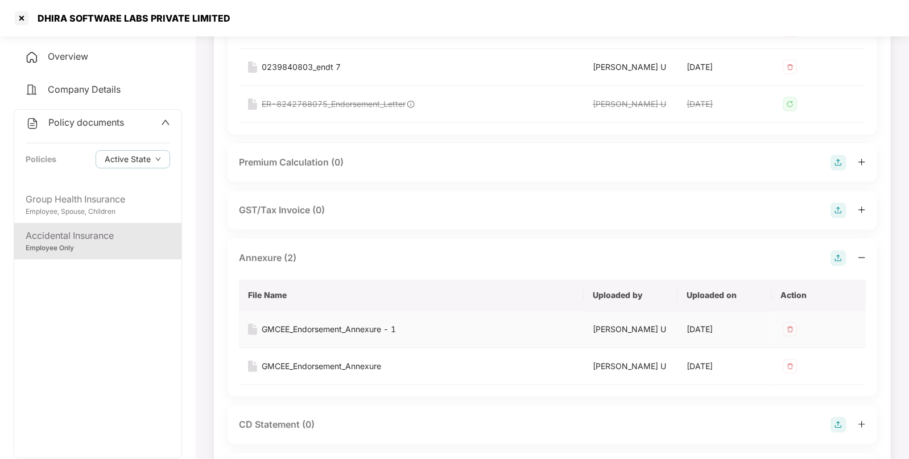
click at [793, 325] on img at bounding box center [790, 329] width 18 height 18
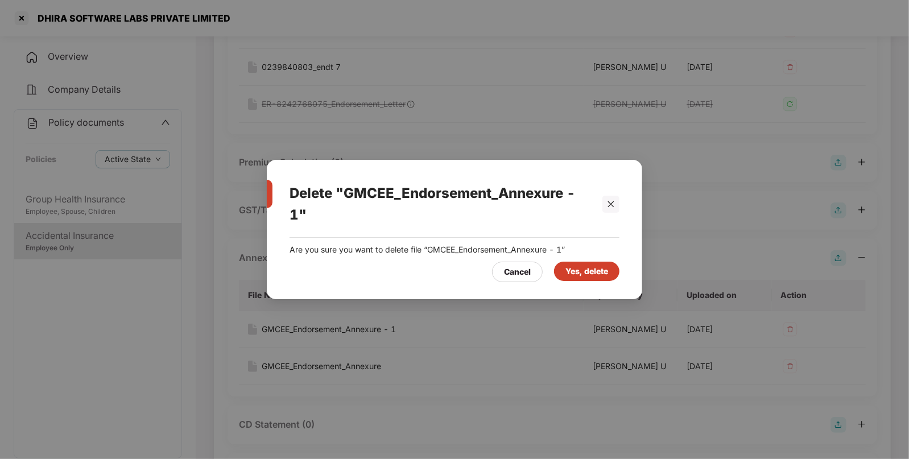
click at [574, 273] on div "Yes, delete" at bounding box center [587, 271] width 43 height 13
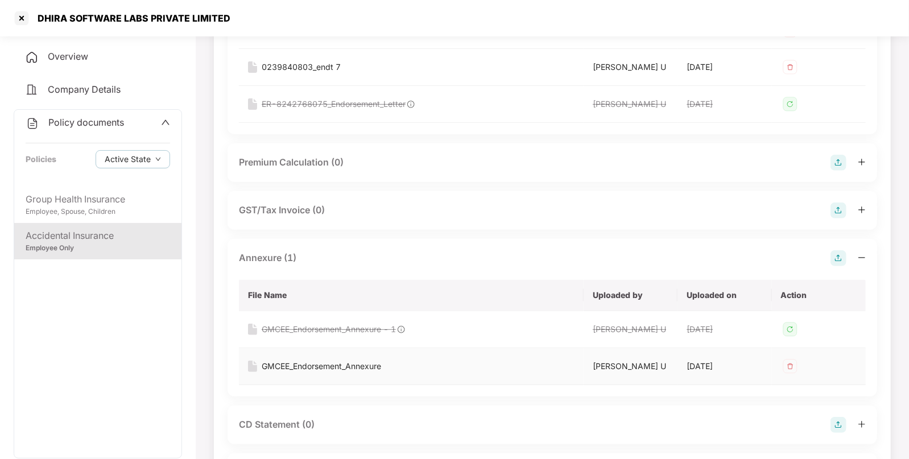
click at [790, 360] on img at bounding box center [790, 366] width 18 height 18
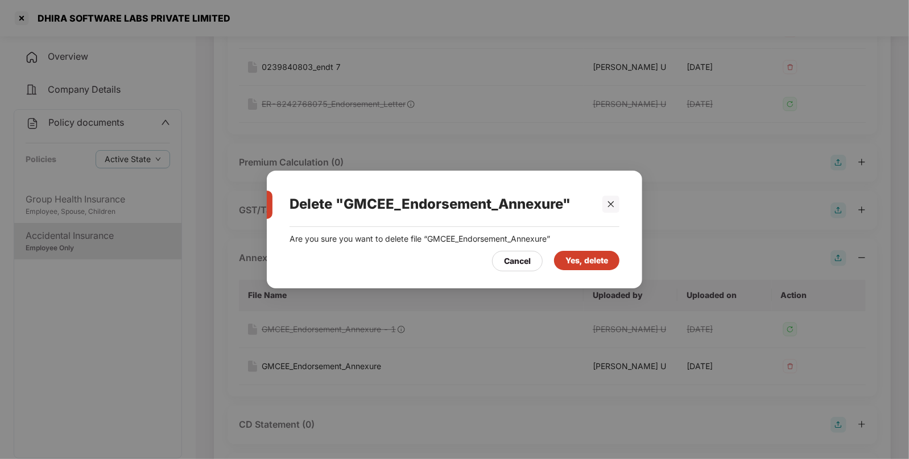
click at [593, 261] on div "Yes, delete" at bounding box center [587, 260] width 43 height 13
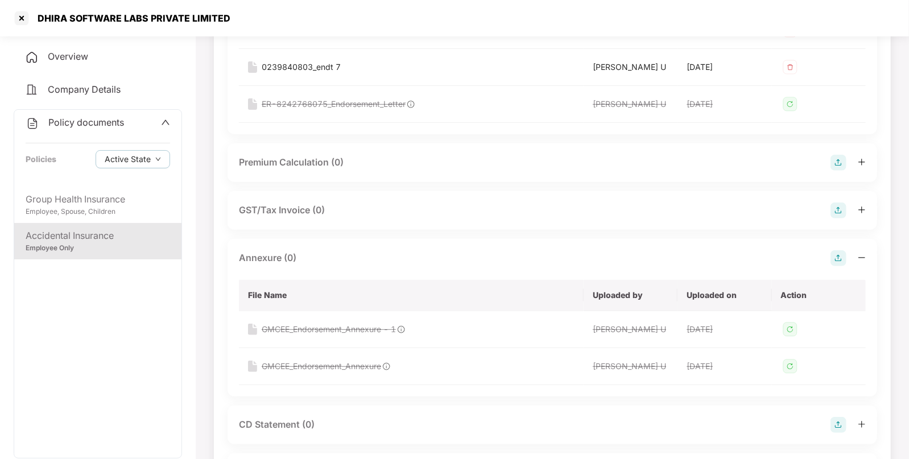
click at [845, 252] on img at bounding box center [839, 258] width 16 height 16
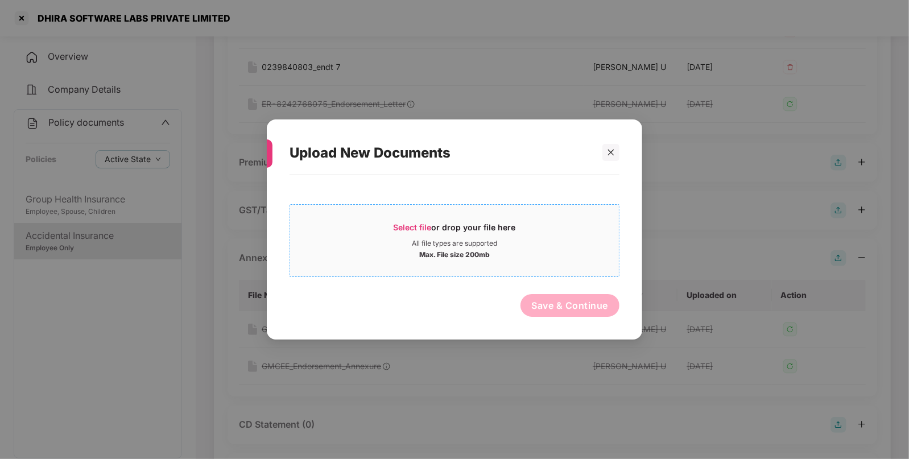
click at [412, 224] on span "Select file" at bounding box center [413, 227] width 38 height 10
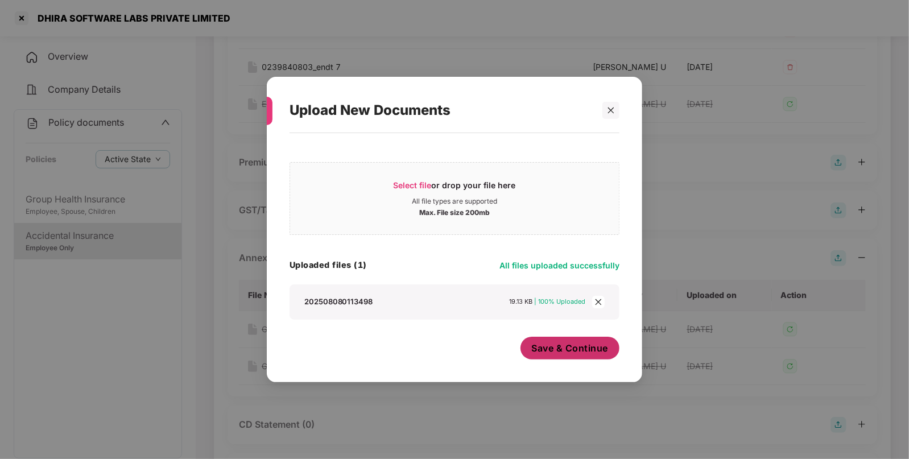
click at [545, 348] on span "Save & Continue" at bounding box center [570, 348] width 77 height 13
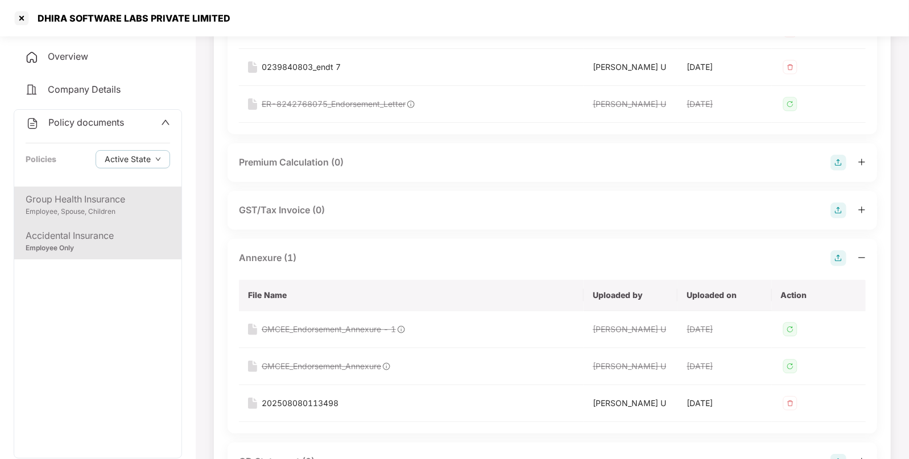
click at [141, 195] on div "Group Health Insurance" at bounding box center [98, 199] width 145 height 14
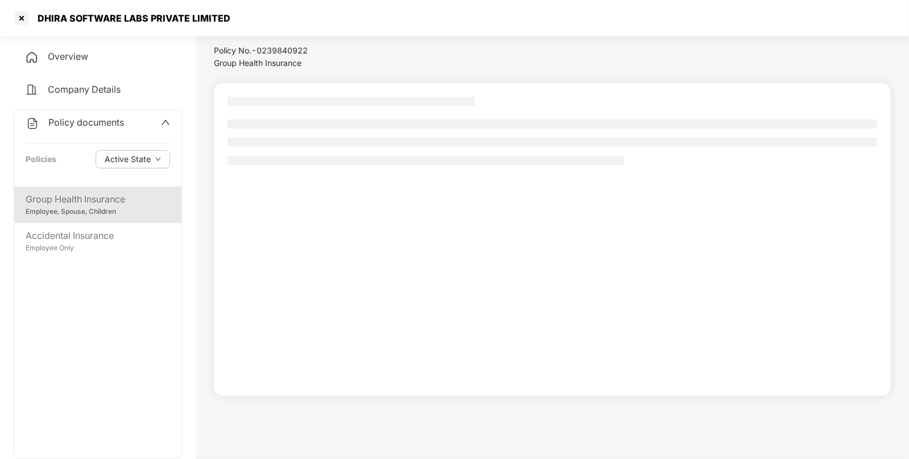
scroll to position [31, 0]
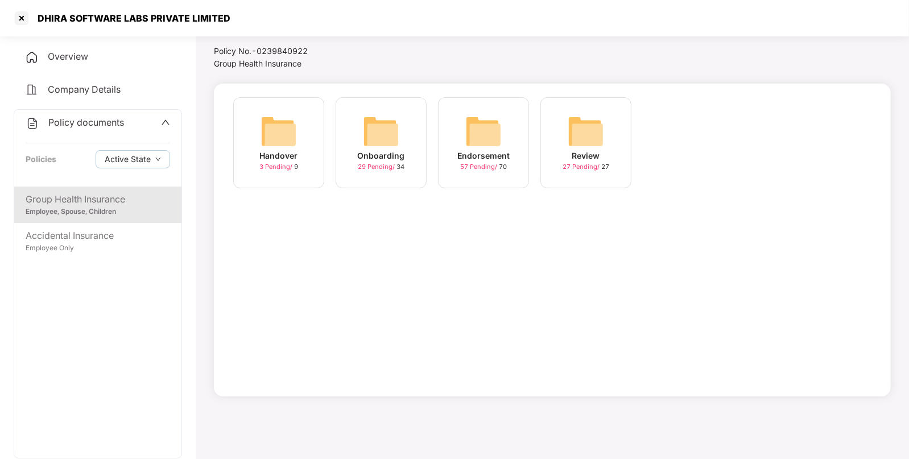
click at [491, 145] on img at bounding box center [483, 131] width 36 height 36
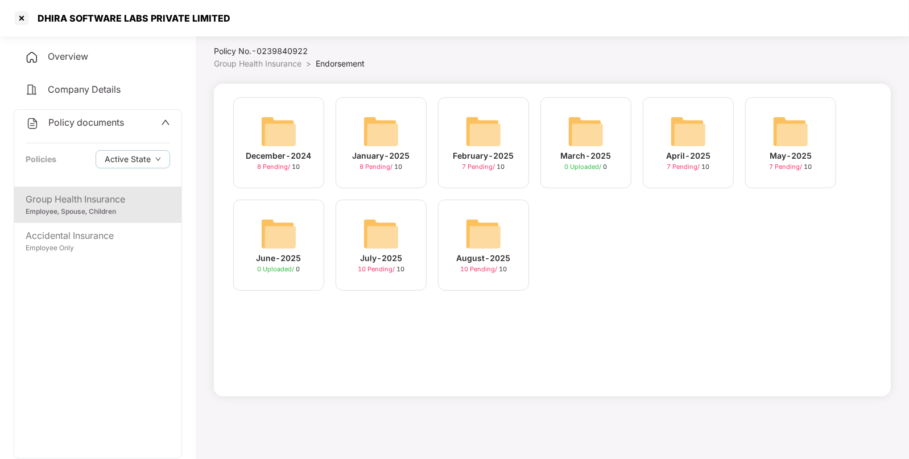
click at [368, 238] on img at bounding box center [381, 234] width 36 height 36
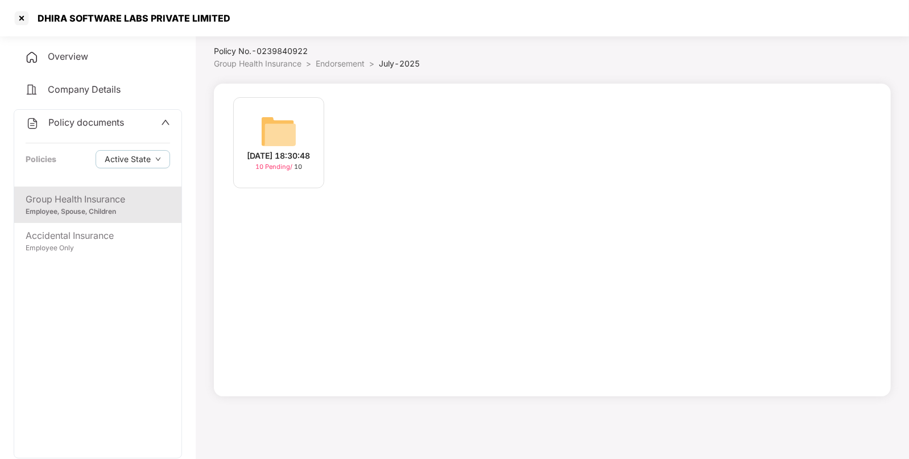
click at [296, 138] on img at bounding box center [279, 131] width 36 height 36
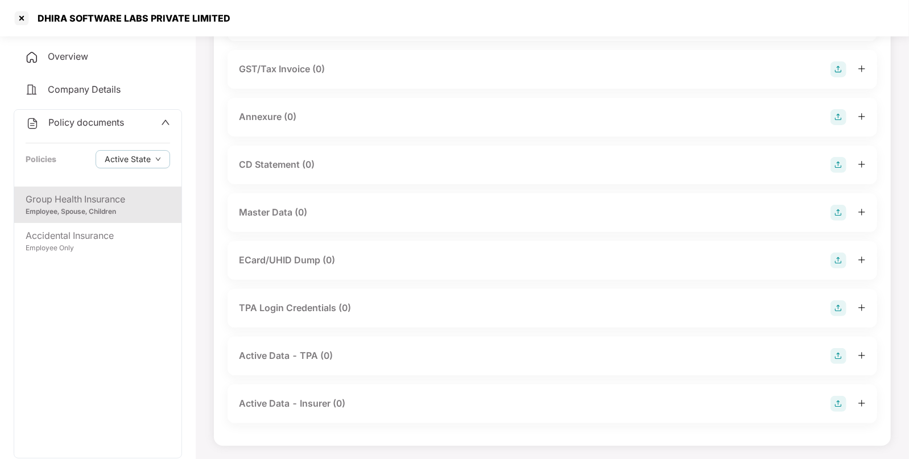
scroll to position [0, 0]
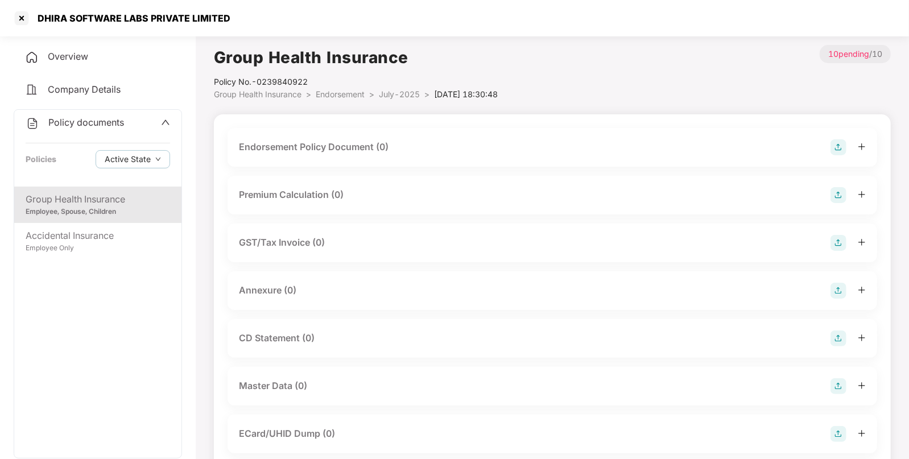
click at [842, 143] on img at bounding box center [839, 147] width 16 height 16
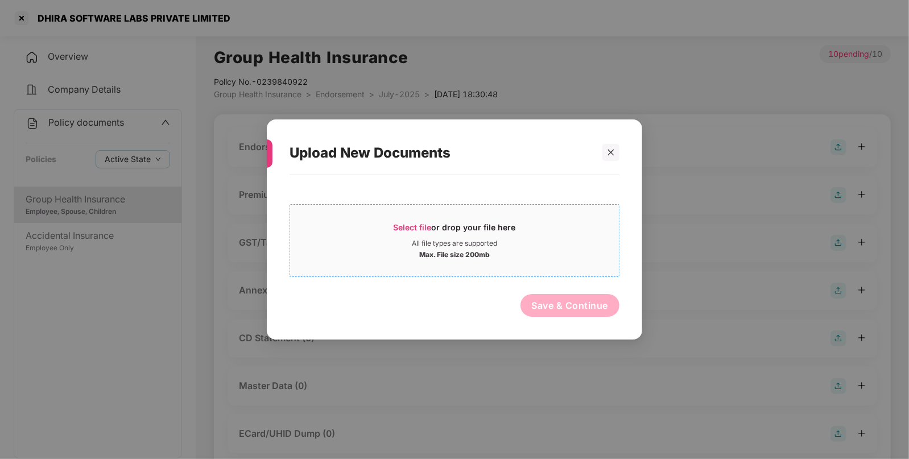
click at [398, 219] on span "Select file or drop your file here All file types are supported Max. File size …" at bounding box center [454, 240] width 329 height 55
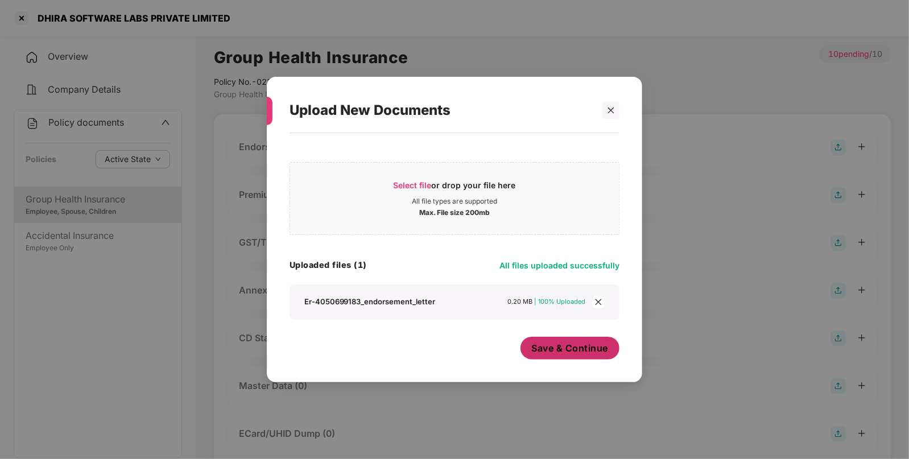
click at [559, 353] on span "Save & Continue" at bounding box center [570, 348] width 77 height 13
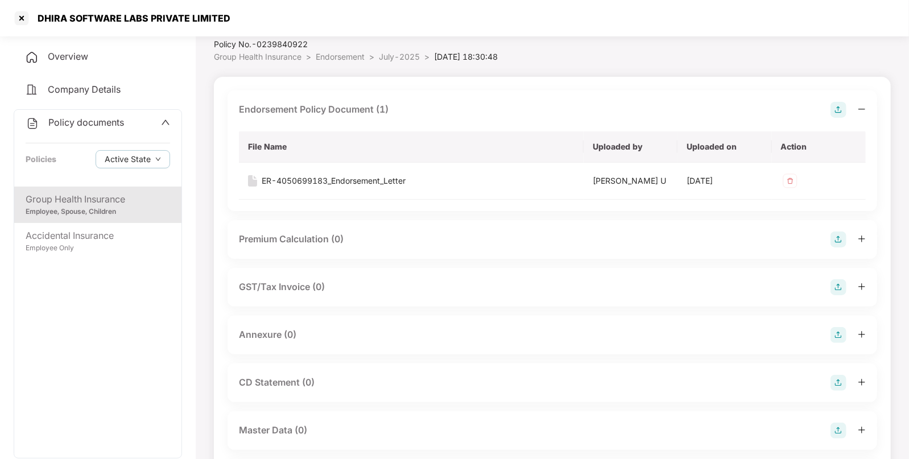
scroll to position [39, 0]
click at [836, 327] on img at bounding box center [839, 333] width 16 height 16
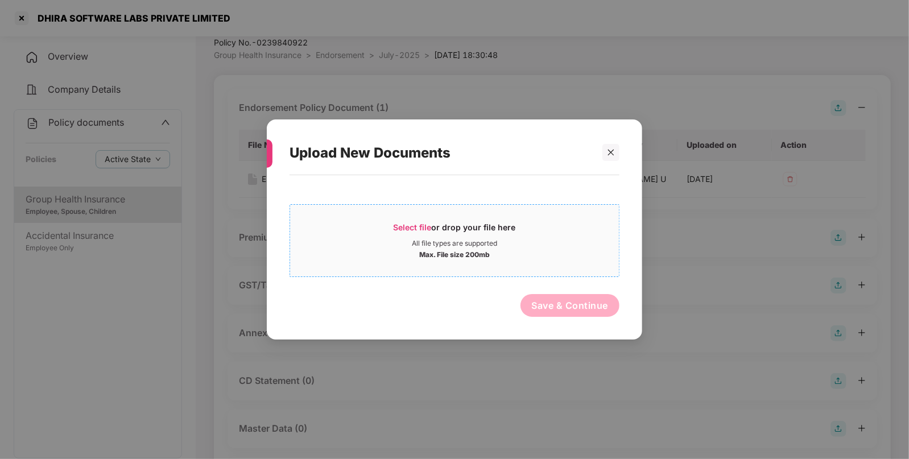
click at [406, 224] on span "Select file" at bounding box center [413, 227] width 38 height 10
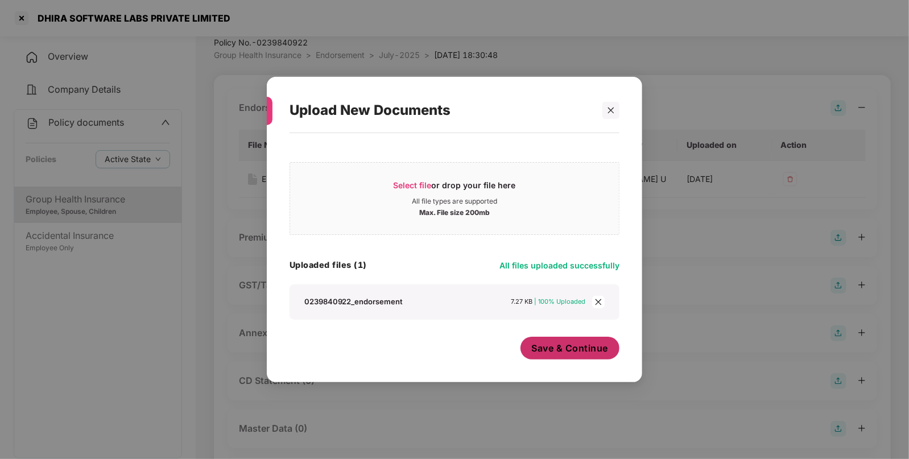
click at [591, 341] on button "Save & Continue" at bounding box center [571, 348] width 100 height 23
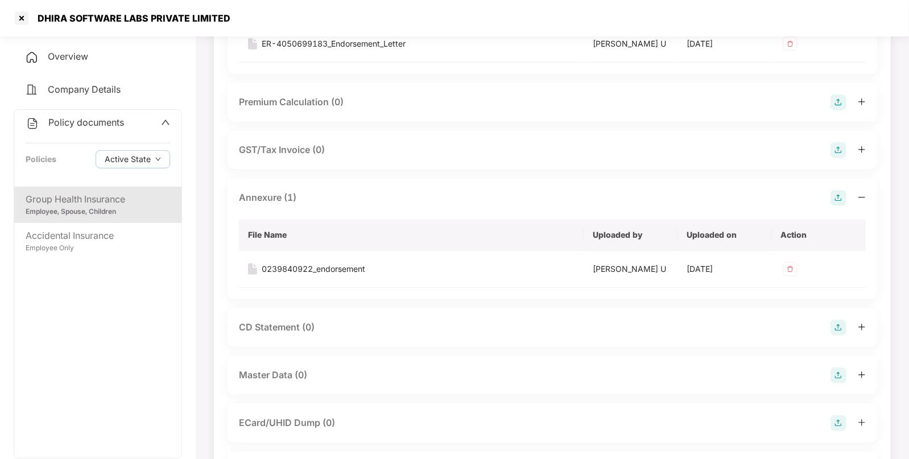
scroll to position [176, 0]
click at [835, 372] on img at bounding box center [839, 374] width 16 height 16
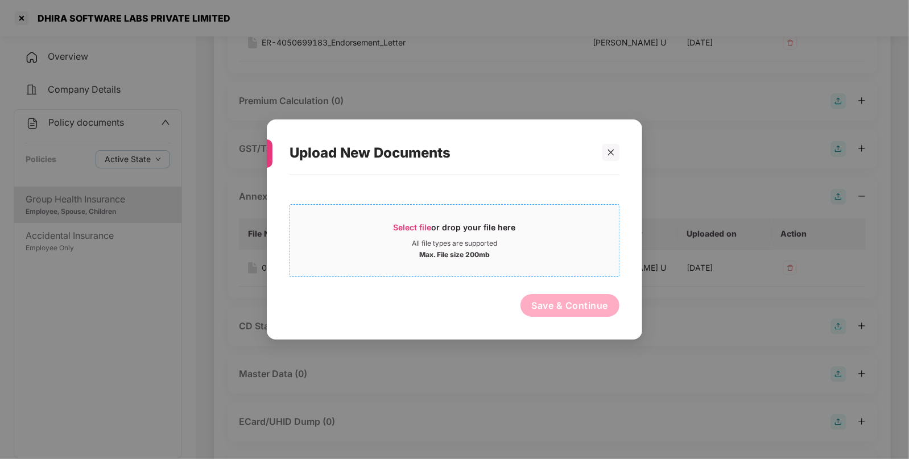
click at [404, 230] on span "Select file" at bounding box center [413, 227] width 38 height 10
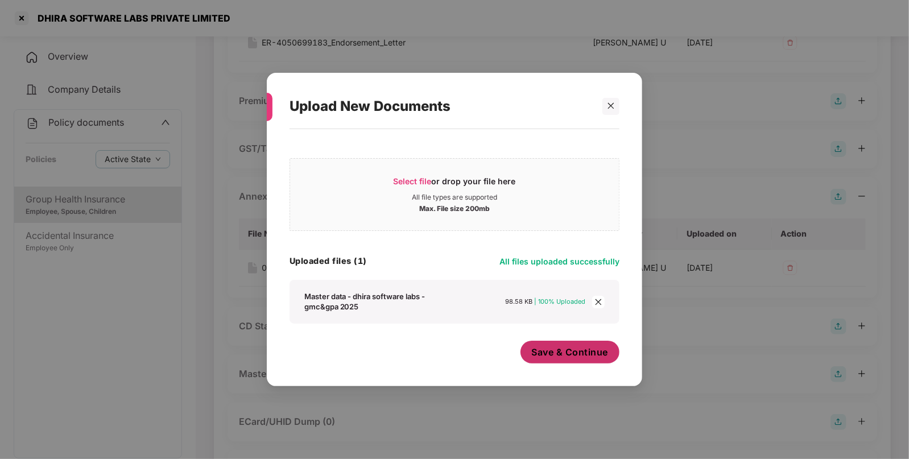
click at [571, 359] on span "Save & Continue" at bounding box center [570, 352] width 77 height 13
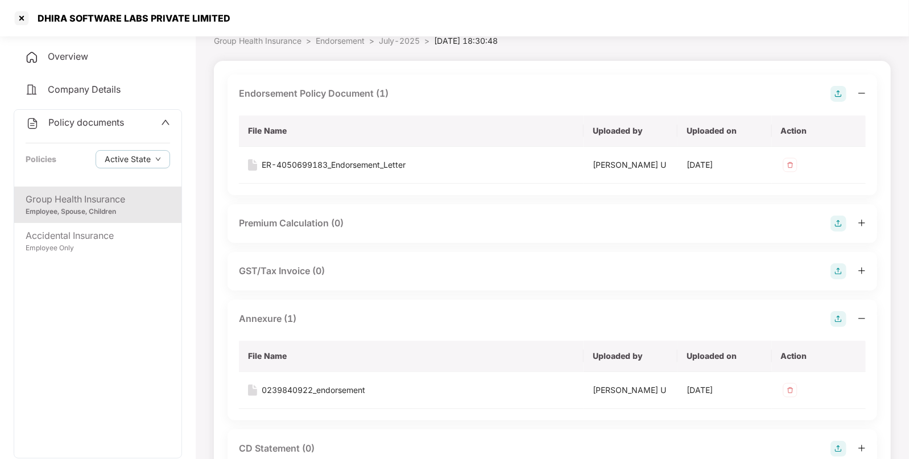
scroll to position [0, 0]
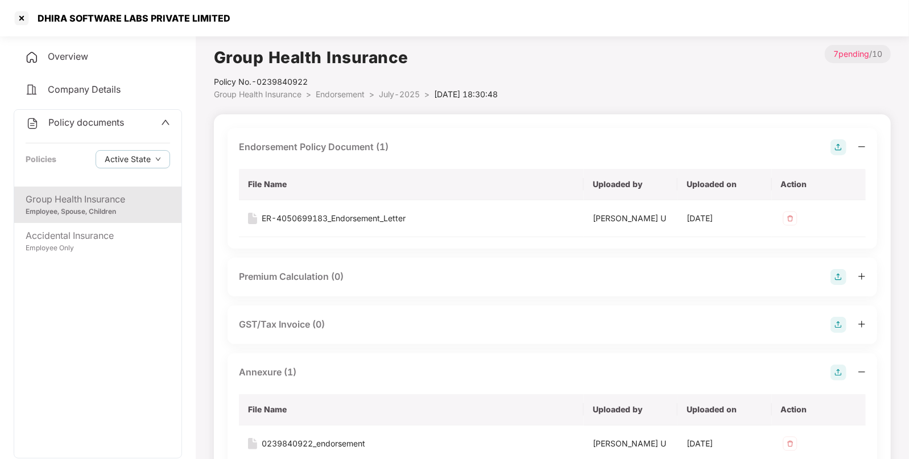
click at [356, 91] on span "Endorsement" at bounding box center [340, 94] width 49 height 10
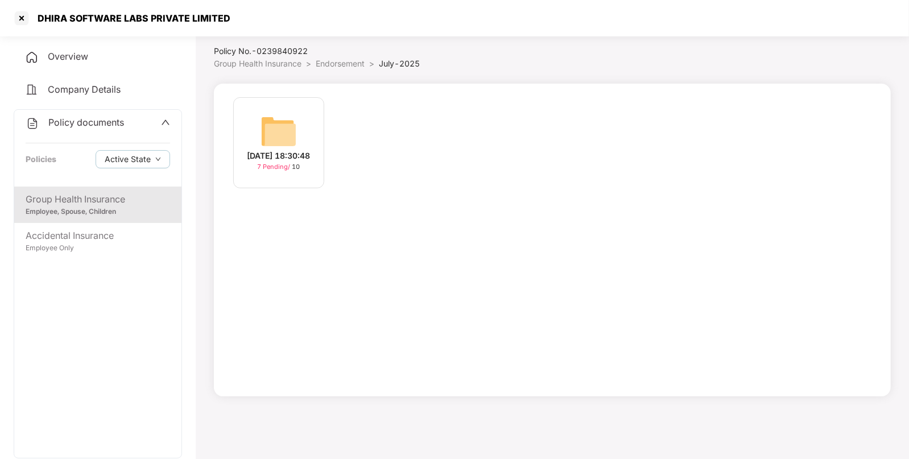
click at [330, 60] on span "Endorsement" at bounding box center [340, 64] width 49 height 10
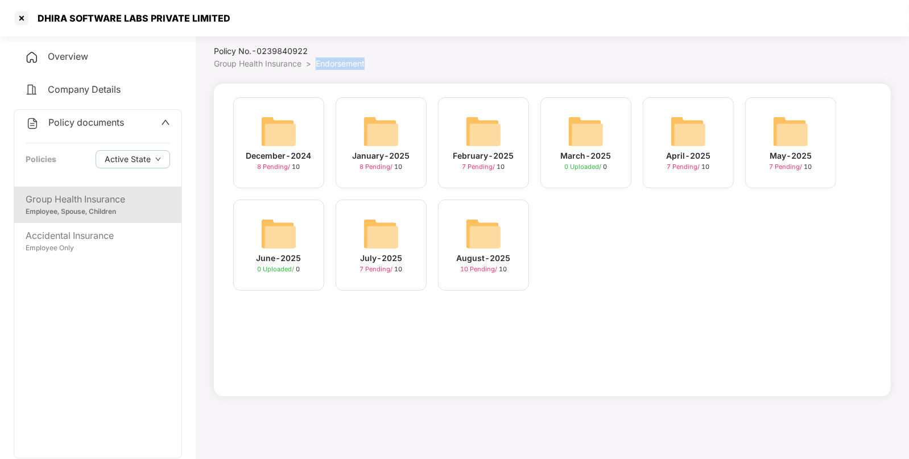
click at [330, 60] on span "Endorsement" at bounding box center [340, 64] width 49 height 10
click at [472, 244] on img at bounding box center [483, 234] width 36 height 36
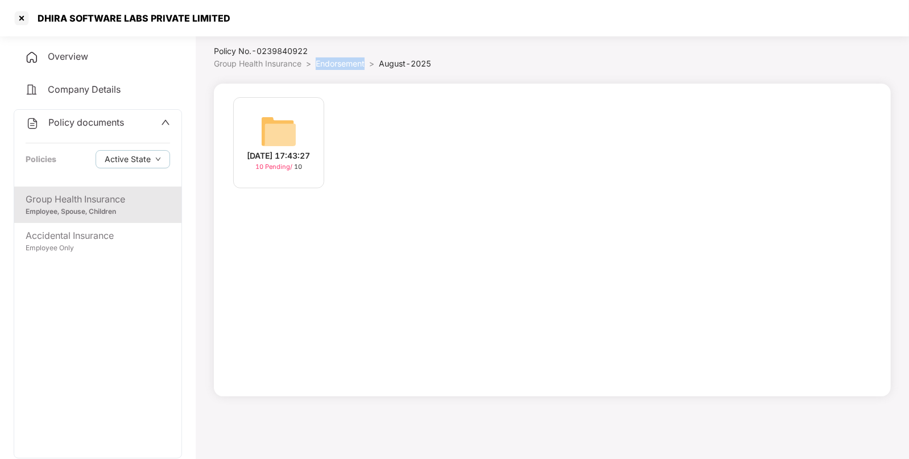
click at [279, 113] on img at bounding box center [279, 131] width 36 height 36
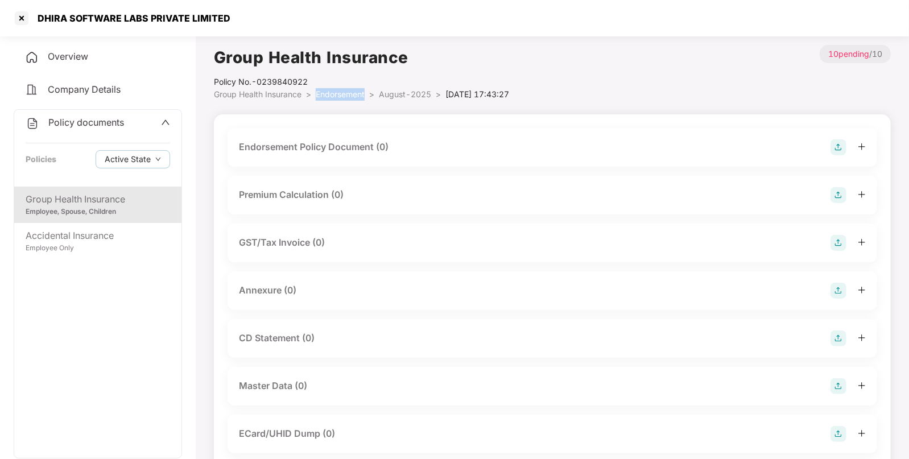
click at [835, 150] on img at bounding box center [839, 147] width 16 height 16
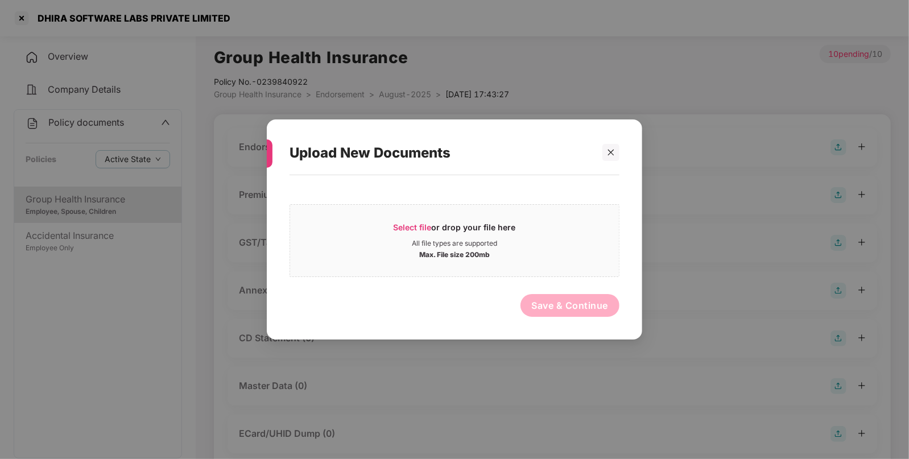
click at [601, 155] on div at bounding box center [605, 152] width 27 height 17
click at [605, 151] on div at bounding box center [611, 152] width 17 height 17
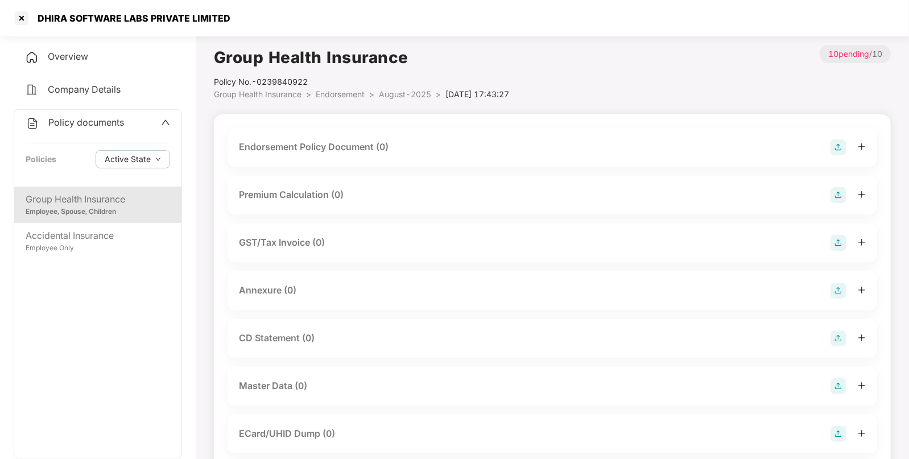
click at [837, 380] on img at bounding box center [839, 386] width 16 height 16
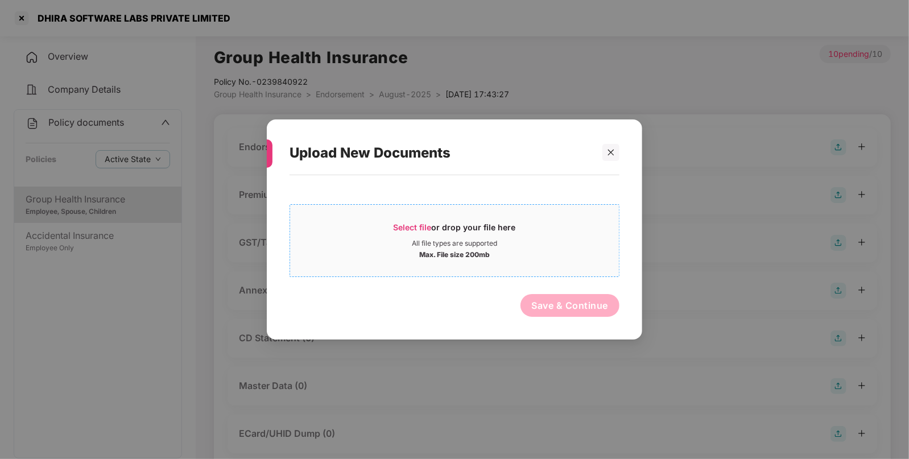
click at [400, 227] on span "Select file" at bounding box center [413, 227] width 38 height 10
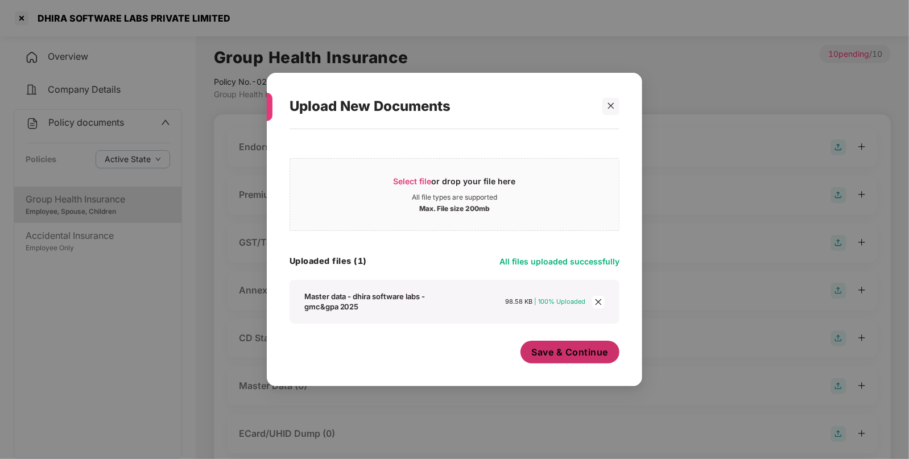
click at [555, 351] on span "Save & Continue" at bounding box center [570, 352] width 77 height 13
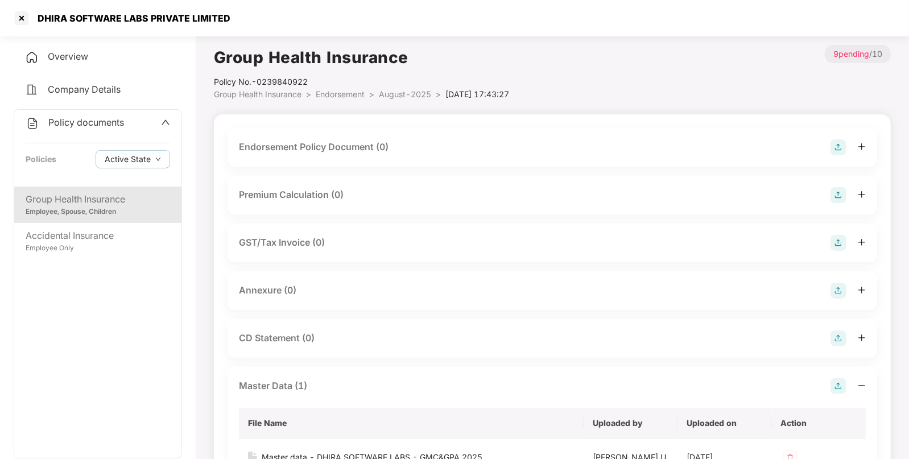
click at [837, 145] on img at bounding box center [839, 147] width 16 height 16
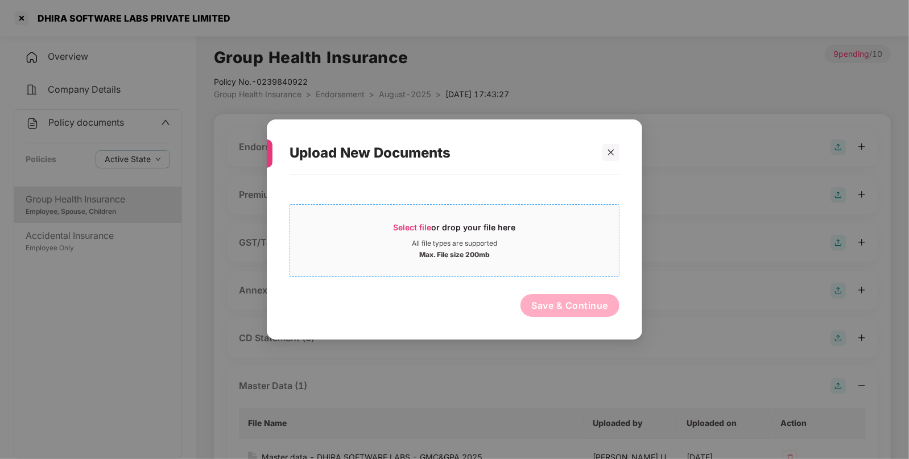
click at [407, 221] on span "Select file or drop your file here All file types are supported Max. File size …" at bounding box center [454, 240] width 329 height 55
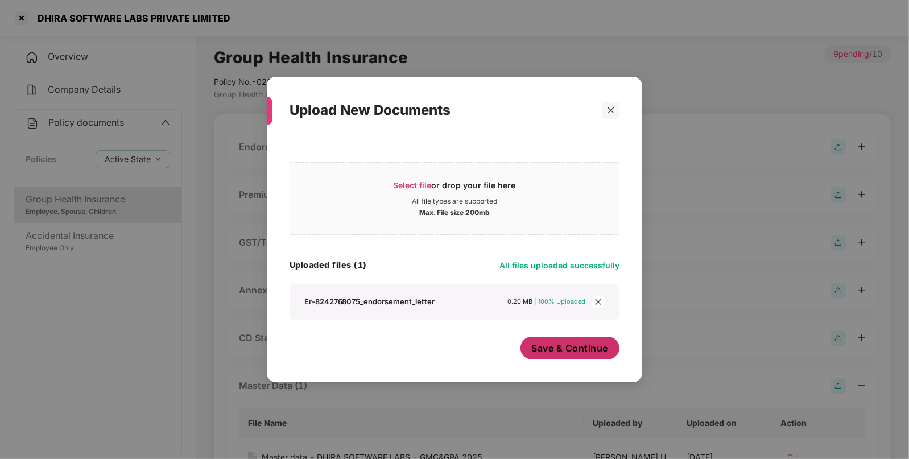
click at [552, 345] on span "Save & Continue" at bounding box center [570, 348] width 77 height 13
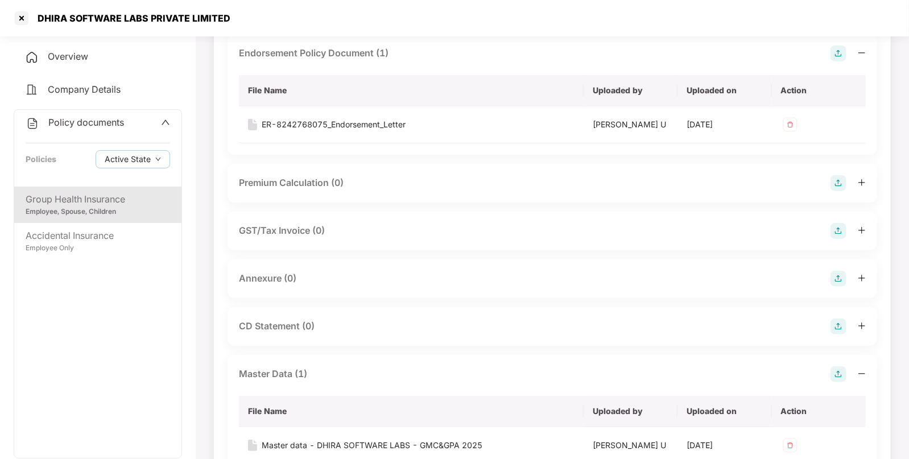
scroll to position [92, 0]
click at [828, 279] on div "Annexure (0)" at bounding box center [552, 281] width 627 height 16
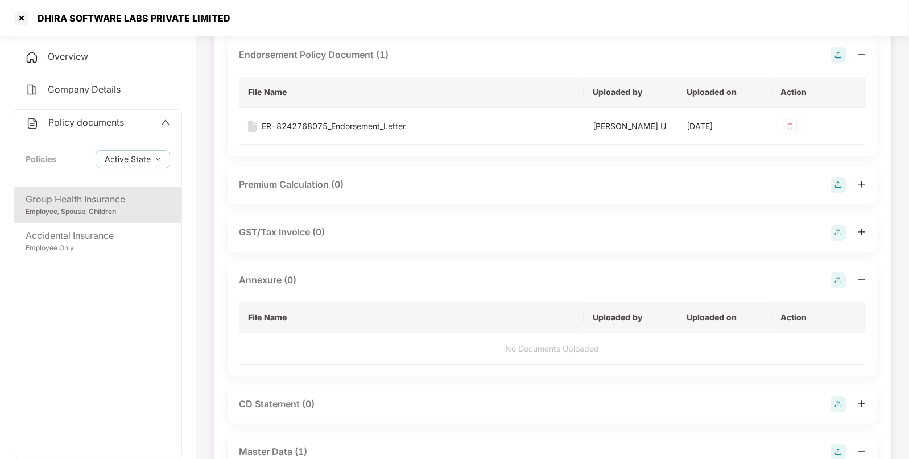
click at [834, 273] on img at bounding box center [839, 281] width 16 height 16
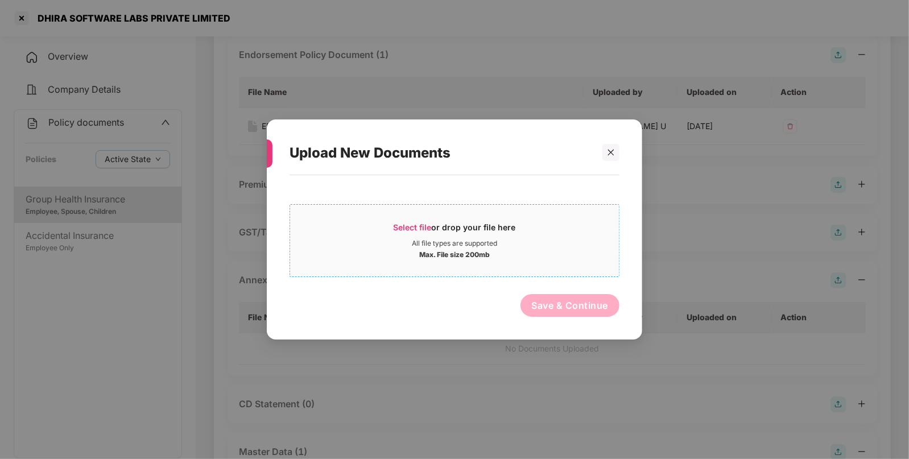
click at [428, 234] on div "Select file or drop your file here" at bounding box center [455, 230] width 122 height 17
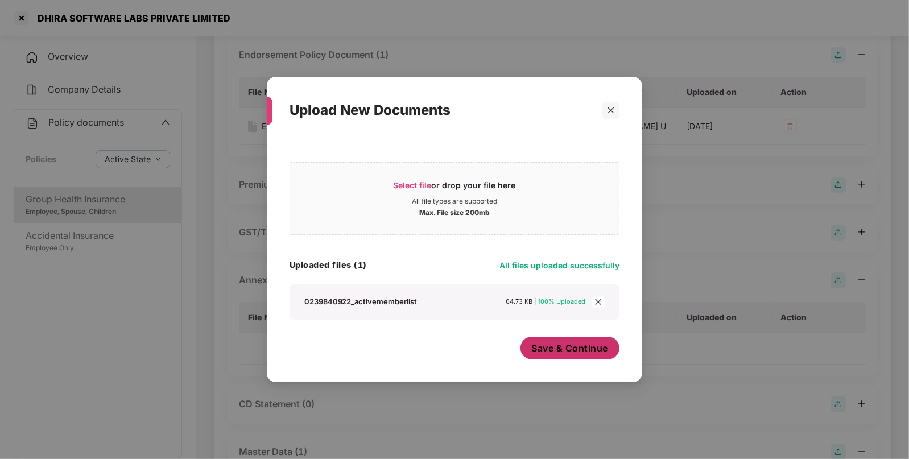
click at [549, 348] on span "Save & Continue" at bounding box center [570, 348] width 77 height 13
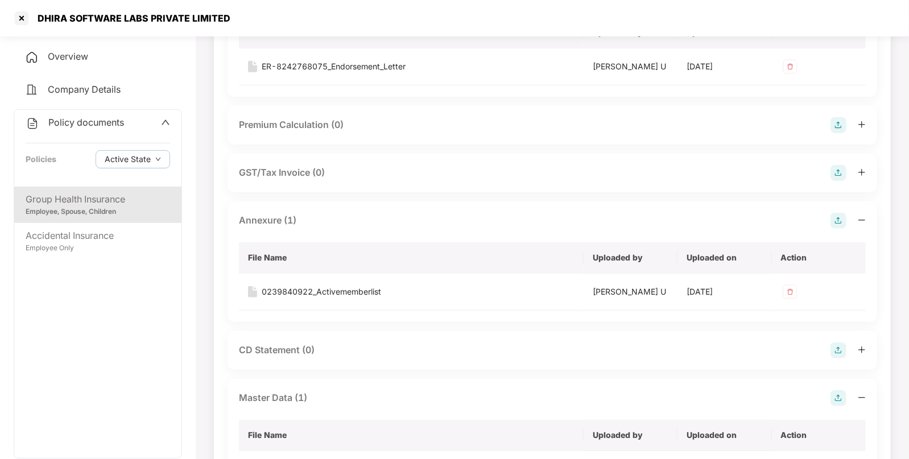
scroll to position [0, 0]
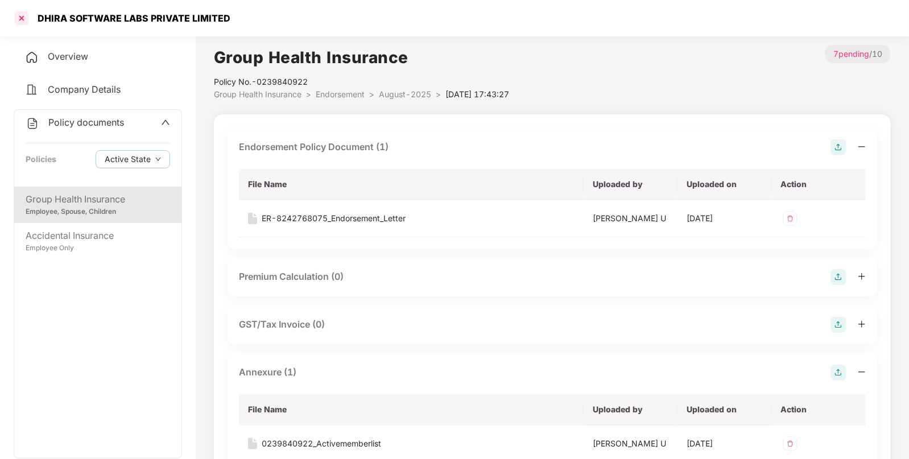
click at [22, 11] on div at bounding box center [22, 18] width 18 height 18
